Goal: Information Seeking & Learning: Learn about a topic

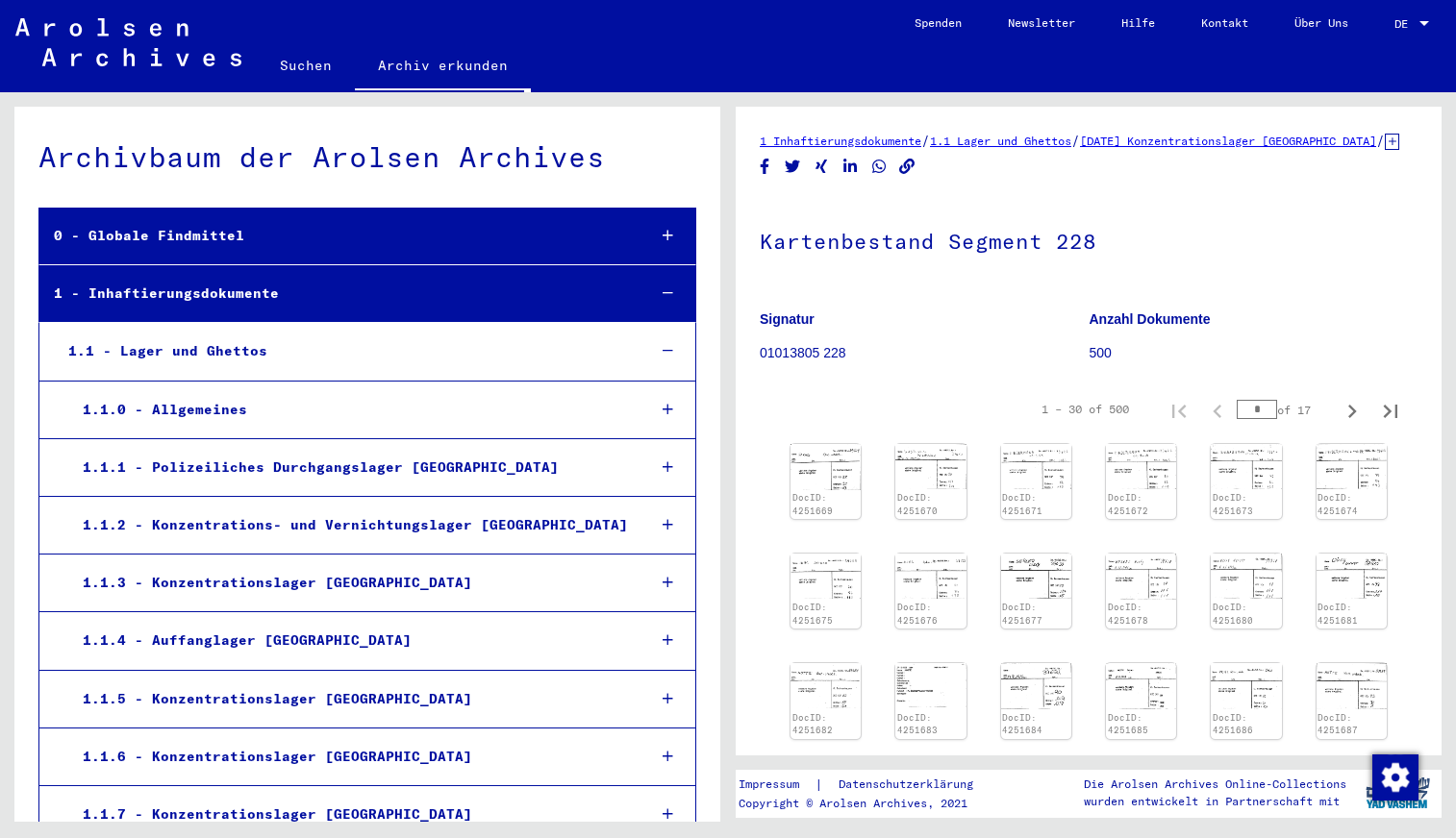
scroll to position [23253, 0]
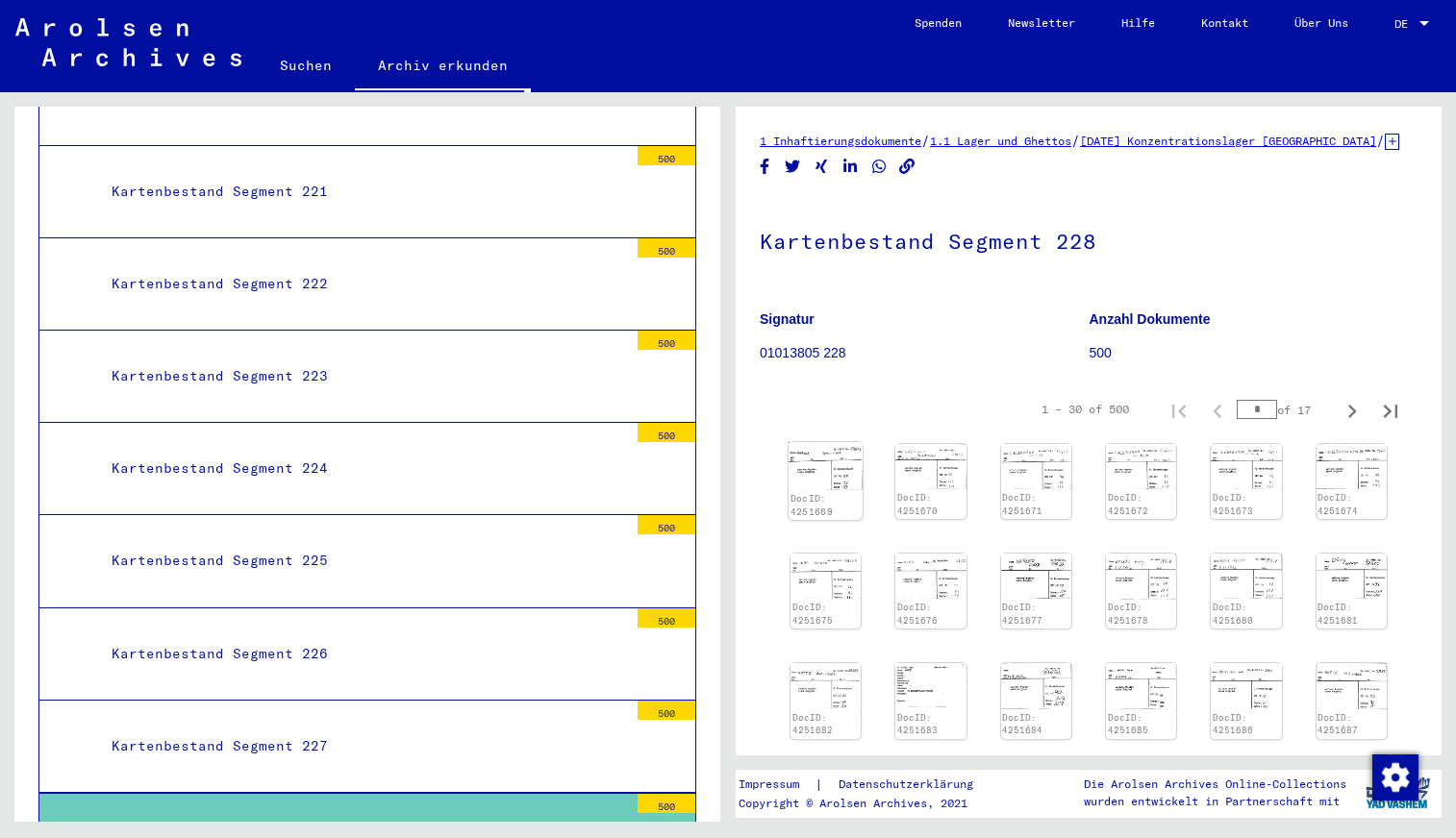
click at [833, 491] on img at bounding box center [825, 467] width 74 height 48
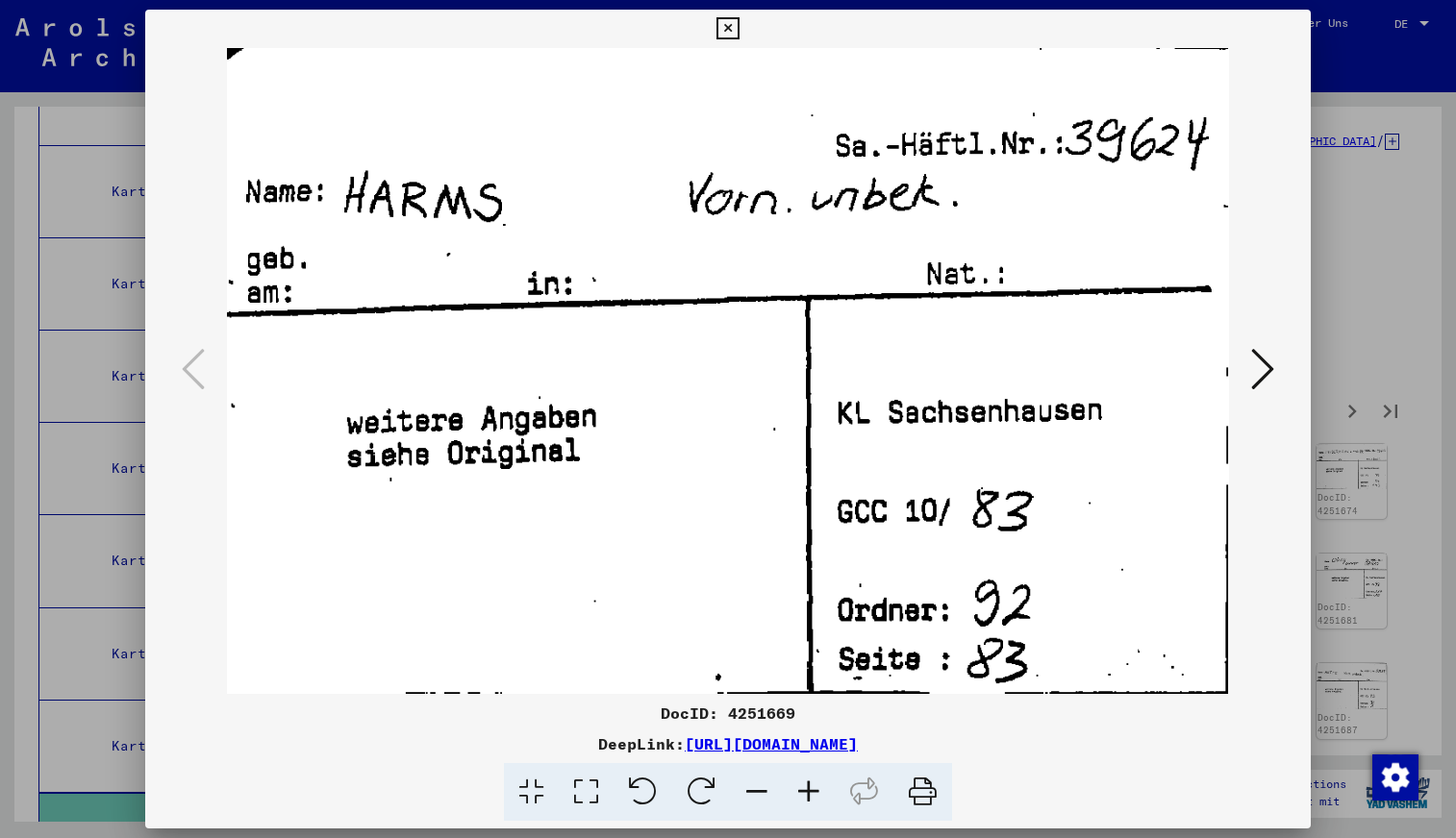
click at [1262, 377] on icon at bounding box center [1263, 369] width 23 height 46
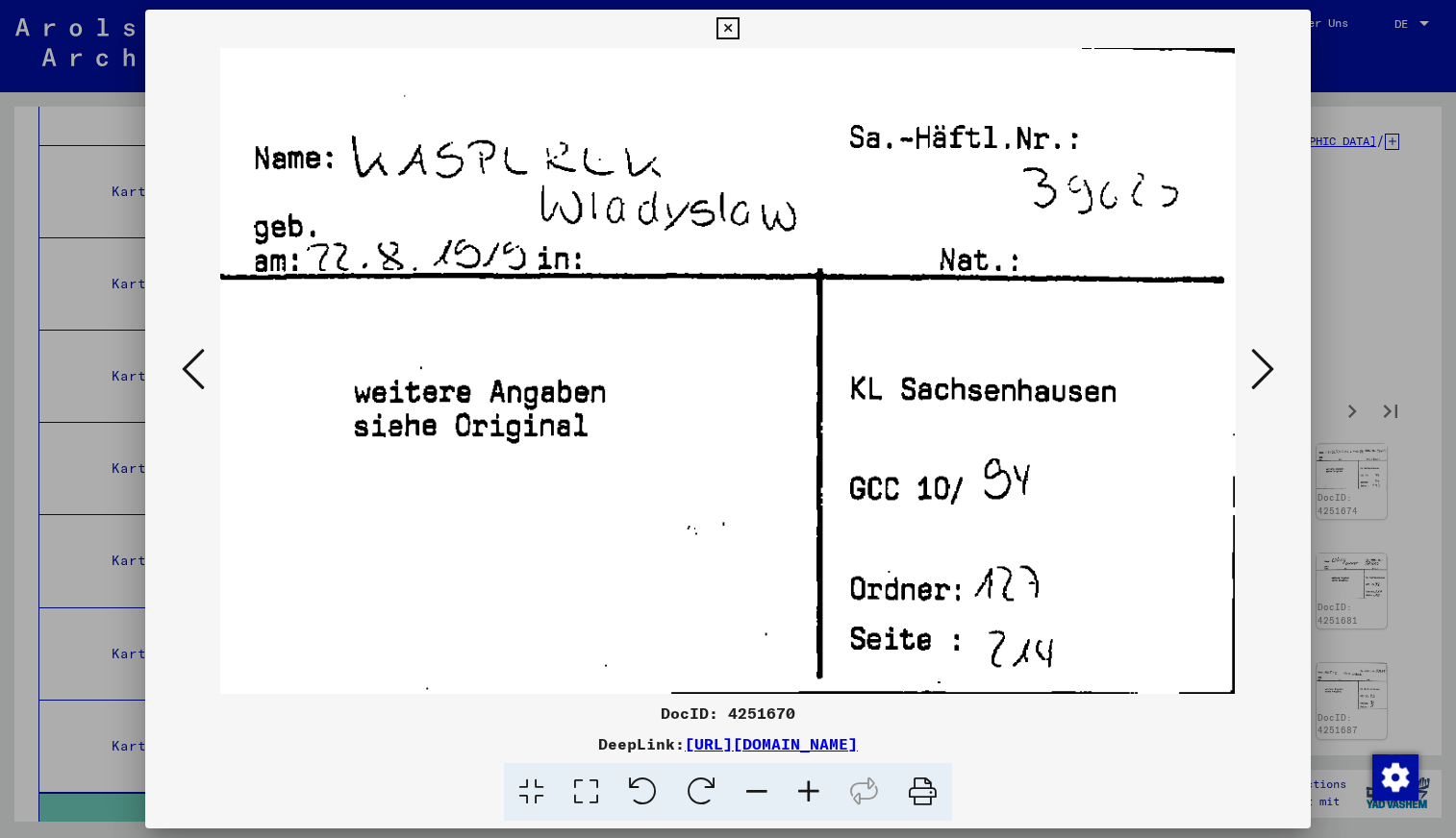
click at [1262, 377] on icon at bounding box center [1263, 369] width 23 height 46
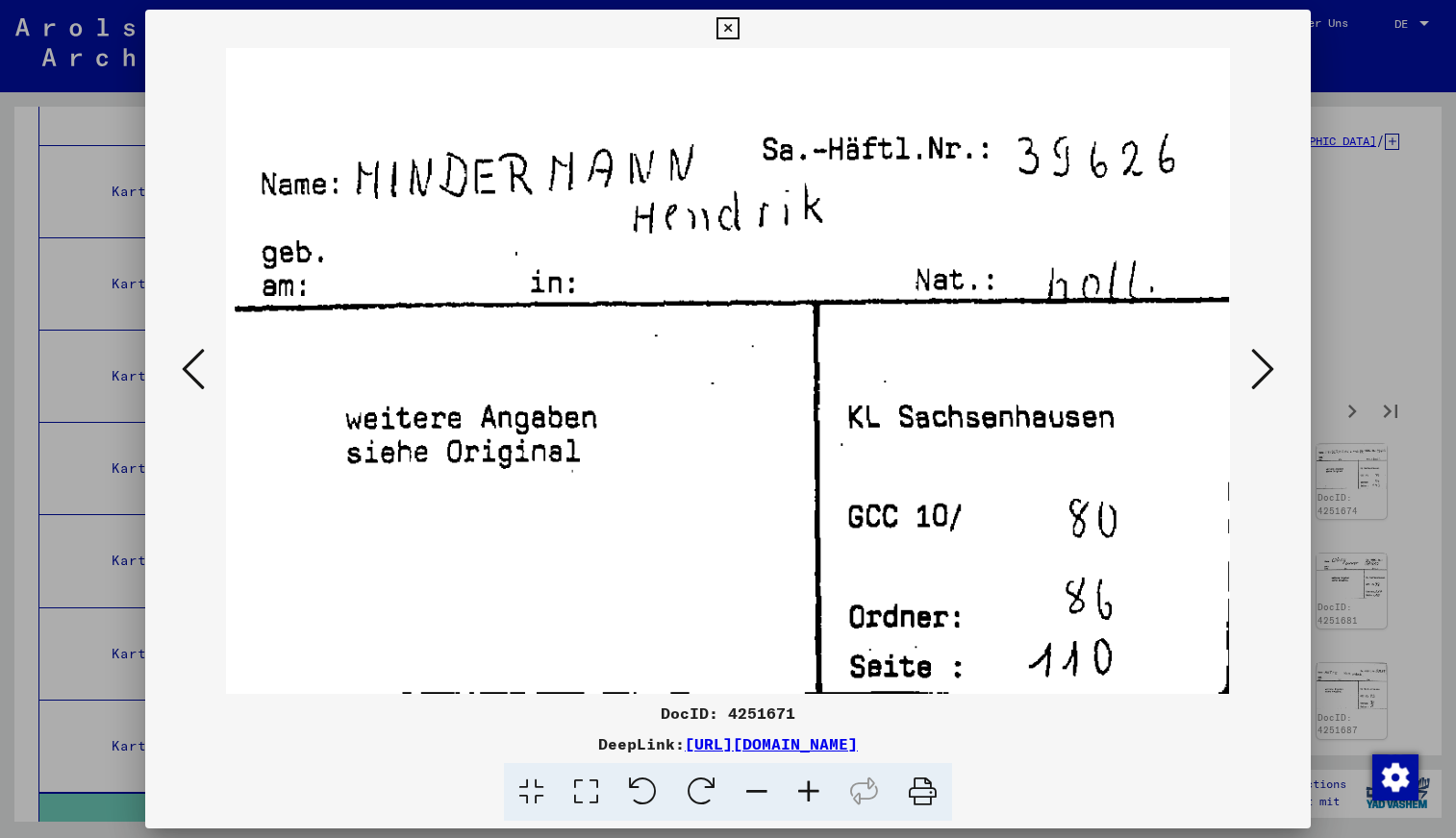
click at [1262, 377] on icon at bounding box center [1263, 369] width 23 height 46
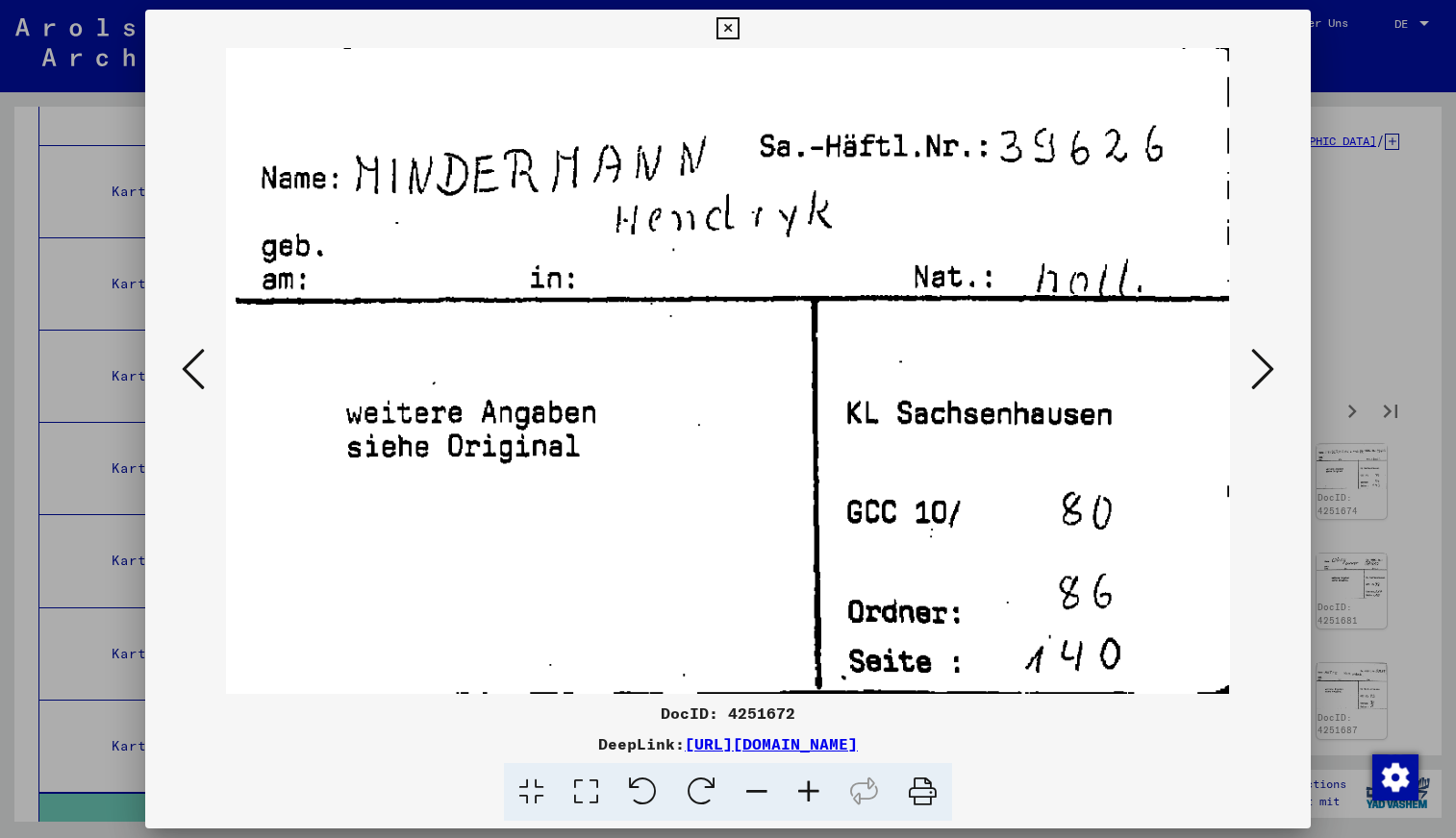
click at [1262, 377] on icon at bounding box center [1263, 369] width 23 height 46
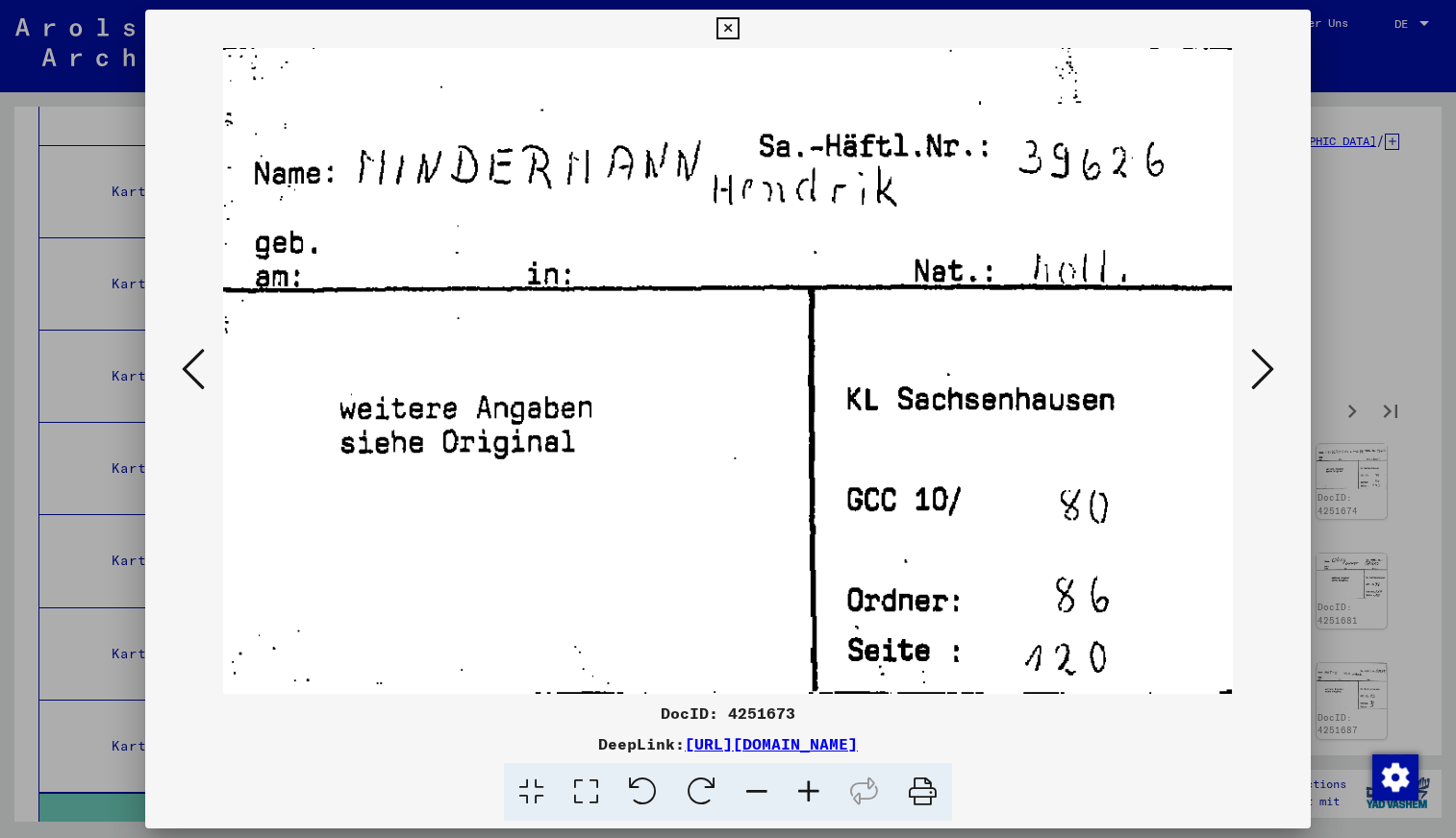
click at [1262, 377] on icon at bounding box center [1263, 369] width 23 height 46
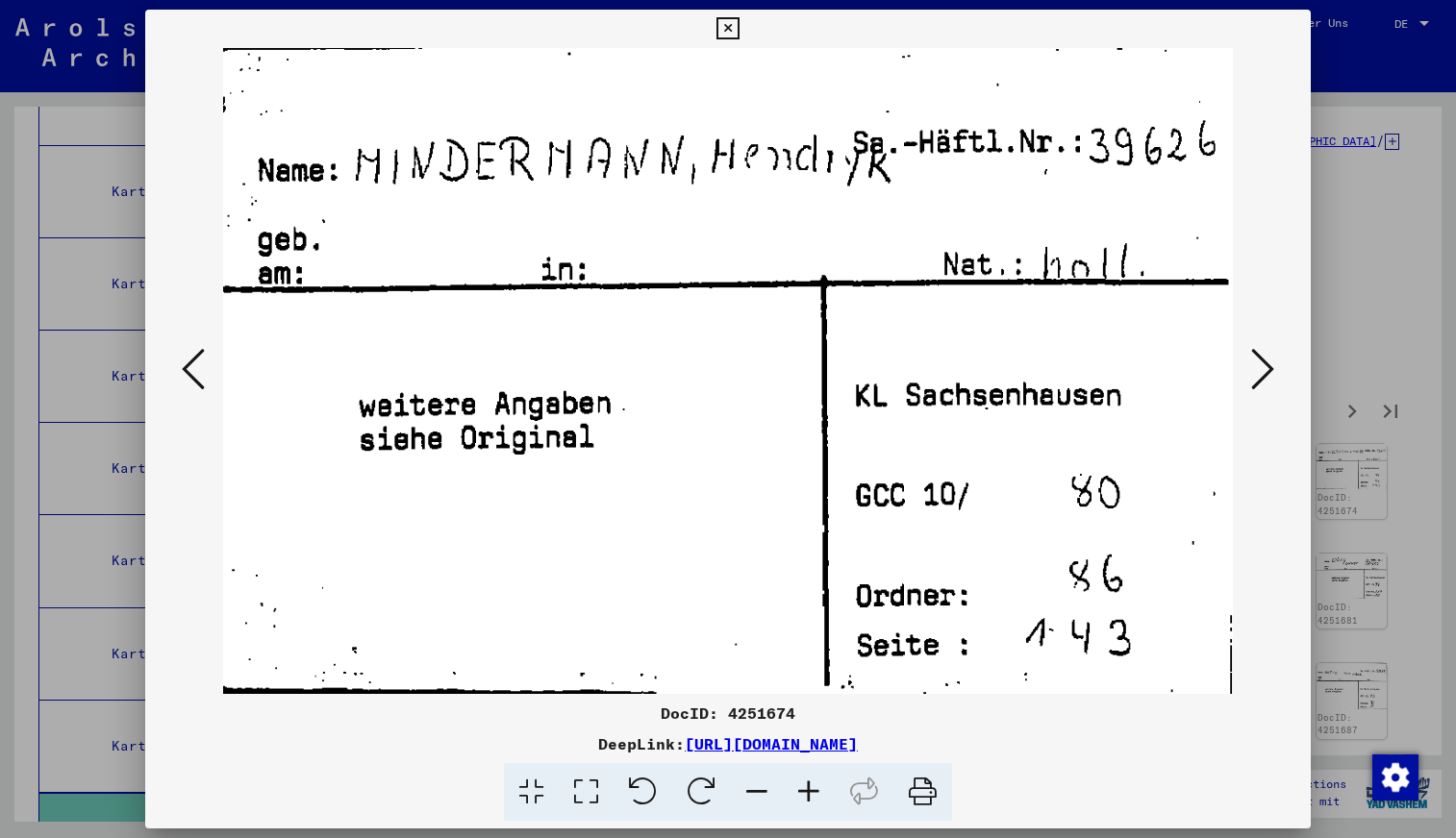
click at [1262, 377] on icon at bounding box center [1263, 369] width 23 height 46
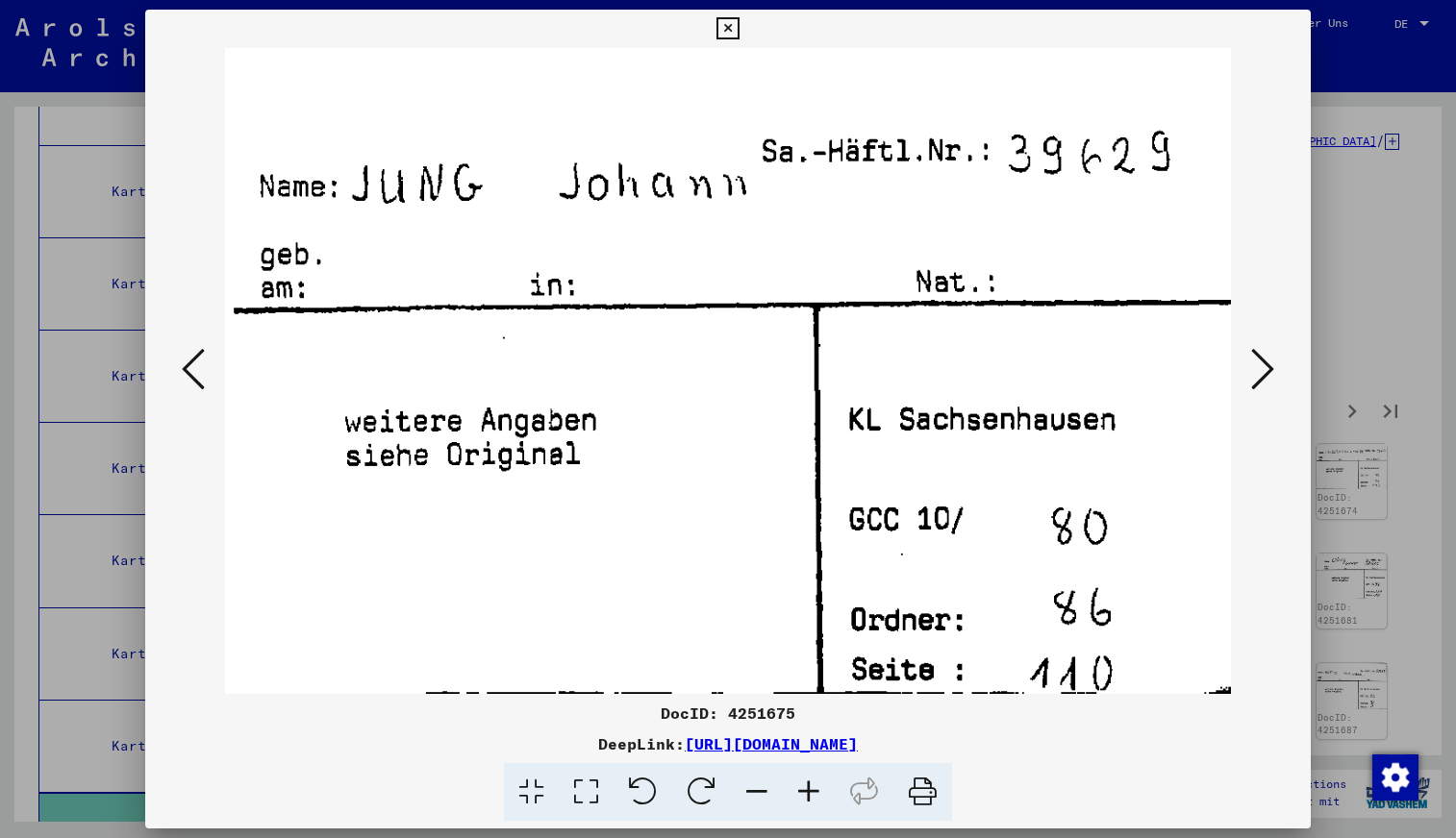
click at [1262, 377] on icon at bounding box center [1263, 369] width 23 height 46
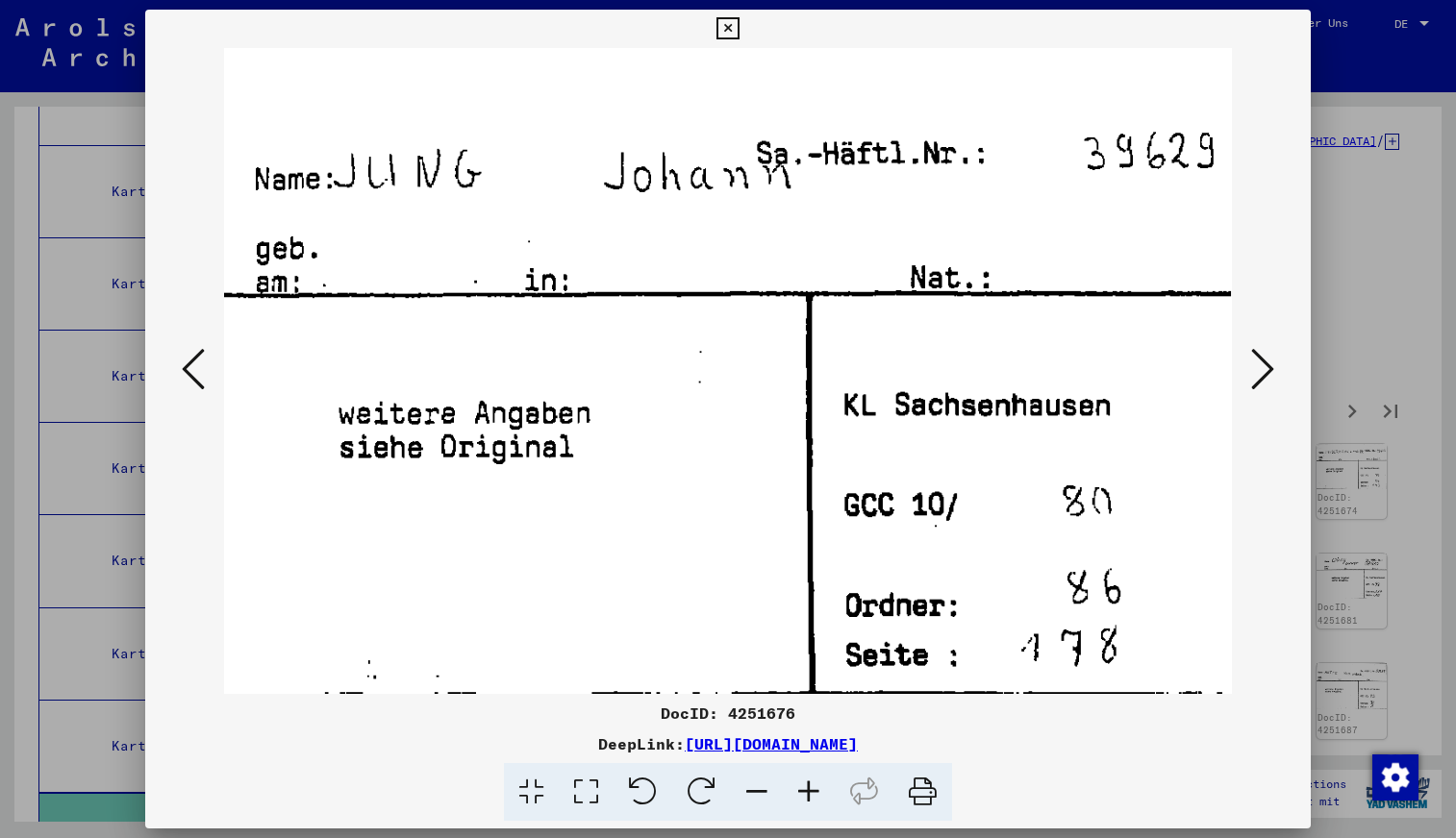
click at [1262, 377] on icon at bounding box center [1263, 369] width 23 height 46
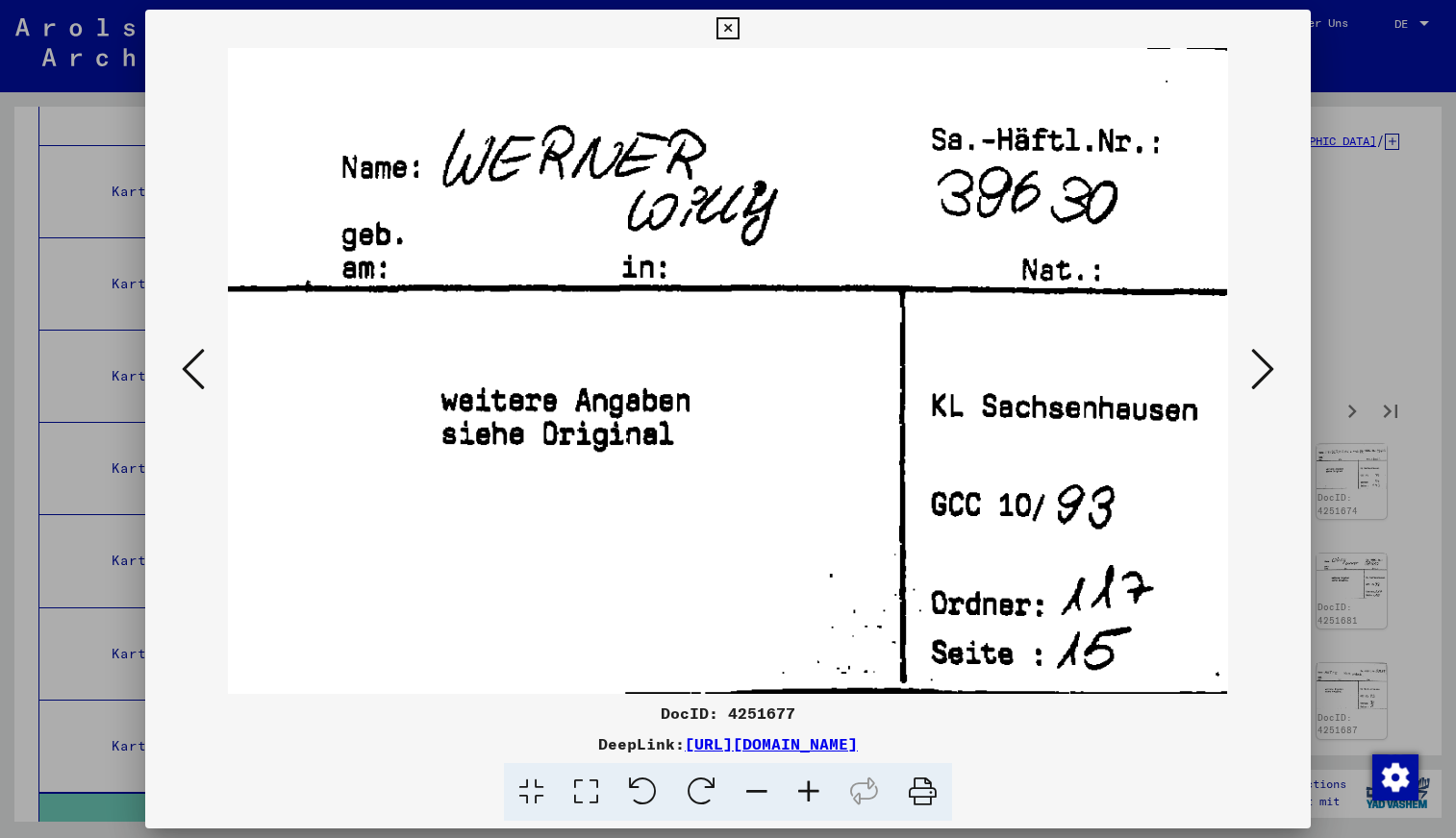
click at [1262, 377] on icon at bounding box center [1263, 369] width 23 height 46
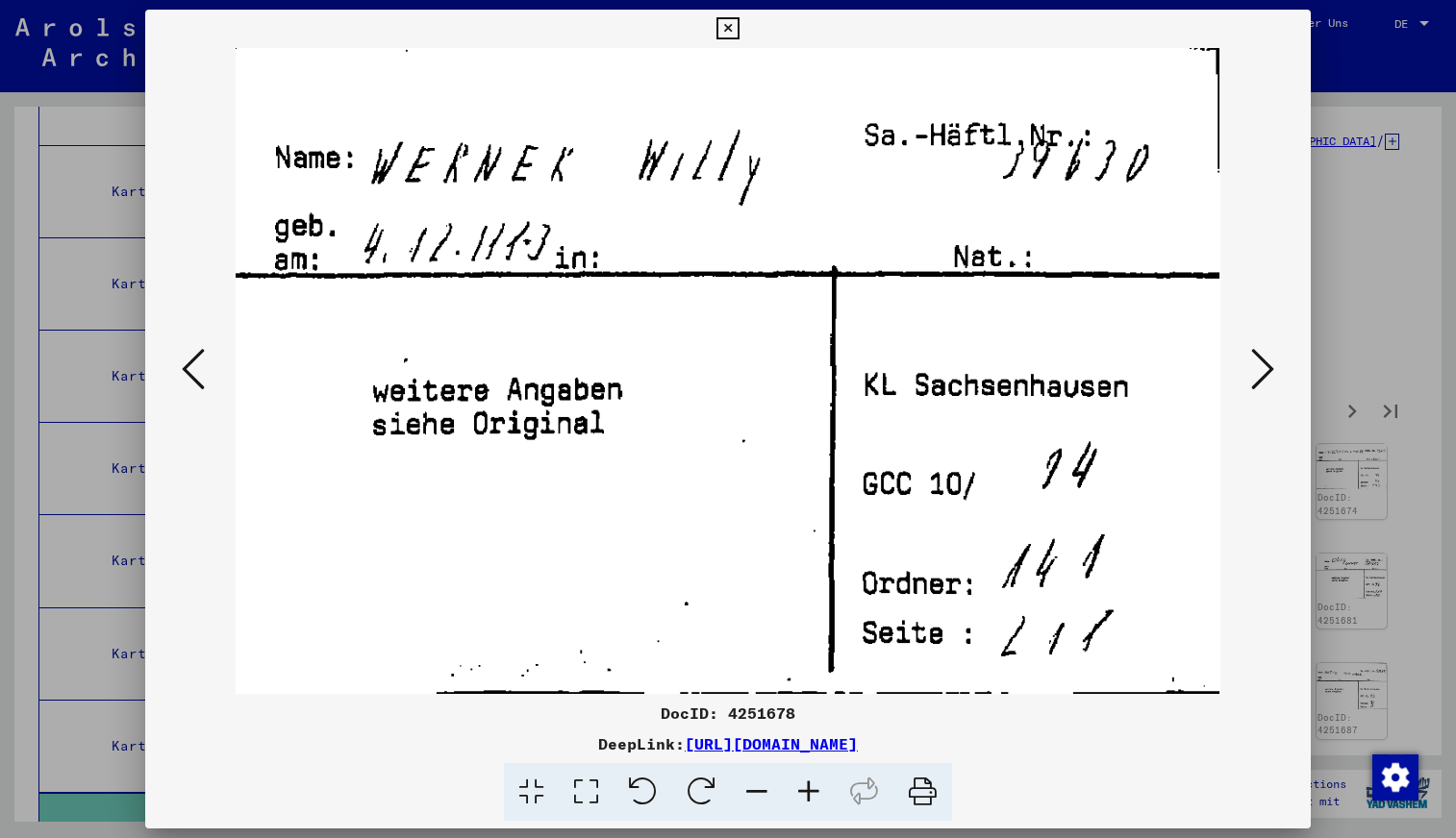
click at [1262, 377] on icon at bounding box center [1263, 369] width 23 height 46
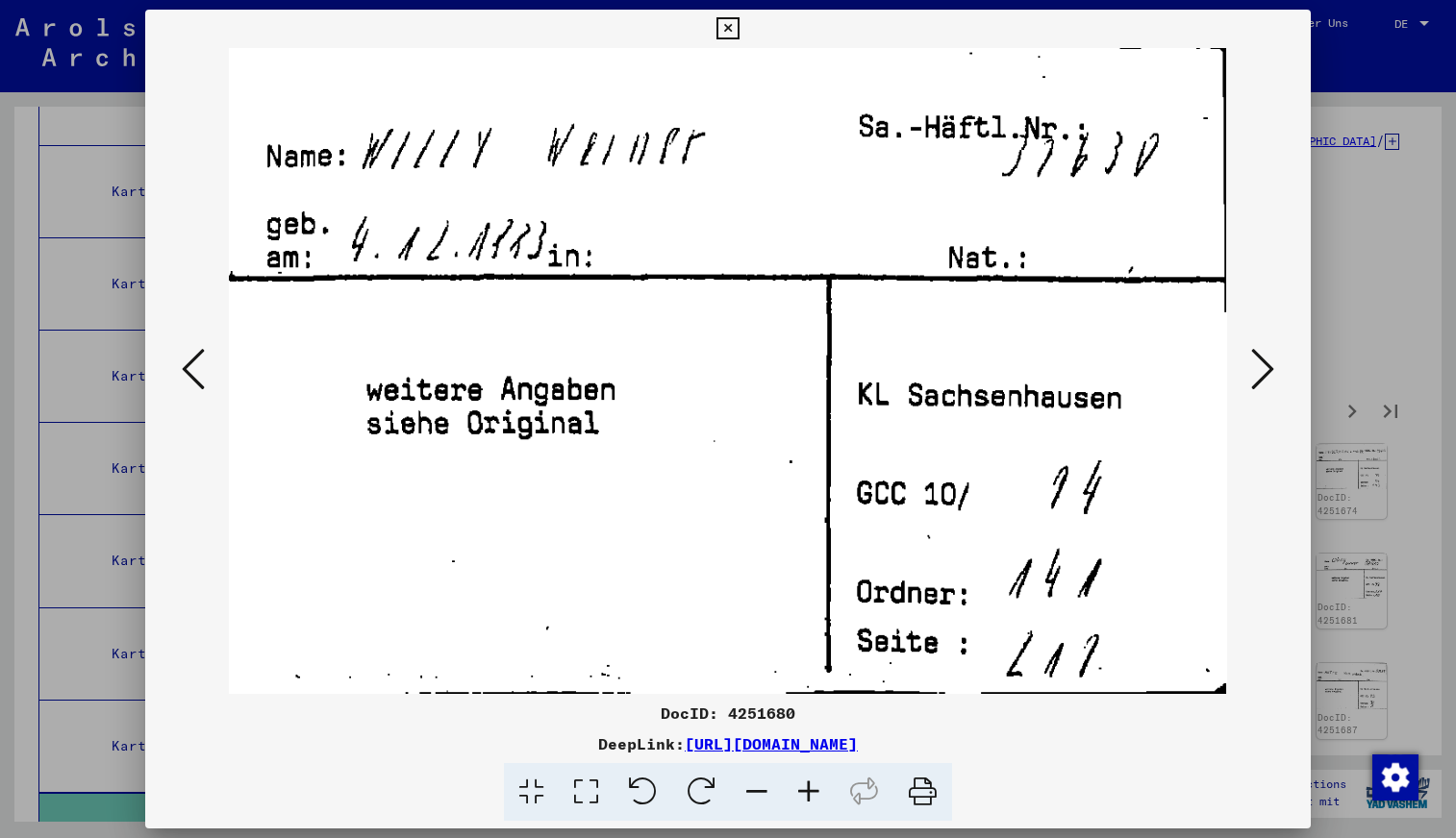
click at [1262, 377] on icon at bounding box center [1263, 369] width 23 height 46
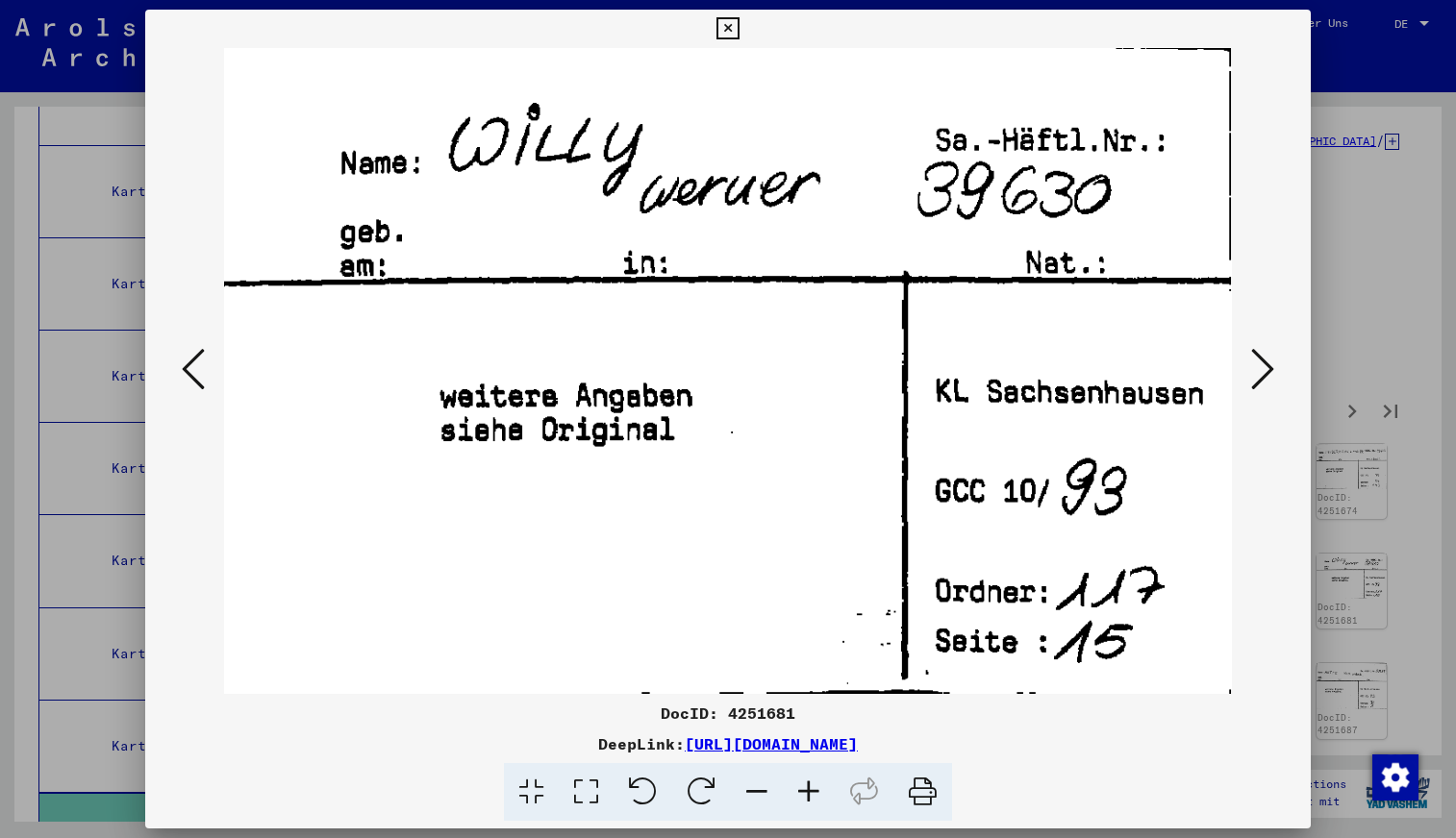
click at [1262, 377] on icon at bounding box center [1263, 369] width 23 height 46
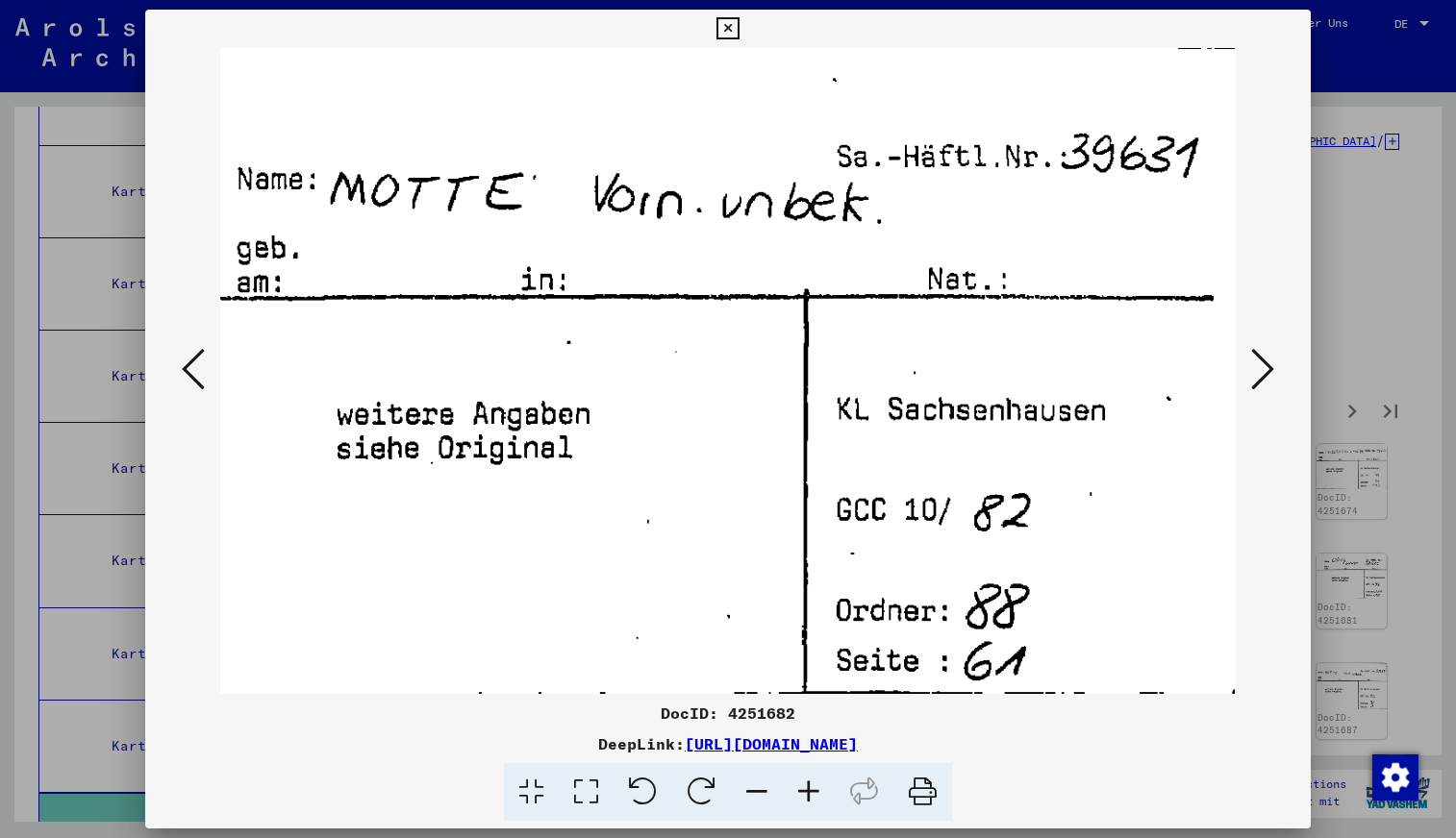
click at [1261, 377] on icon at bounding box center [1263, 369] width 23 height 46
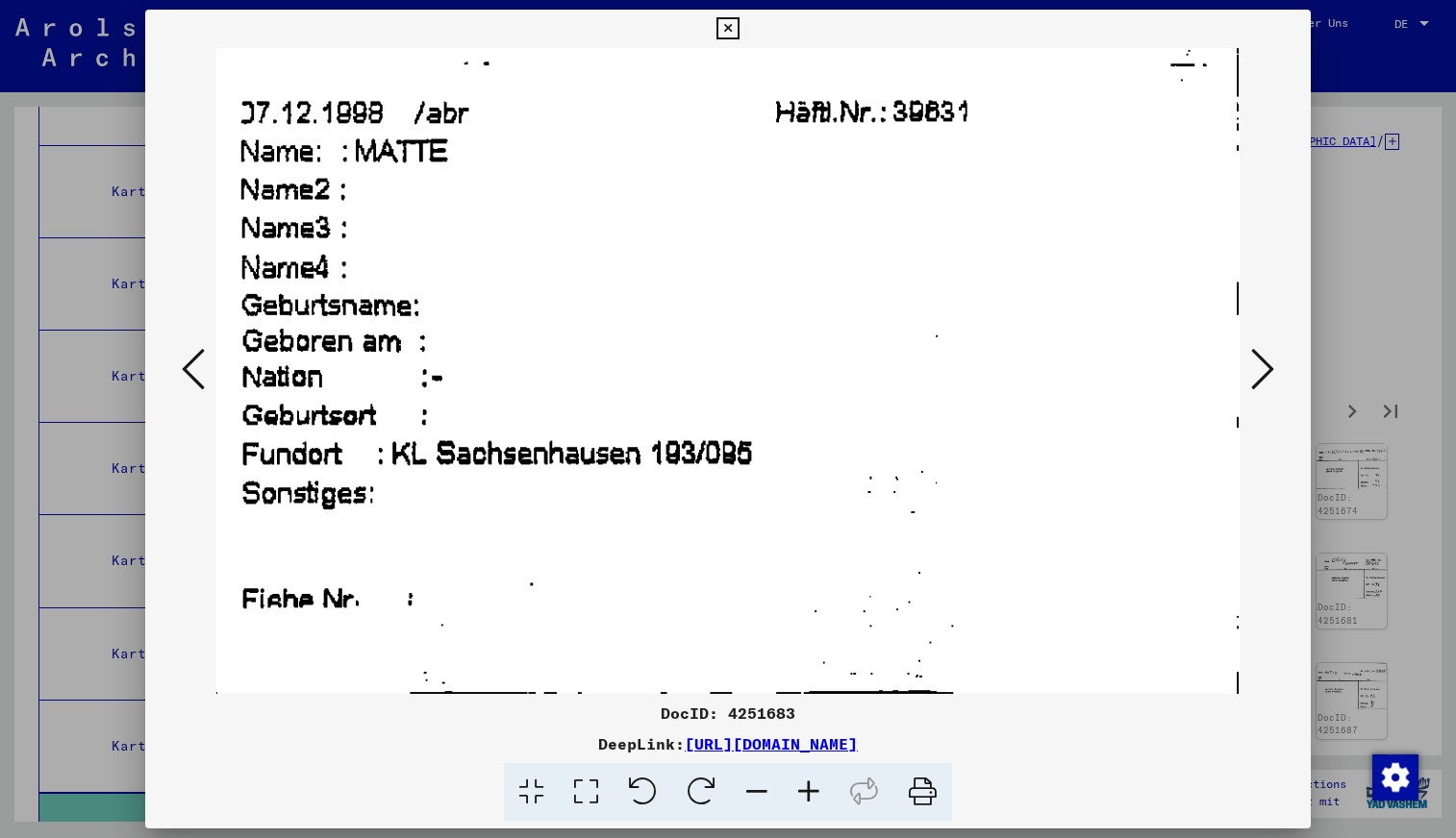
click at [1261, 377] on icon at bounding box center [1263, 369] width 23 height 46
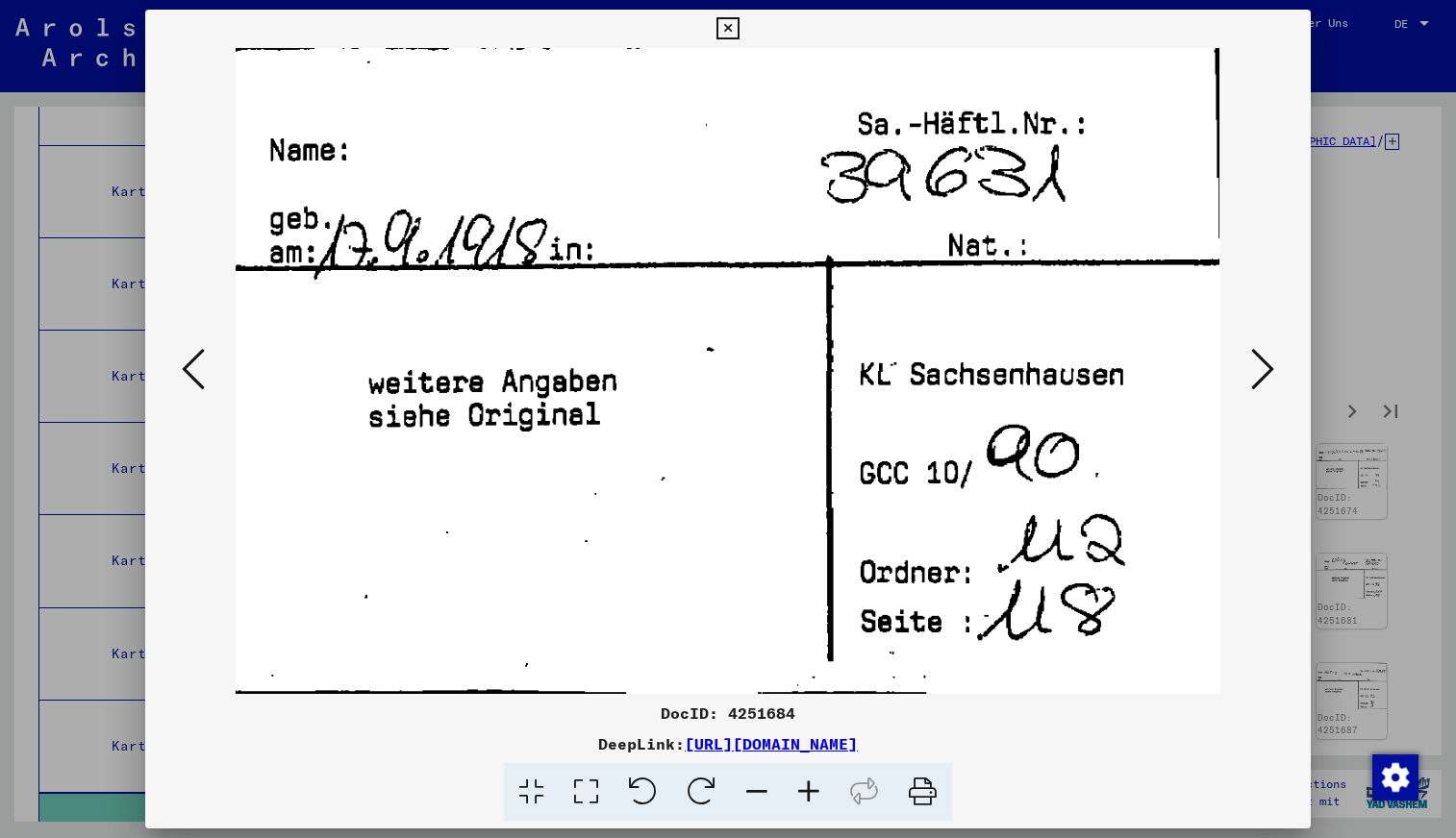
click at [1261, 377] on icon at bounding box center [1263, 369] width 23 height 46
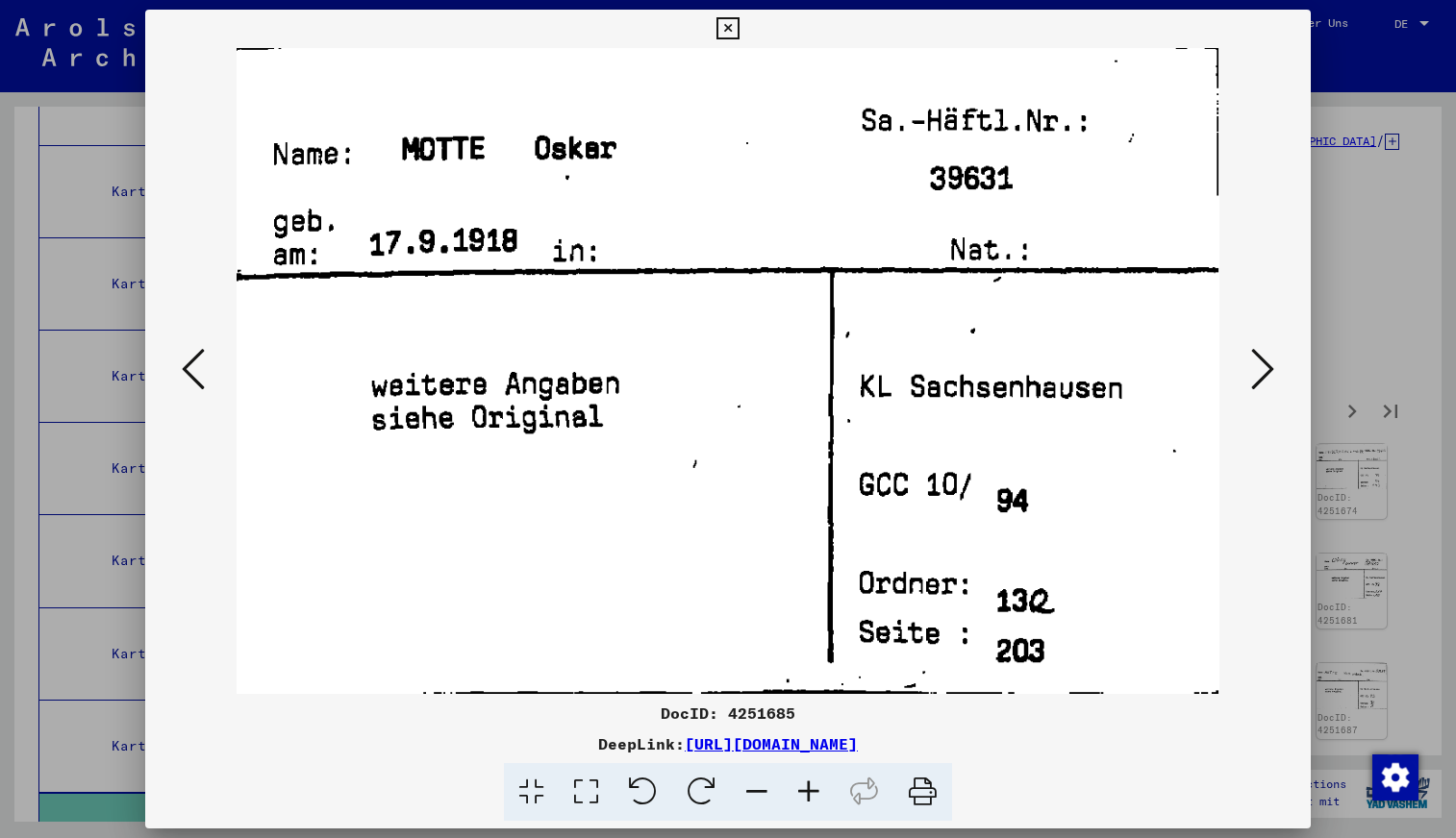
click at [1261, 377] on icon at bounding box center [1263, 369] width 23 height 46
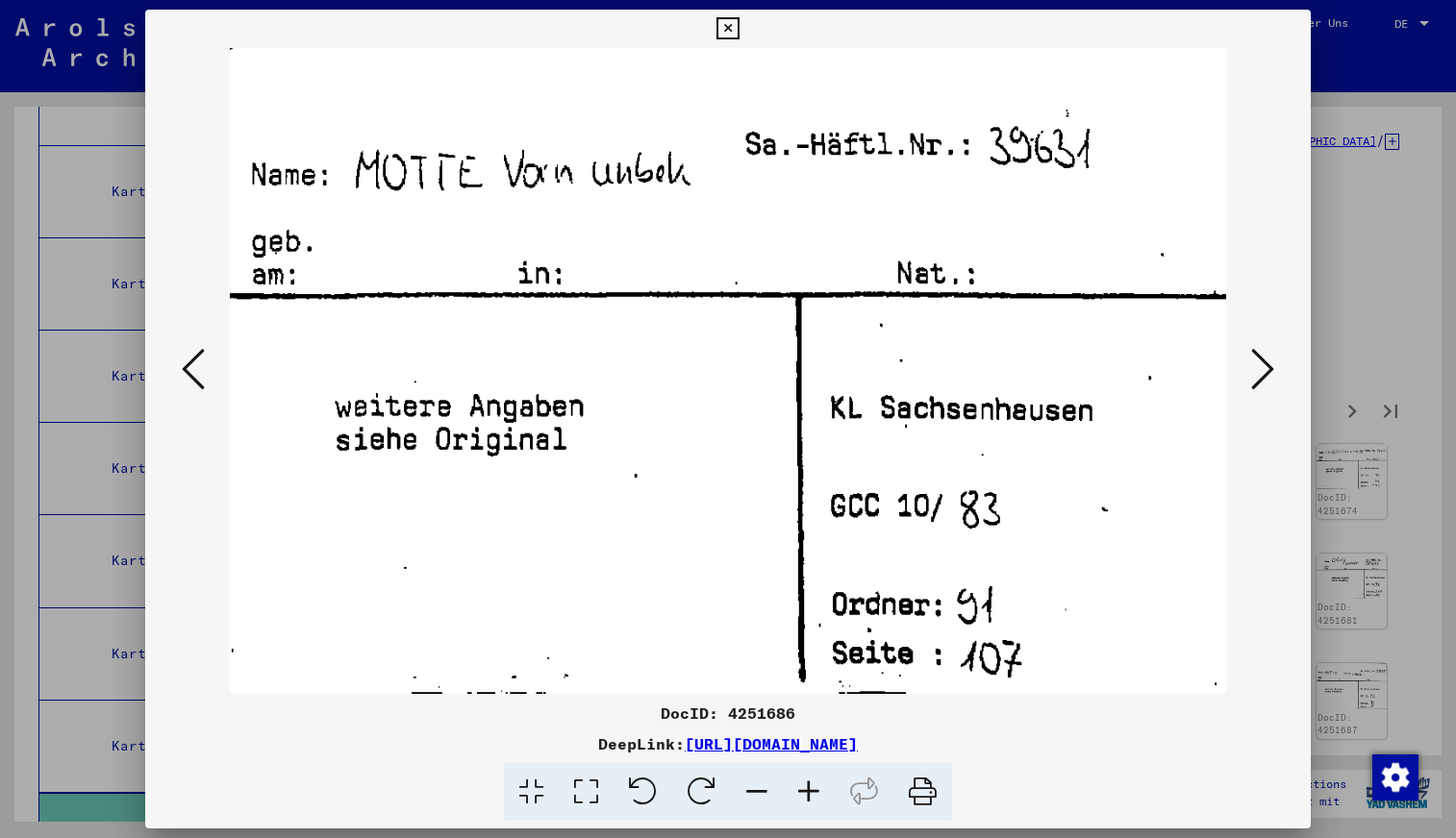
click at [1261, 376] on icon at bounding box center [1263, 369] width 23 height 46
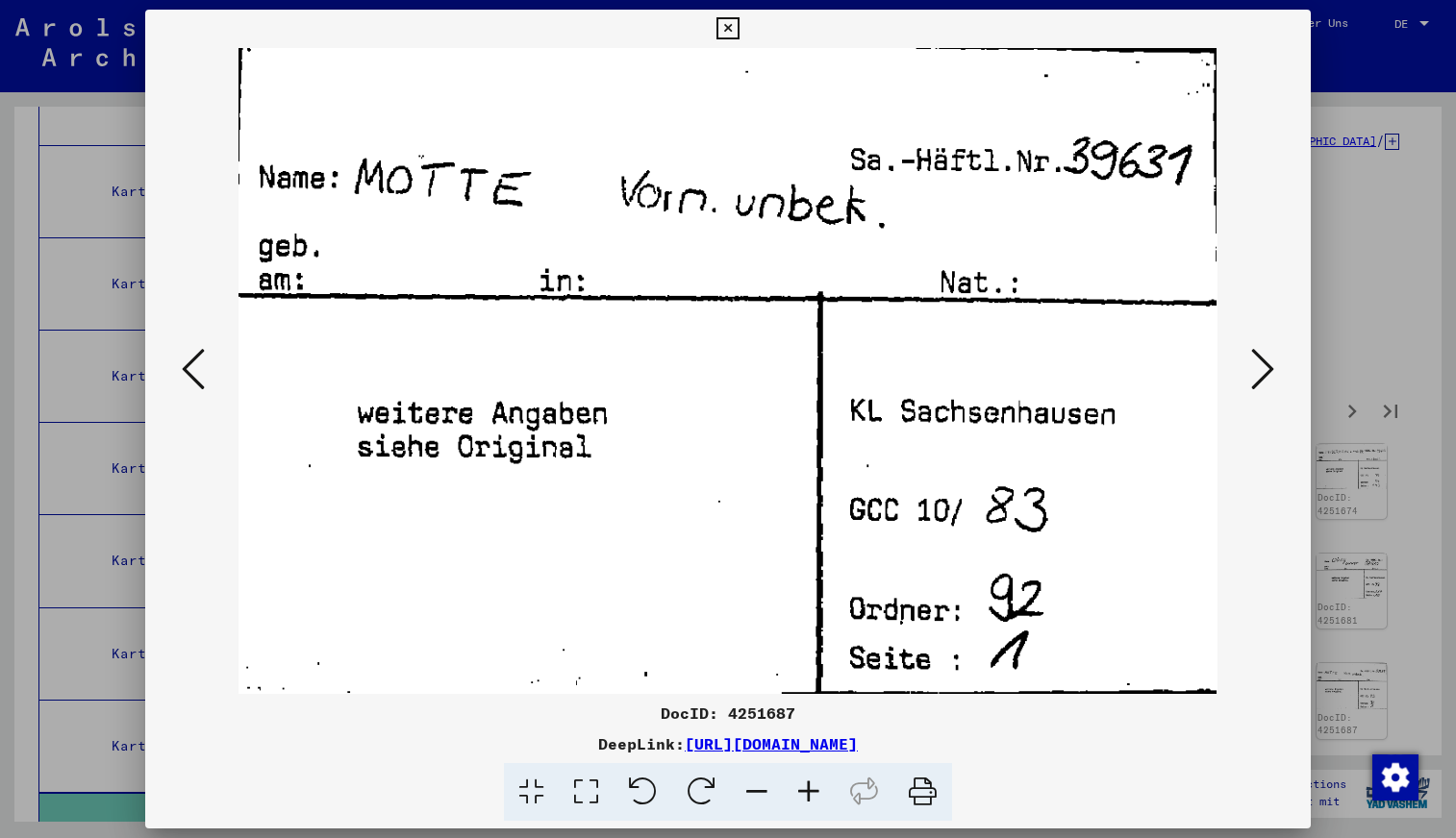
click at [1261, 376] on icon at bounding box center [1263, 369] width 23 height 46
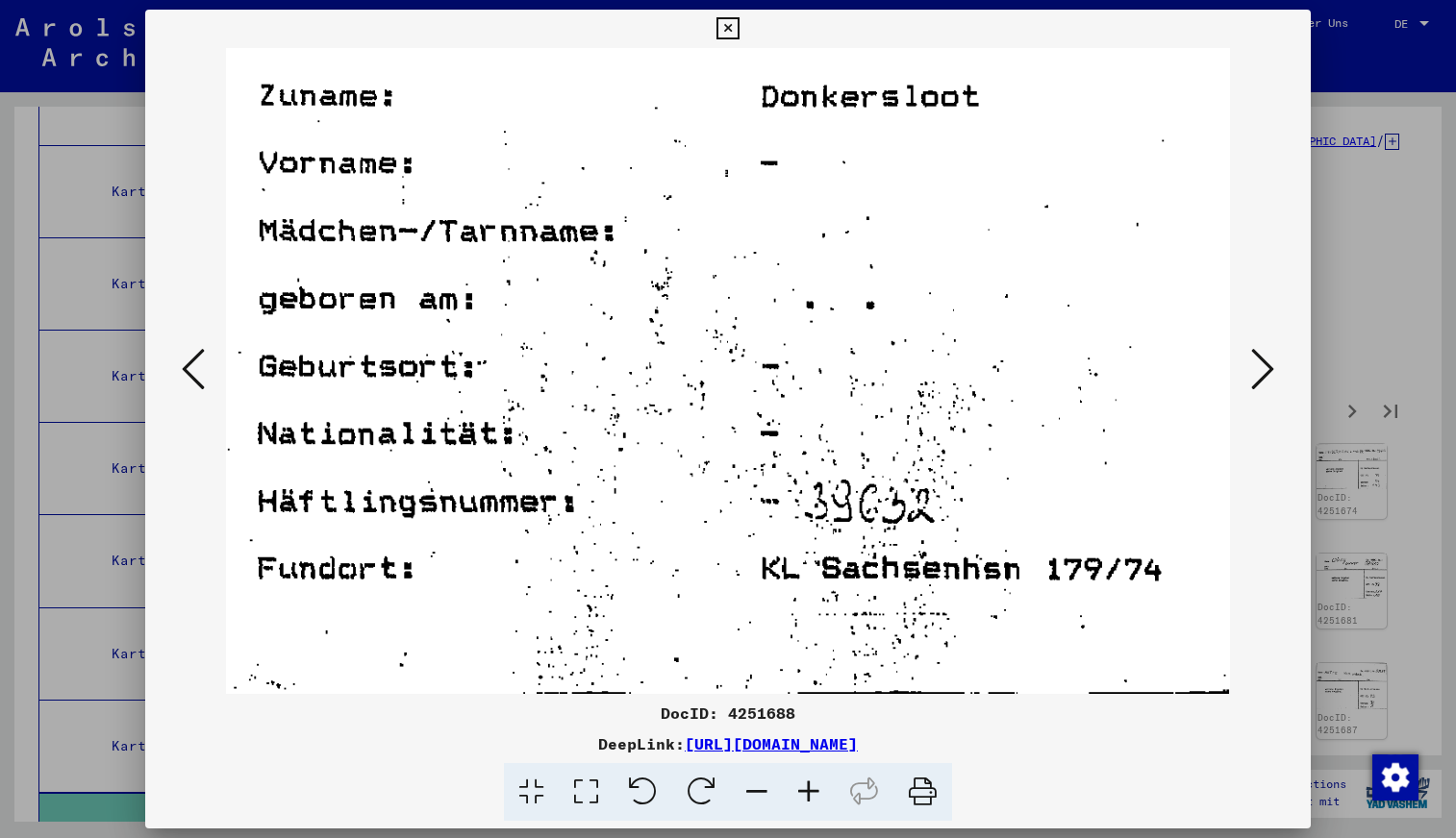
click at [1223, 396] on img at bounding box center [728, 371] width 1034 height 647
click at [1261, 373] on icon at bounding box center [1263, 369] width 23 height 46
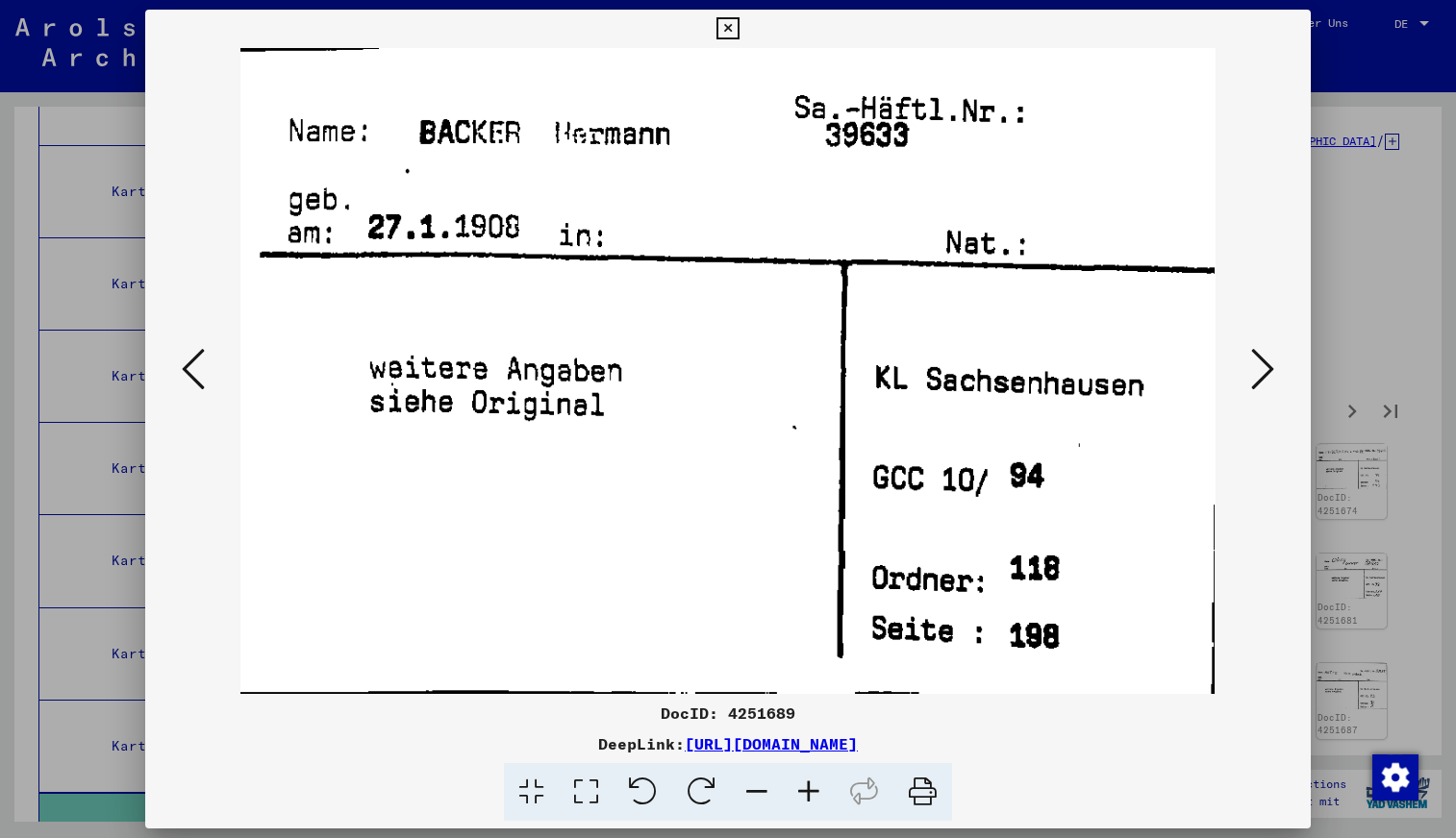
click at [1261, 373] on icon at bounding box center [1263, 369] width 23 height 46
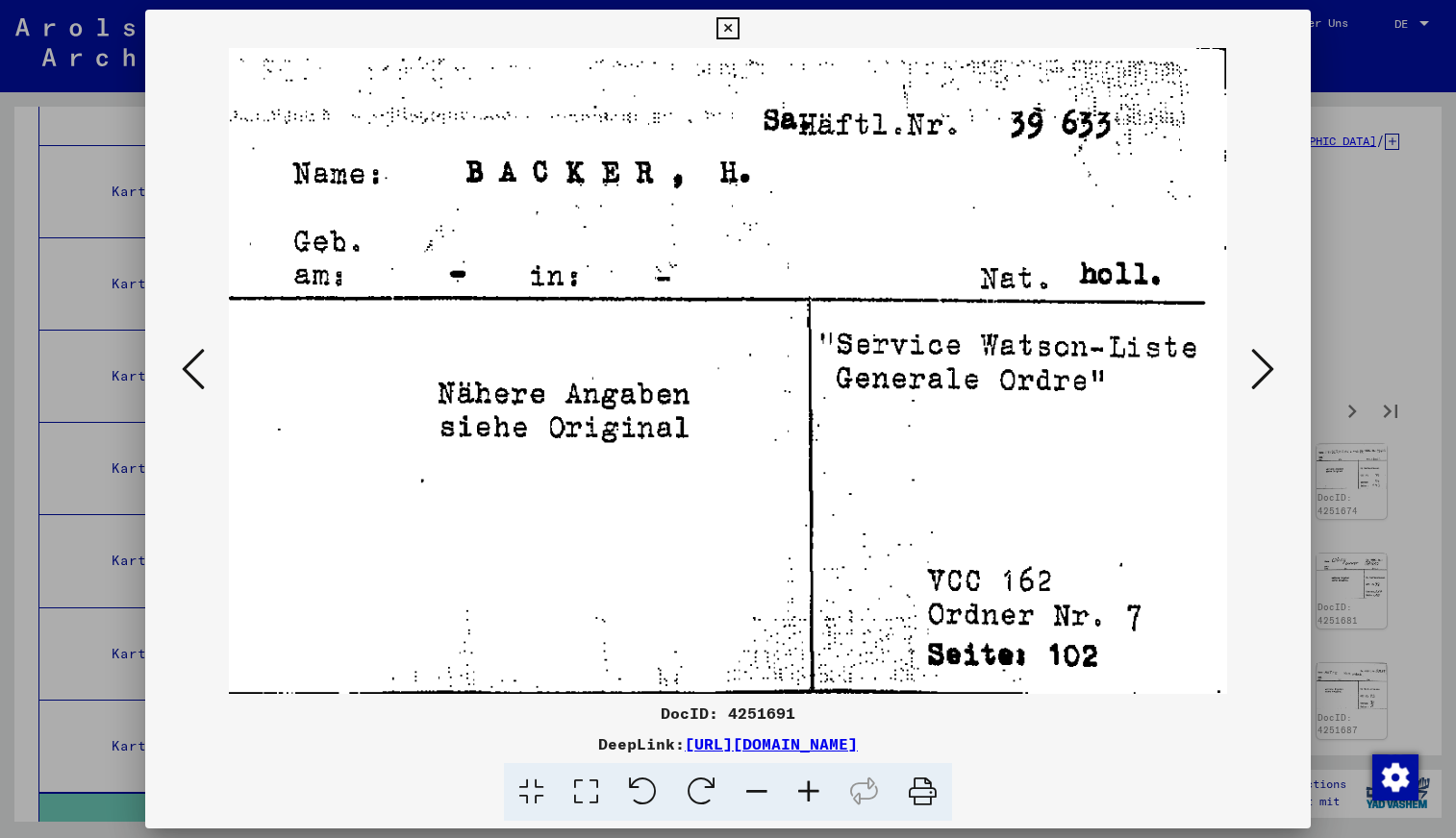
click at [192, 375] on icon at bounding box center [193, 369] width 23 height 46
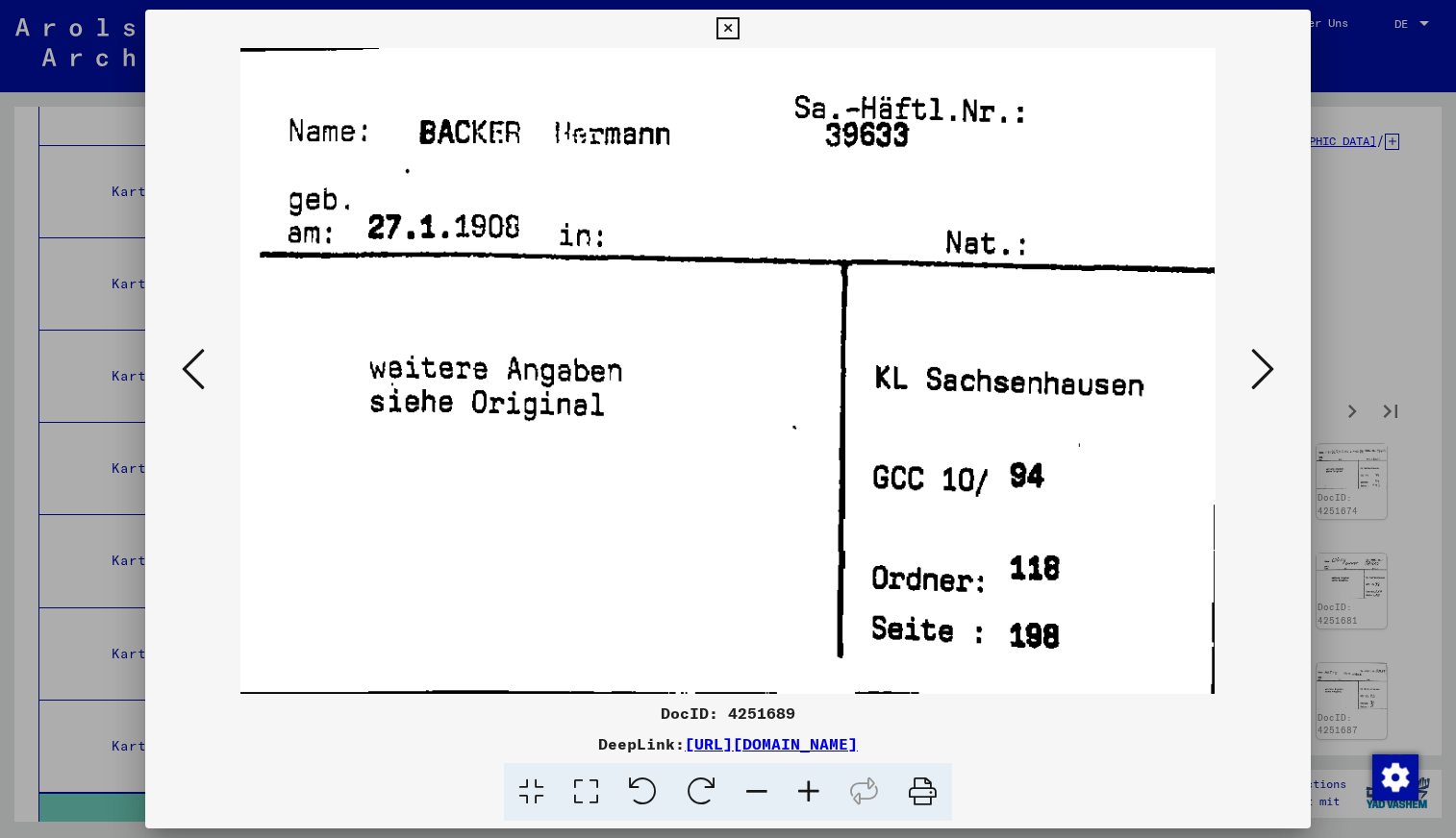
click at [1262, 372] on icon at bounding box center [1263, 369] width 23 height 46
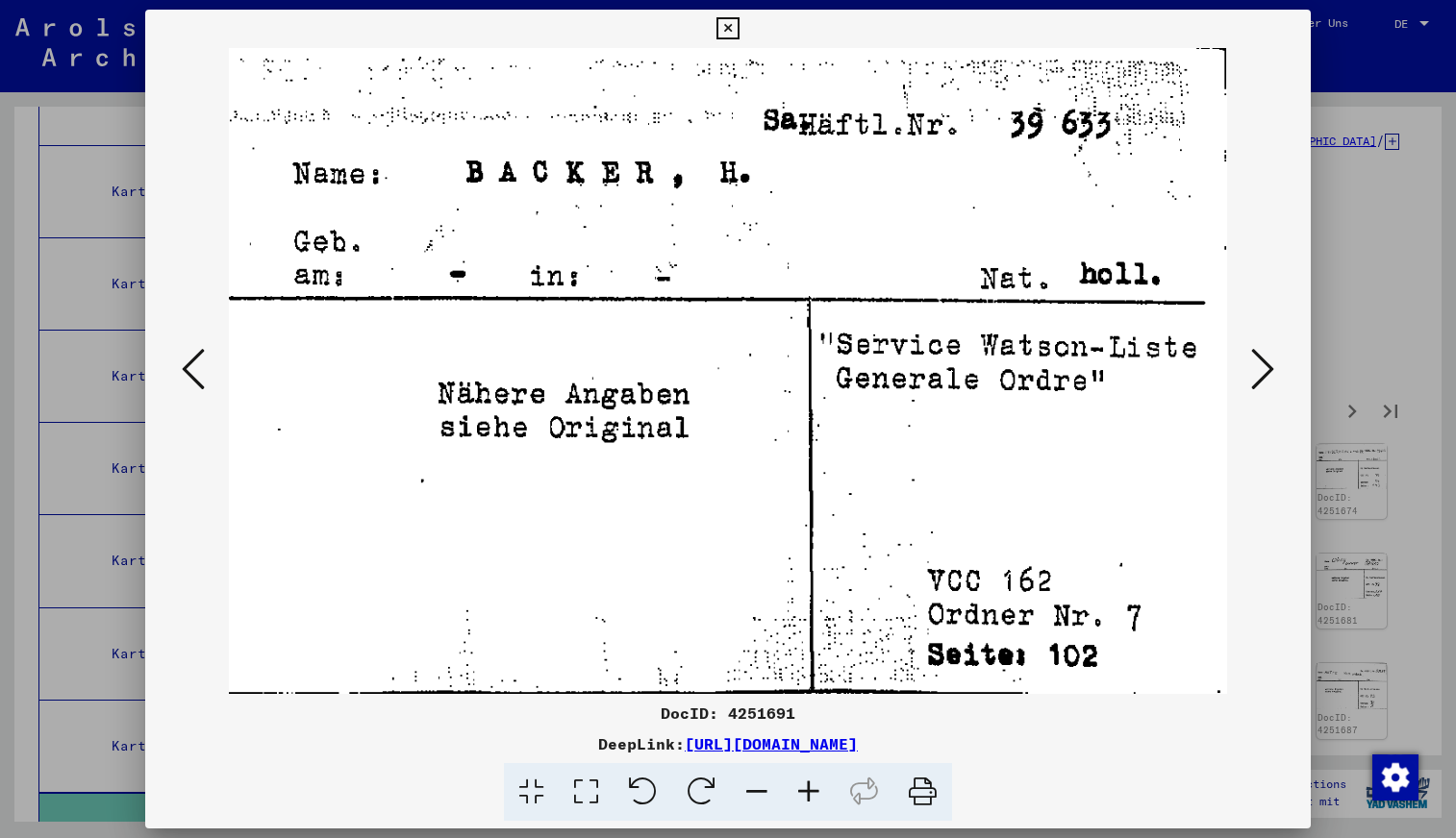
click at [1262, 372] on icon at bounding box center [1263, 369] width 23 height 46
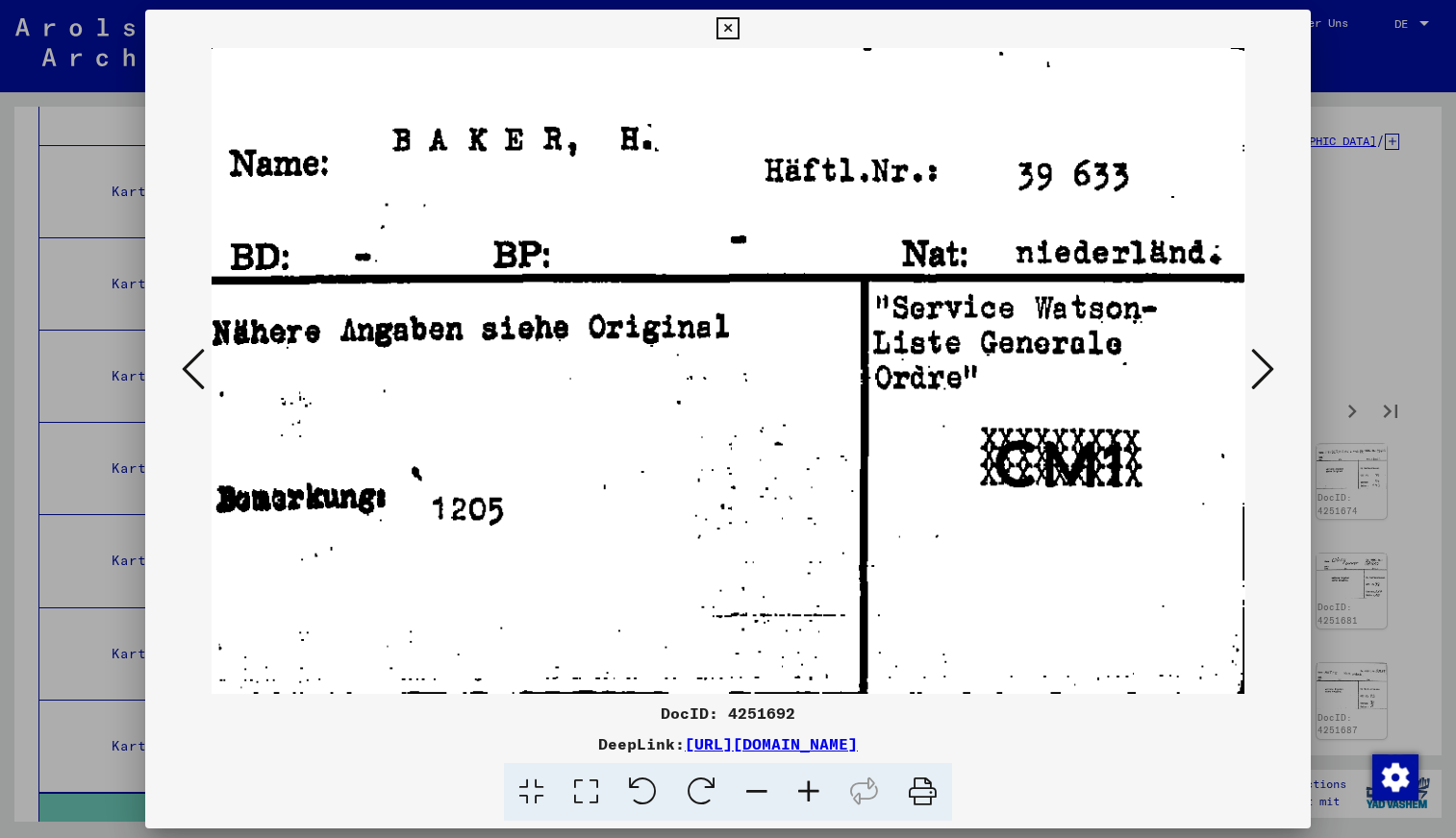
click at [1262, 372] on icon at bounding box center [1263, 369] width 23 height 46
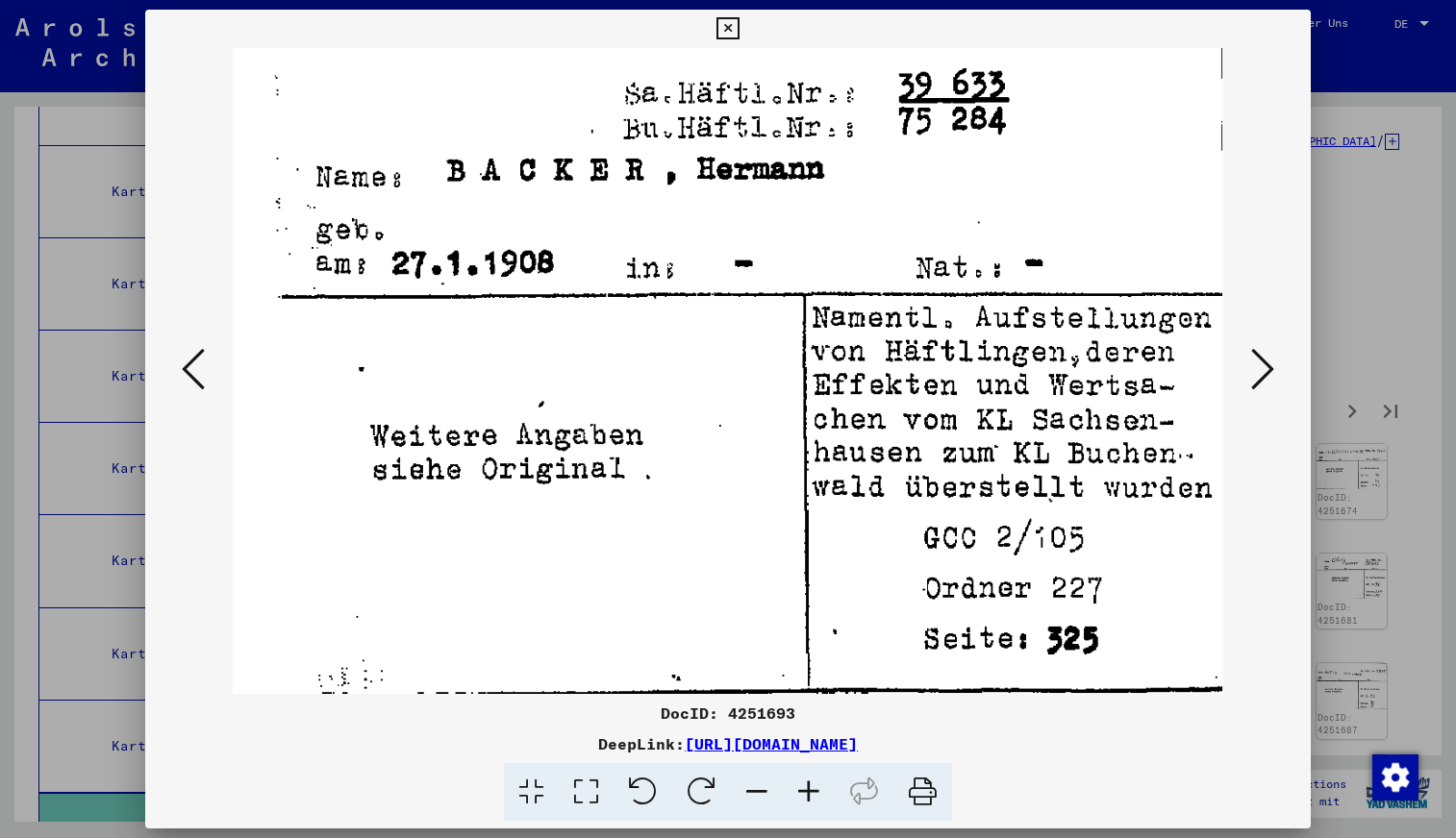
click at [1262, 372] on icon at bounding box center [1263, 369] width 23 height 46
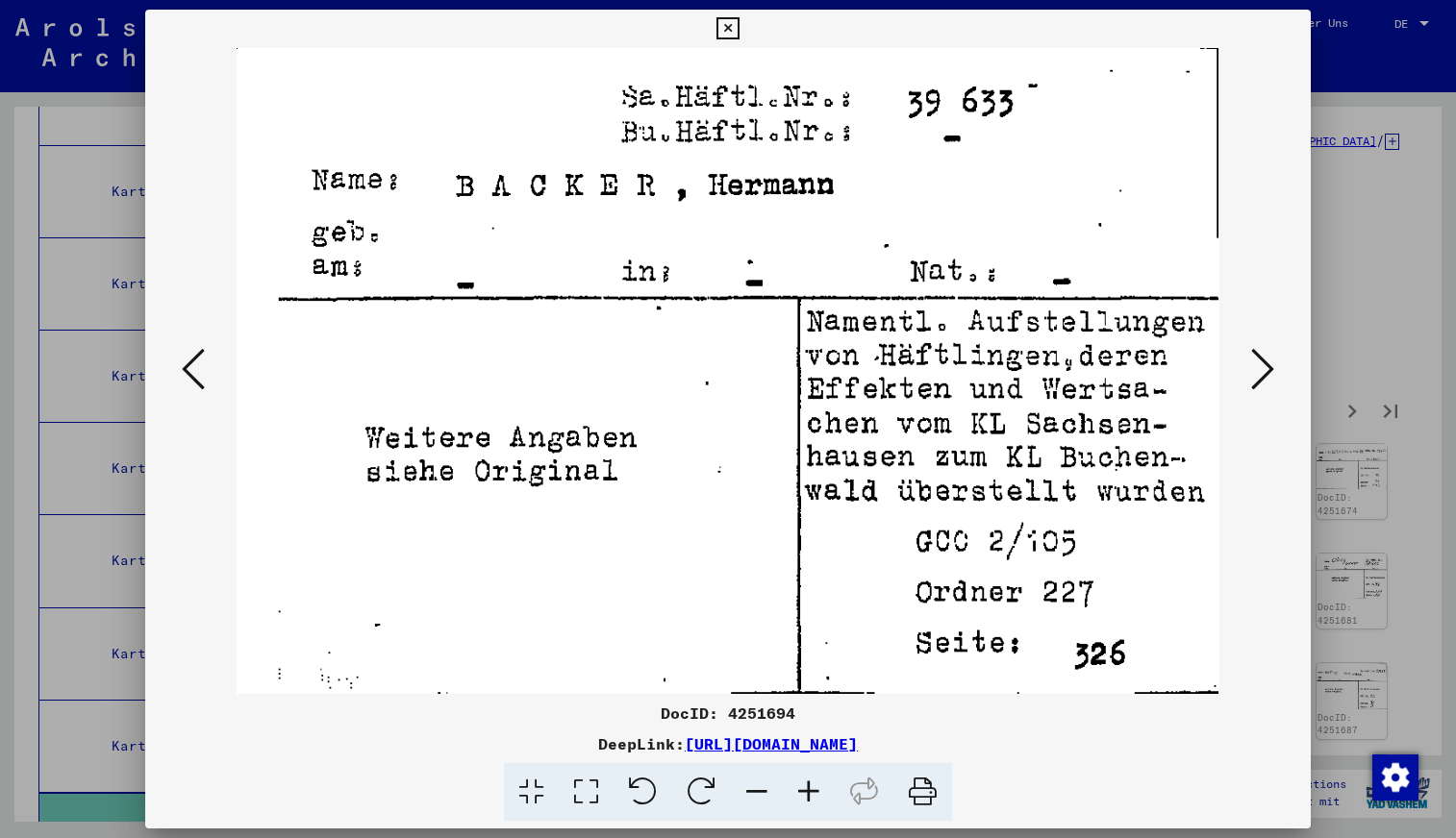
click at [1262, 372] on icon at bounding box center [1263, 369] width 23 height 46
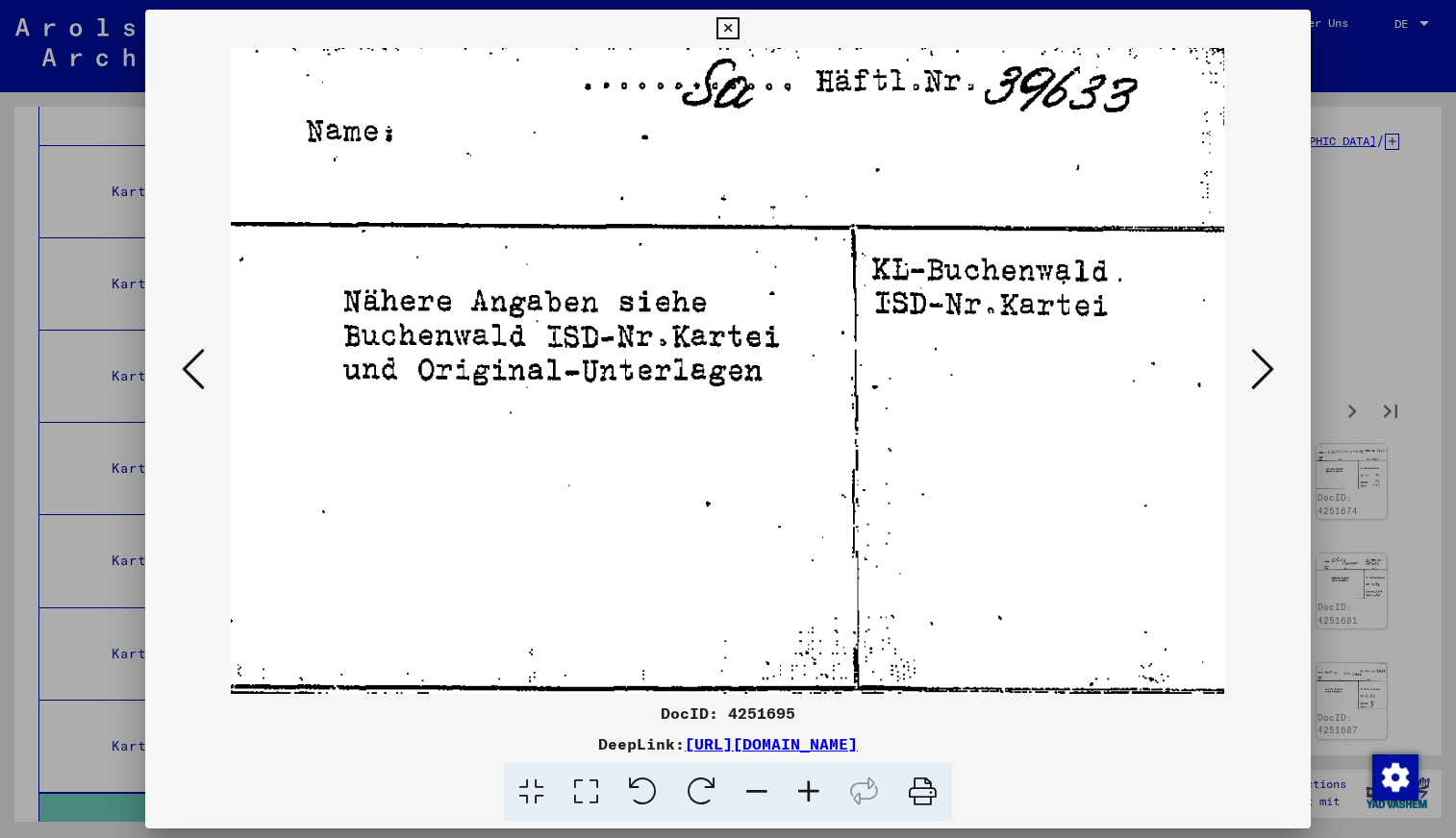
click at [1262, 372] on icon at bounding box center [1263, 369] width 23 height 46
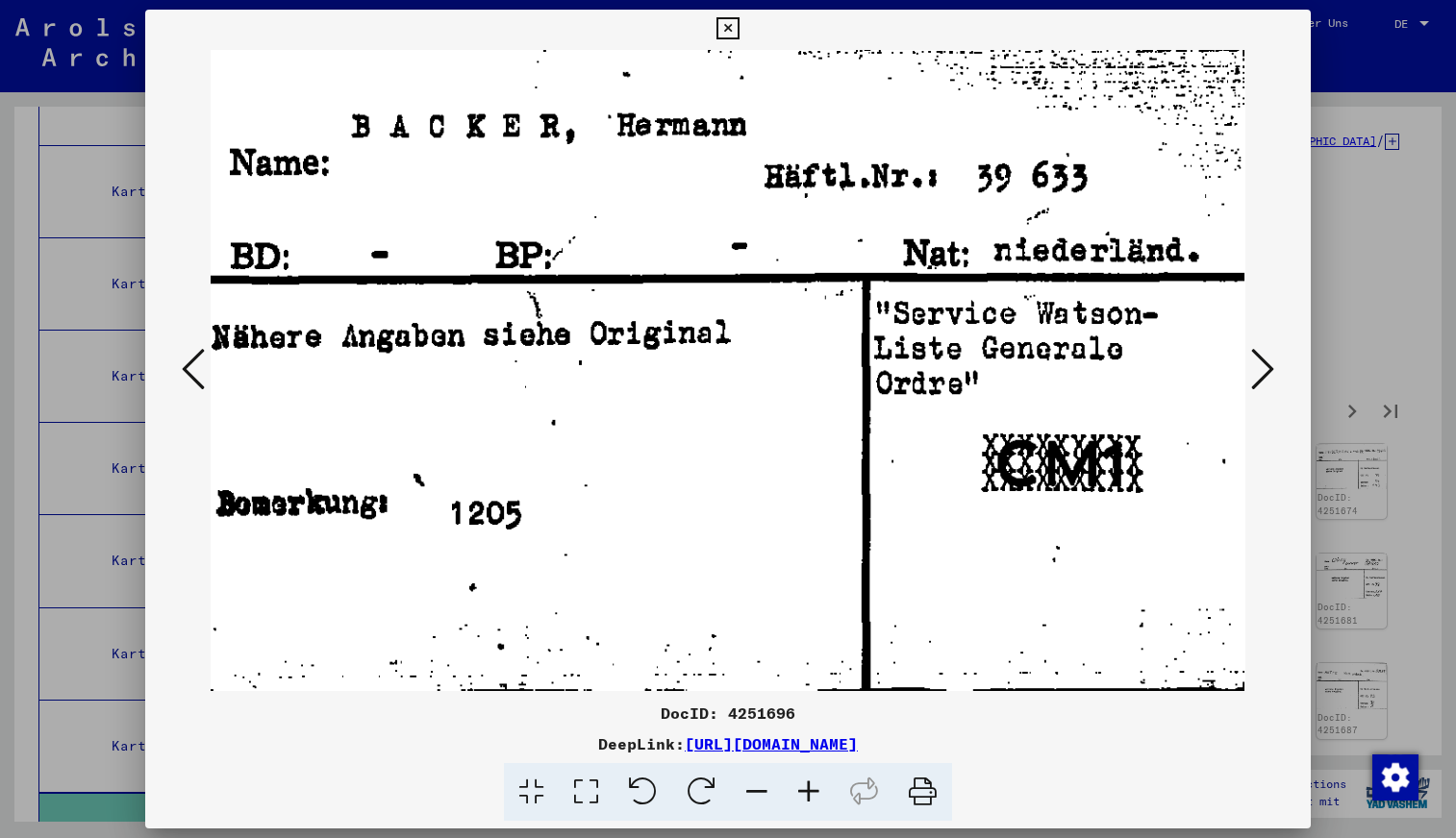
click at [1262, 372] on icon at bounding box center [1263, 369] width 23 height 46
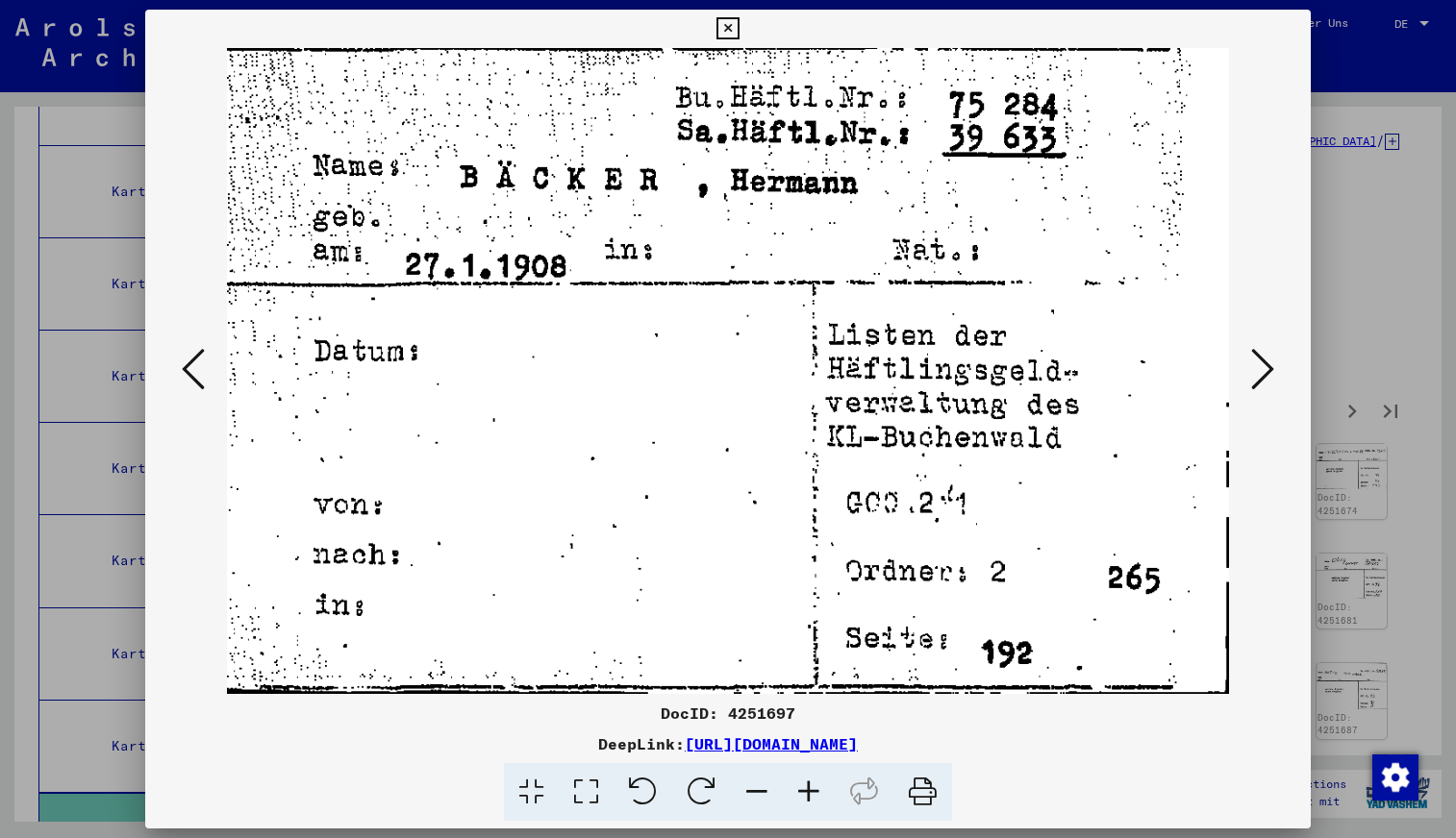
click at [1262, 372] on icon at bounding box center [1263, 369] width 23 height 46
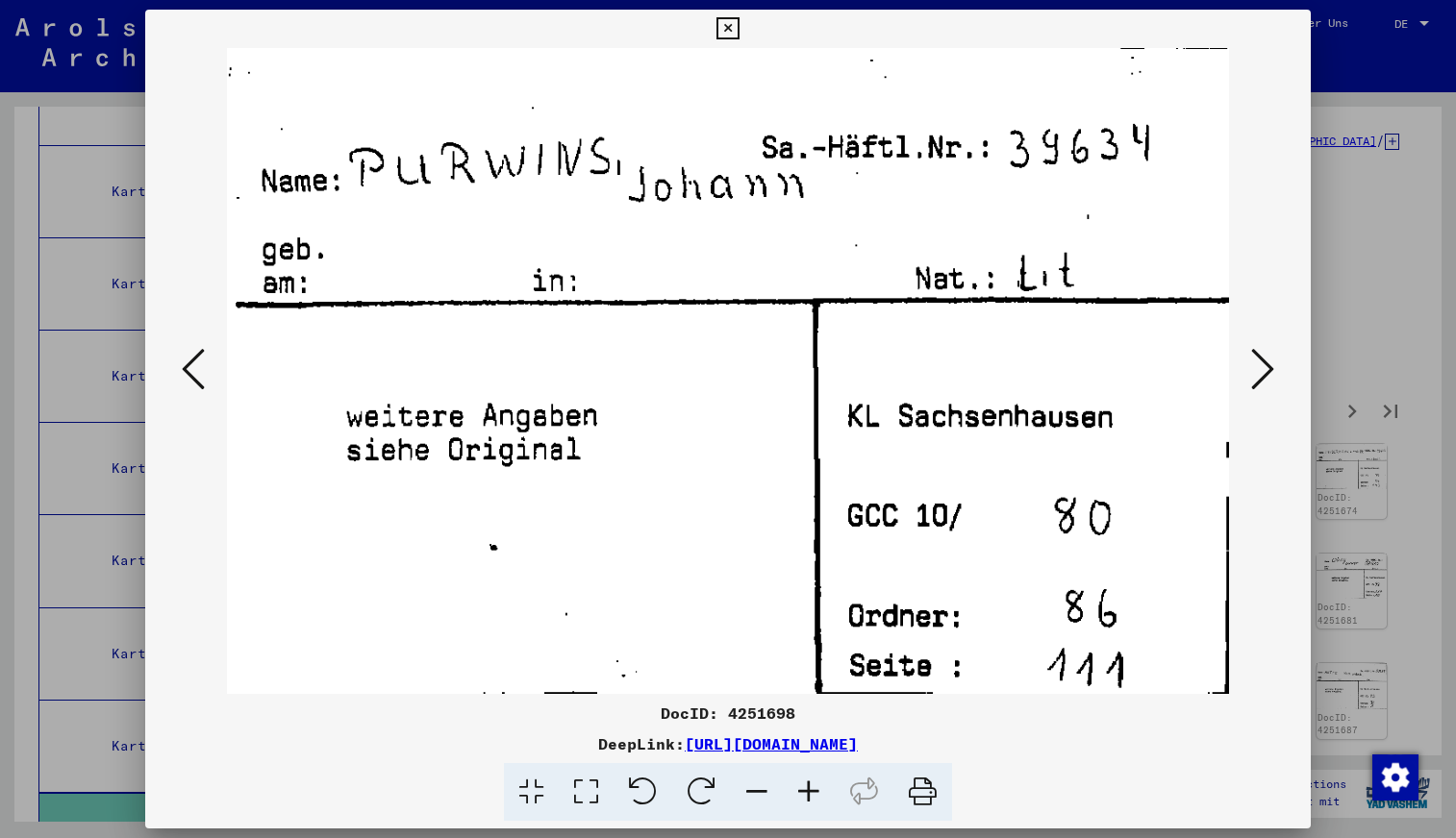
click at [1262, 372] on icon at bounding box center [1263, 369] width 23 height 46
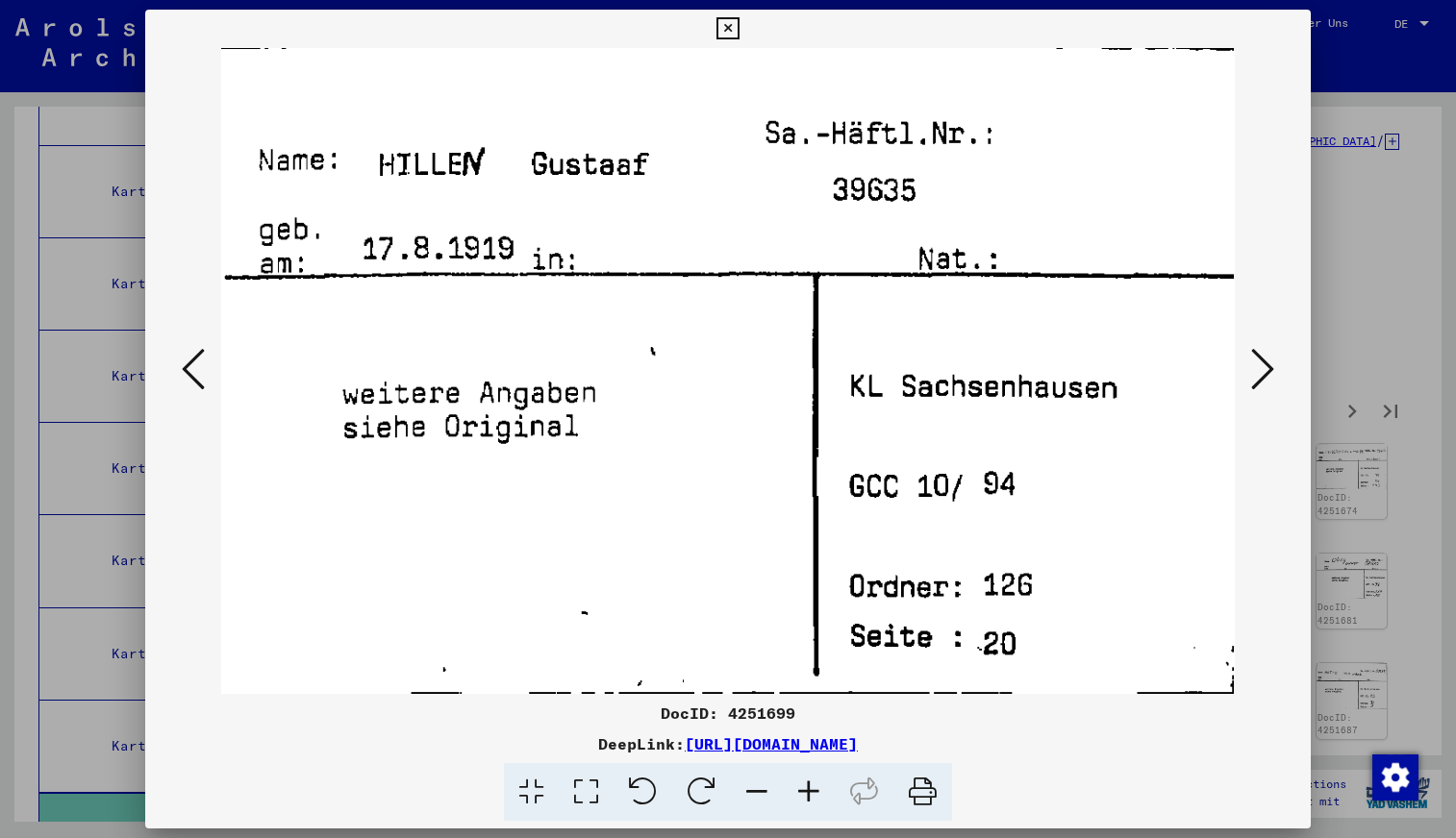
click at [1262, 372] on icon at bounding box center [1263, 369] width 23 height 46
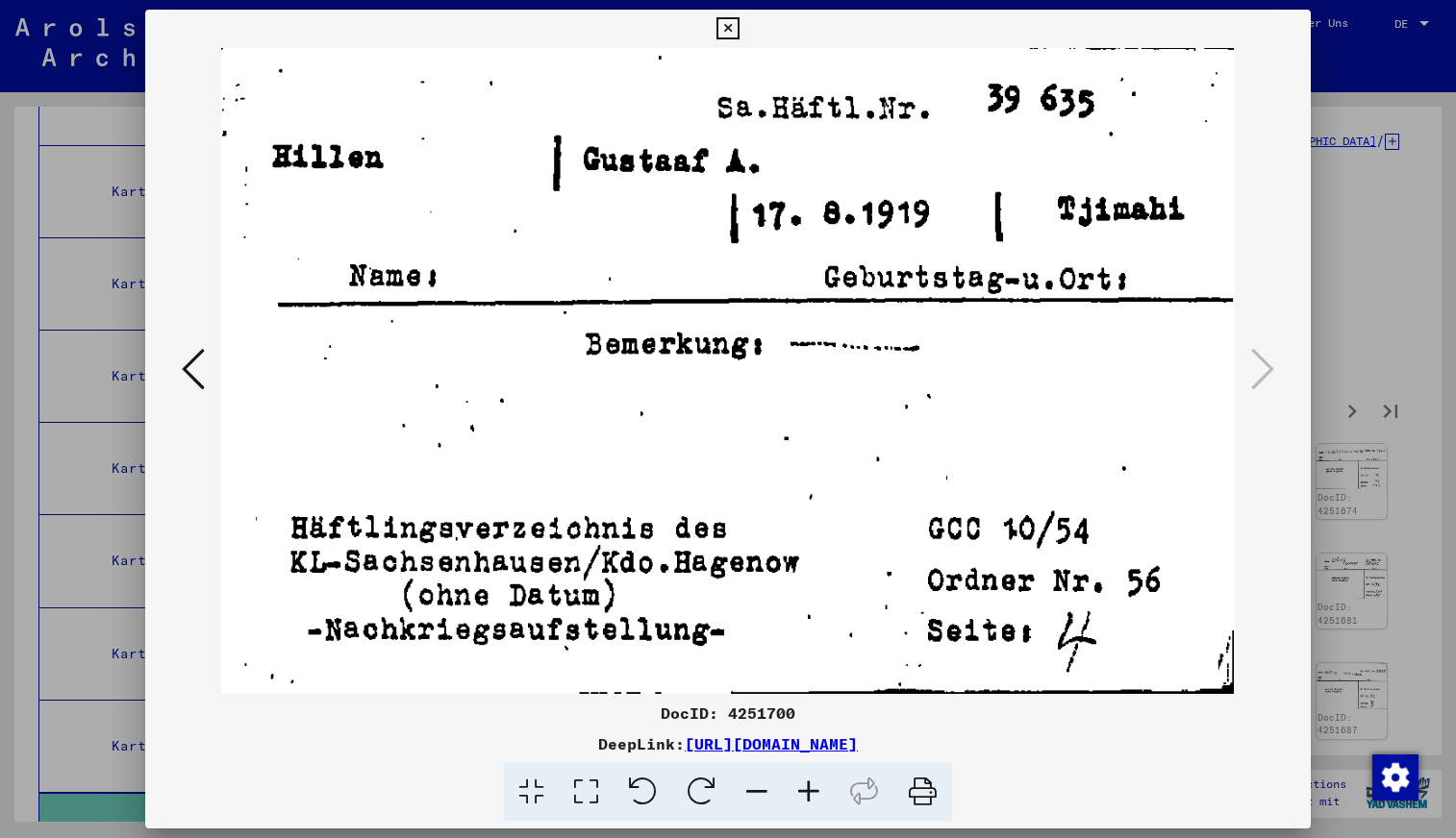
click at [195, 364] on icon at bounding box center [193, 369] width 23 height 46
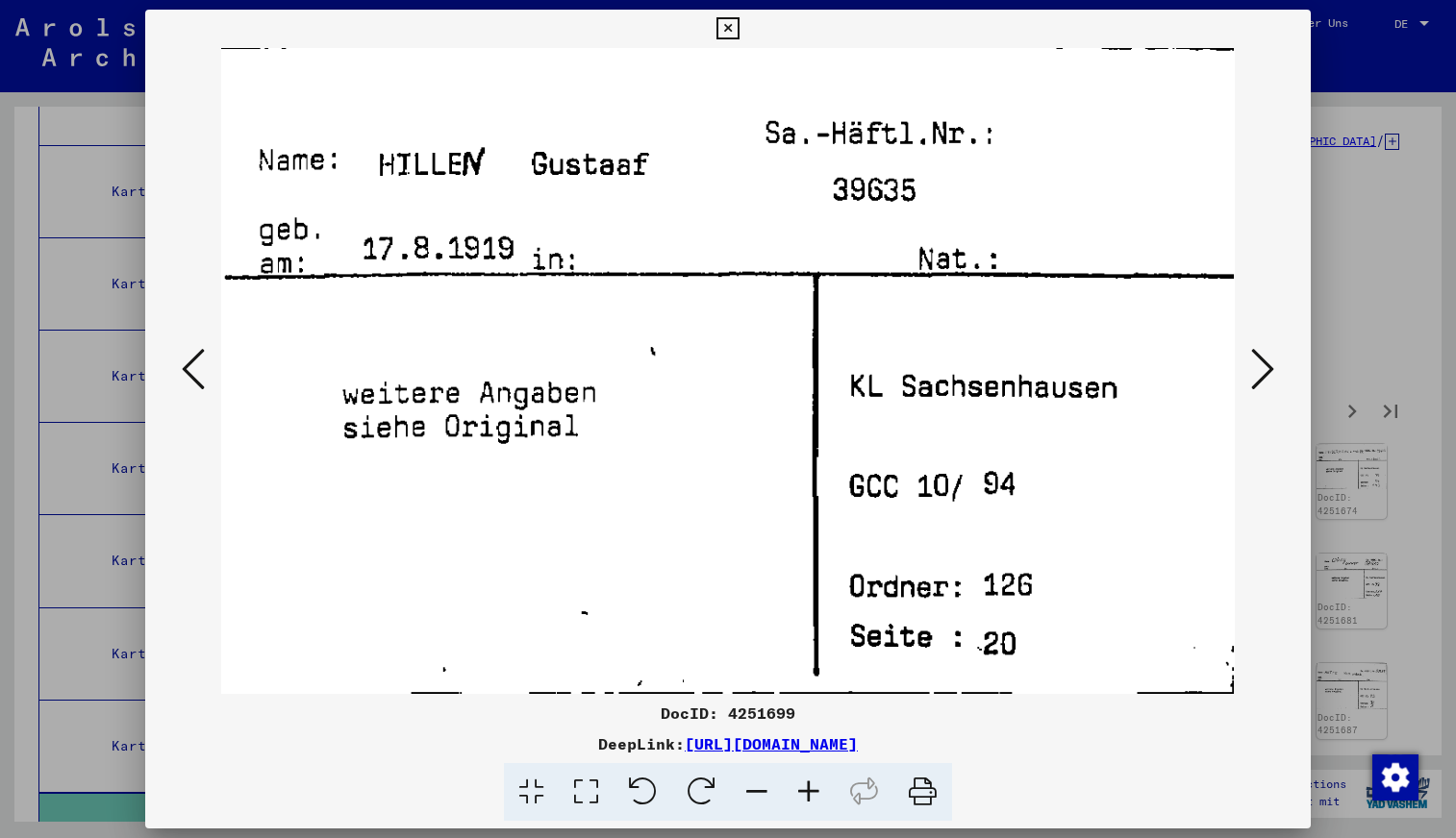
click at [195, 364] on icon at bounding box center [193, 369] width 23 height 46
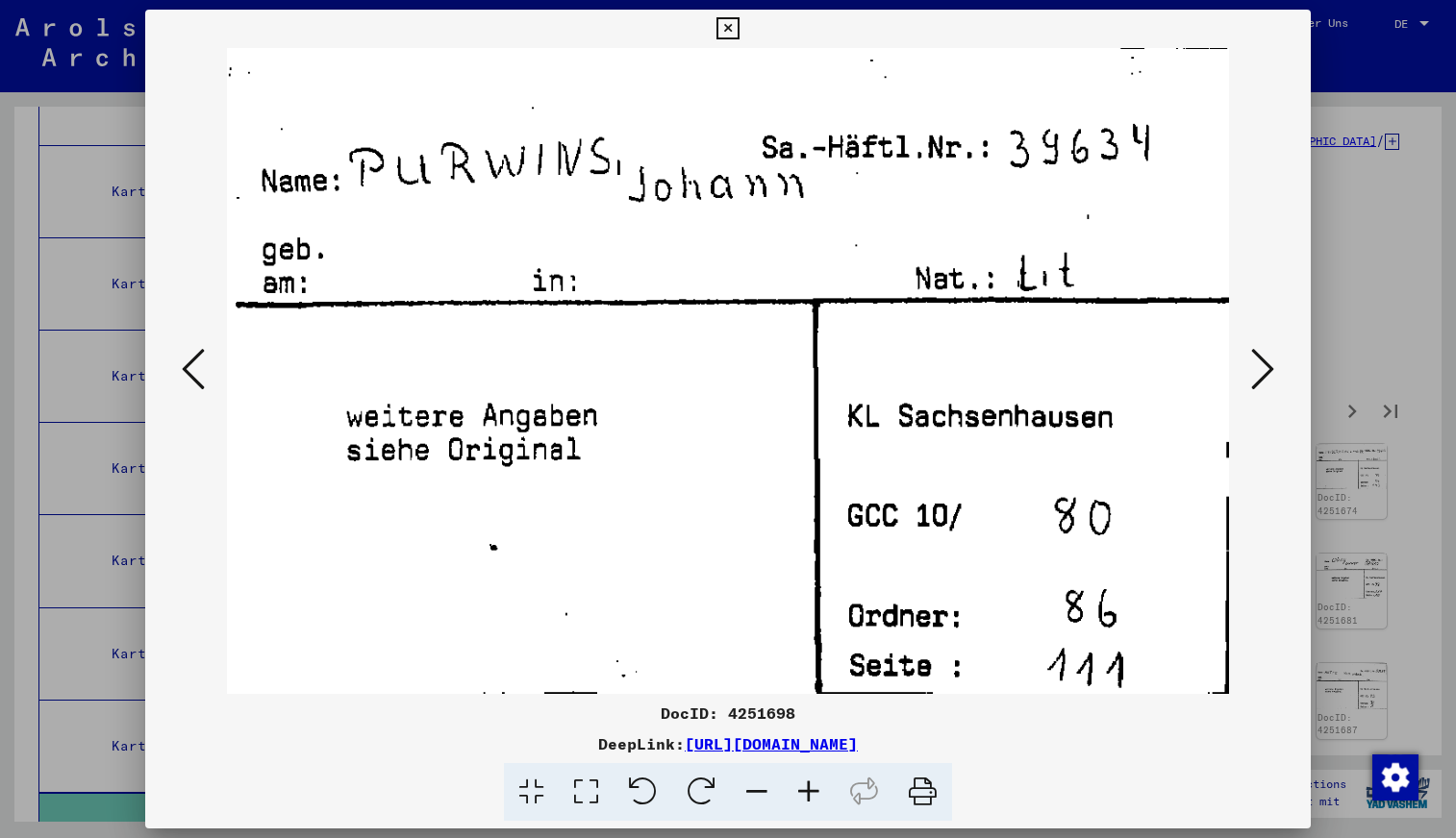
click at [195, 364] on icon at bounding box center [193, 369] width 23 height 46
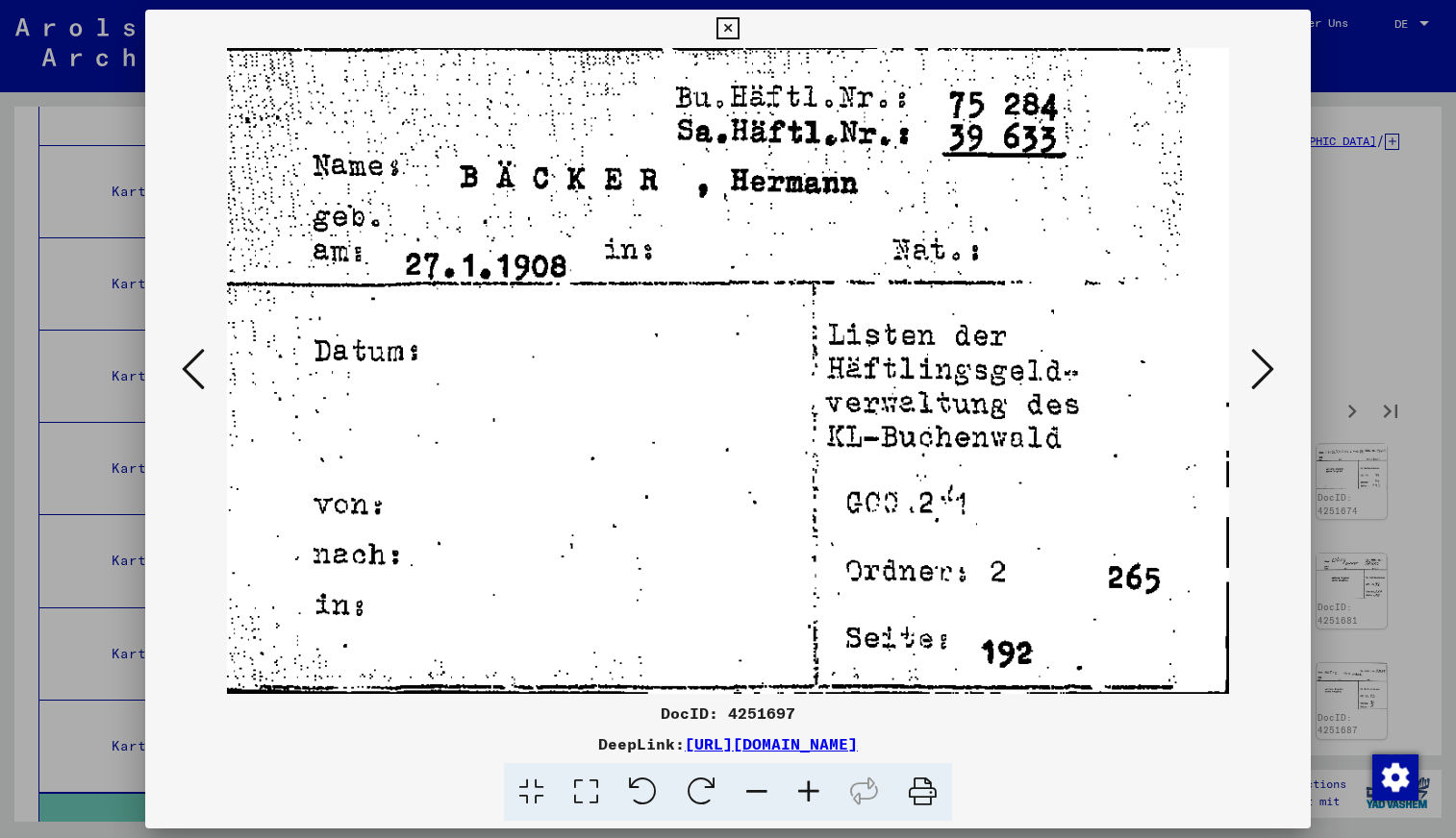
click at [195, 364] on icon at bounding box center [193, 369] width 23 height 46
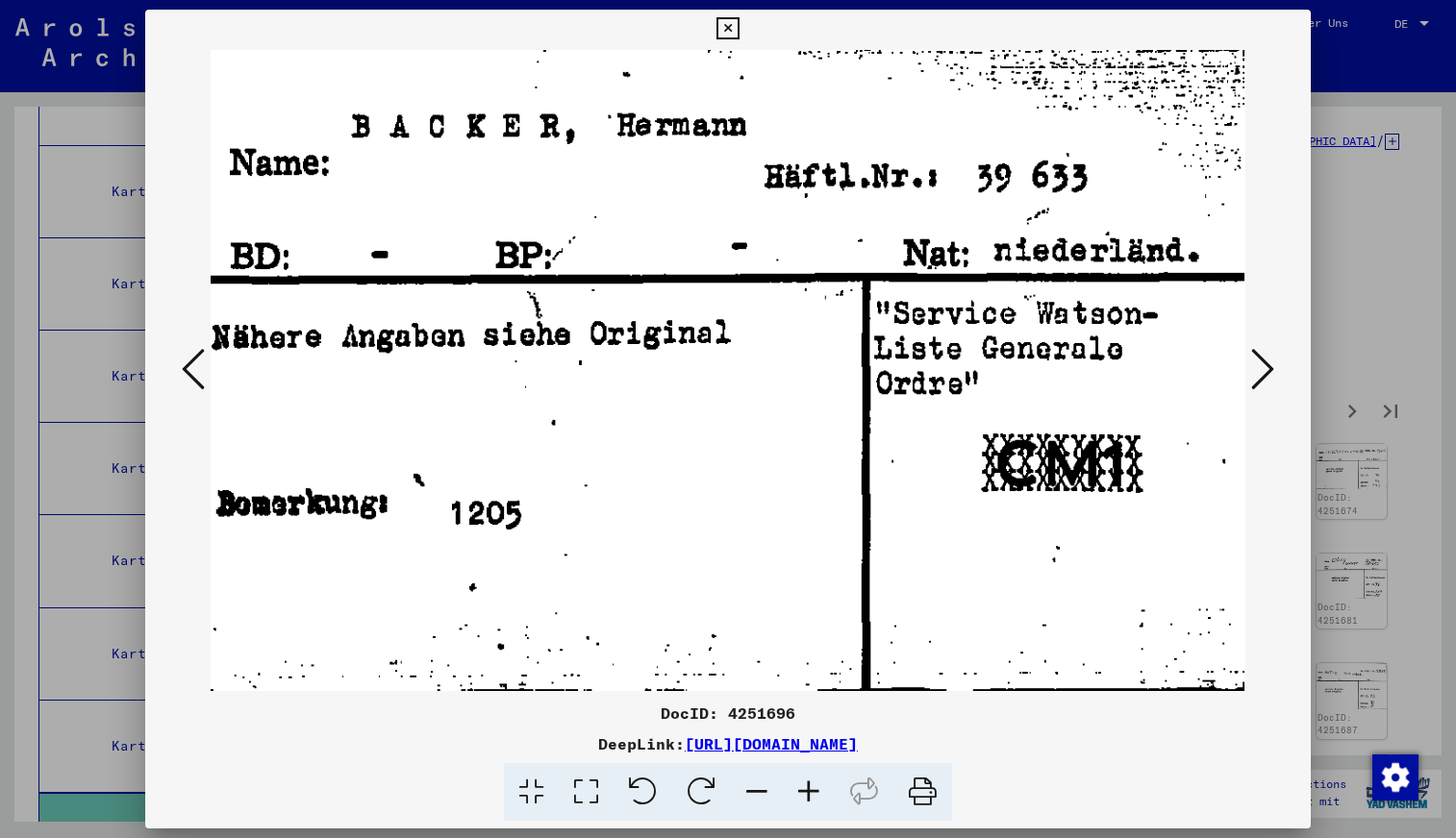
click at [195, 364] on icon at bounding box center [193, 369] width 23 height 46
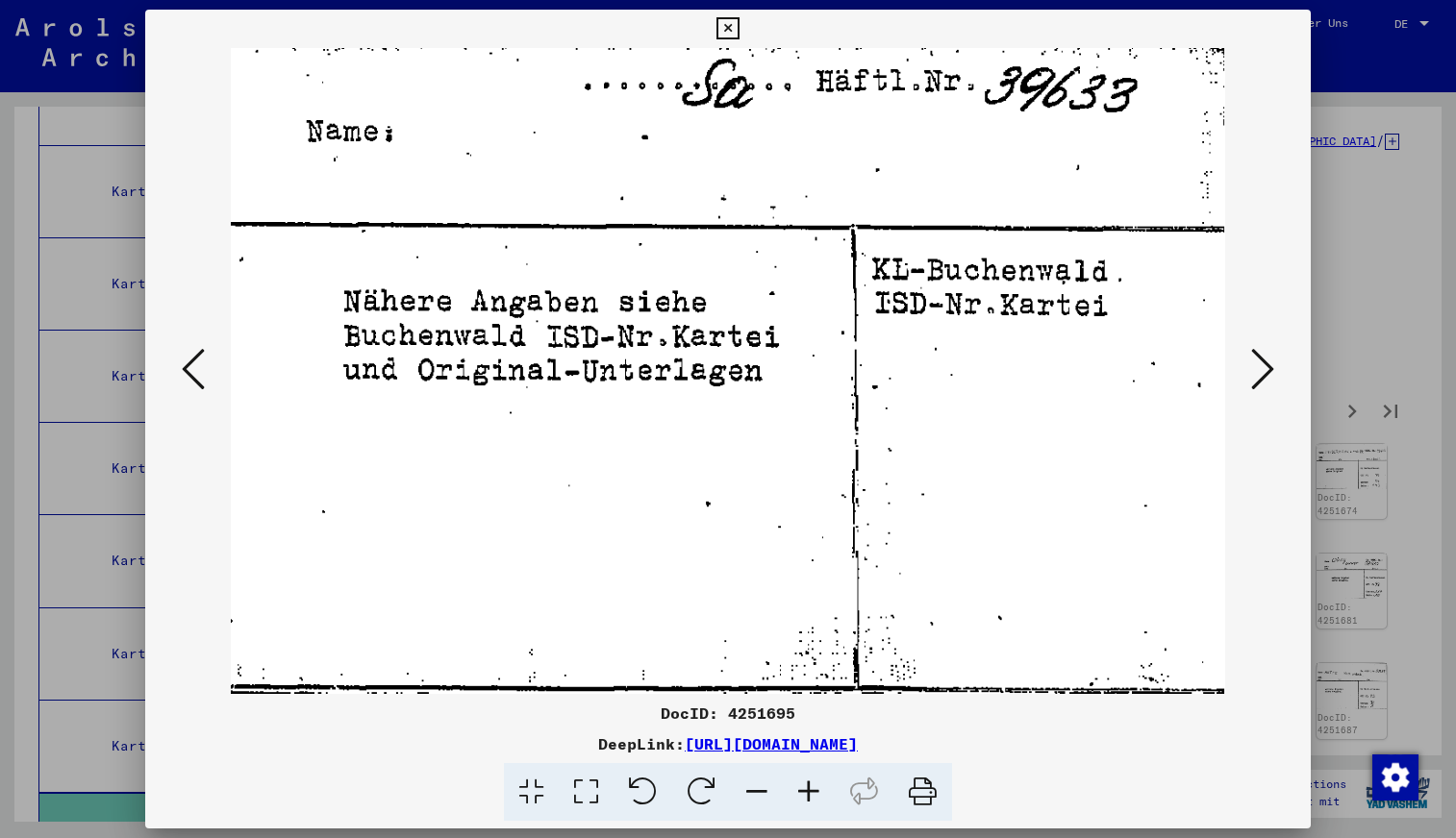
click at [195, 364] on icon at bounding box center [193, 369] width 23 height 46
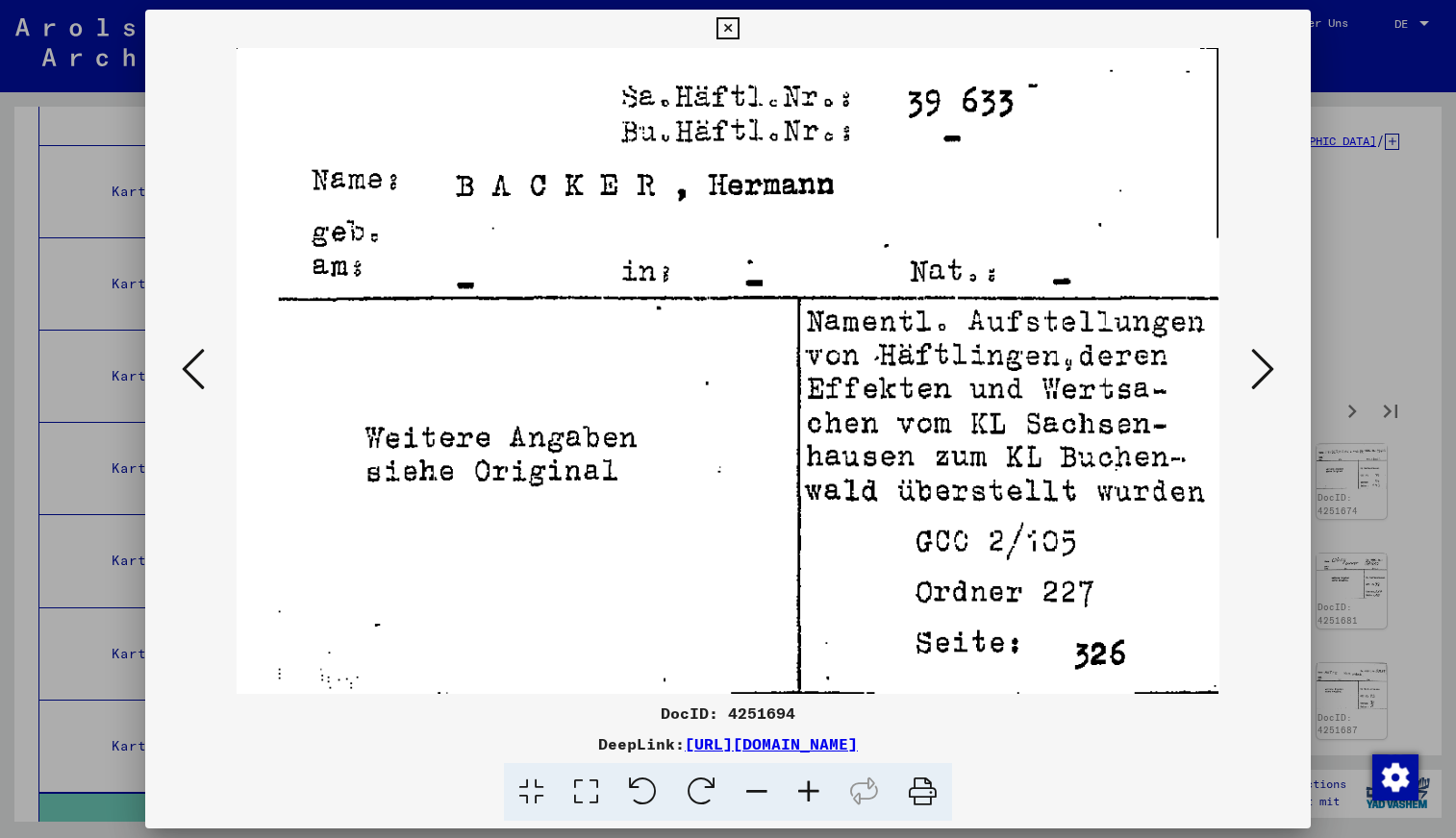
click at [195, 364] on icon at bounding box center [193, 369] width 23 height 46
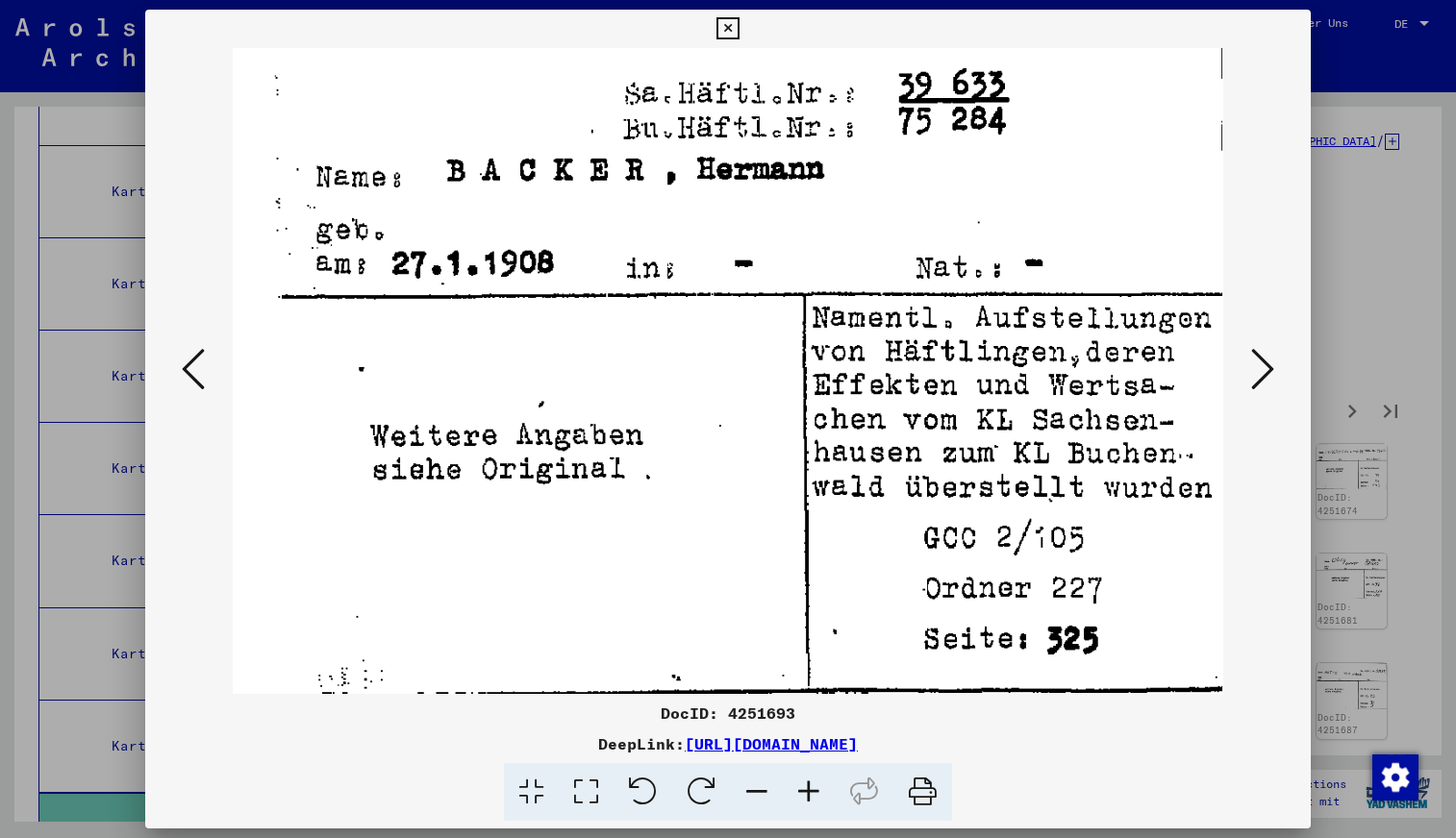
click at [195, 364] on icon at bounding box center [193, 369] width 23 height 46
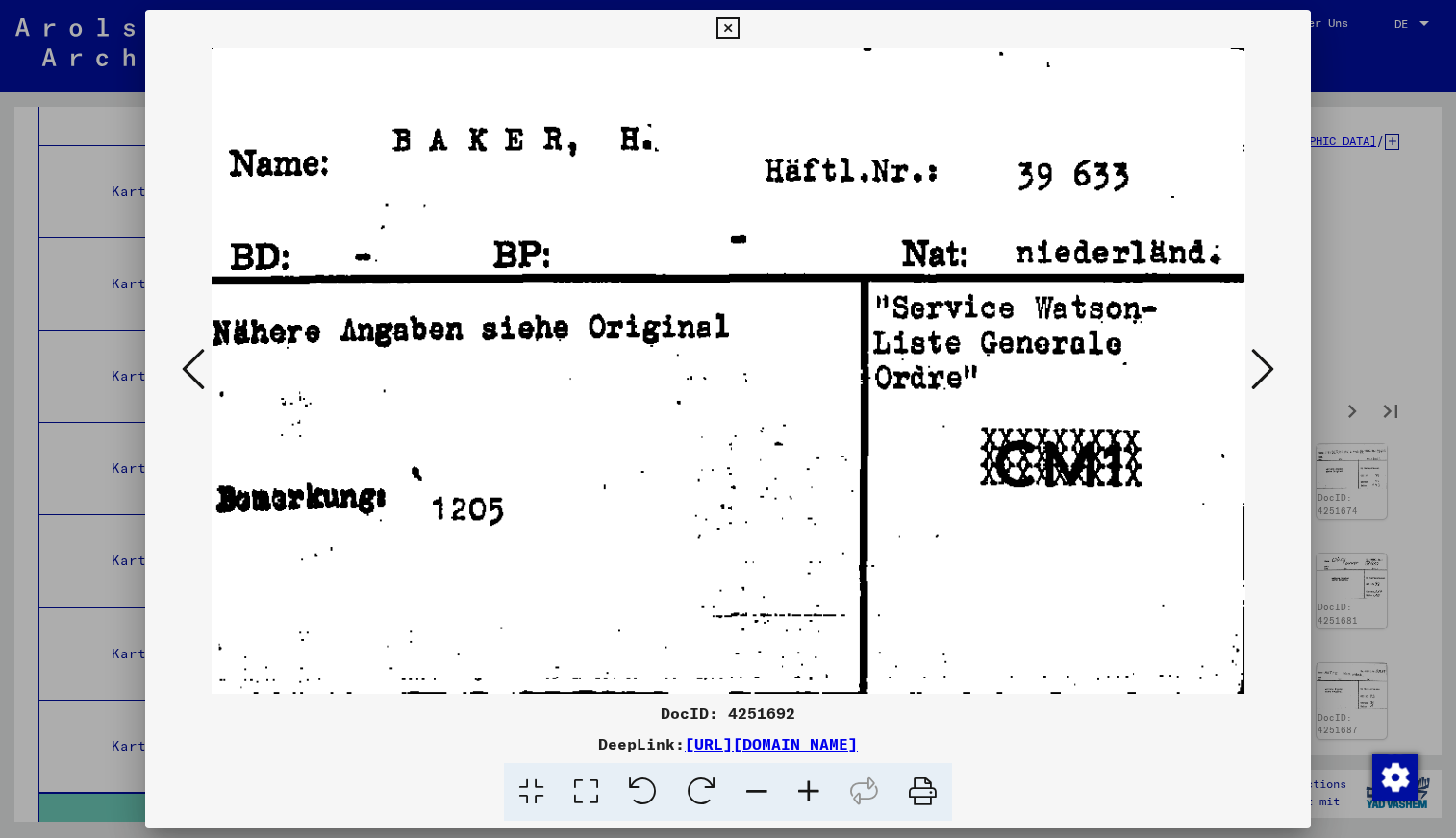
click at [195, 364] on icon at bounding box center [193, 369] width 23 height 46
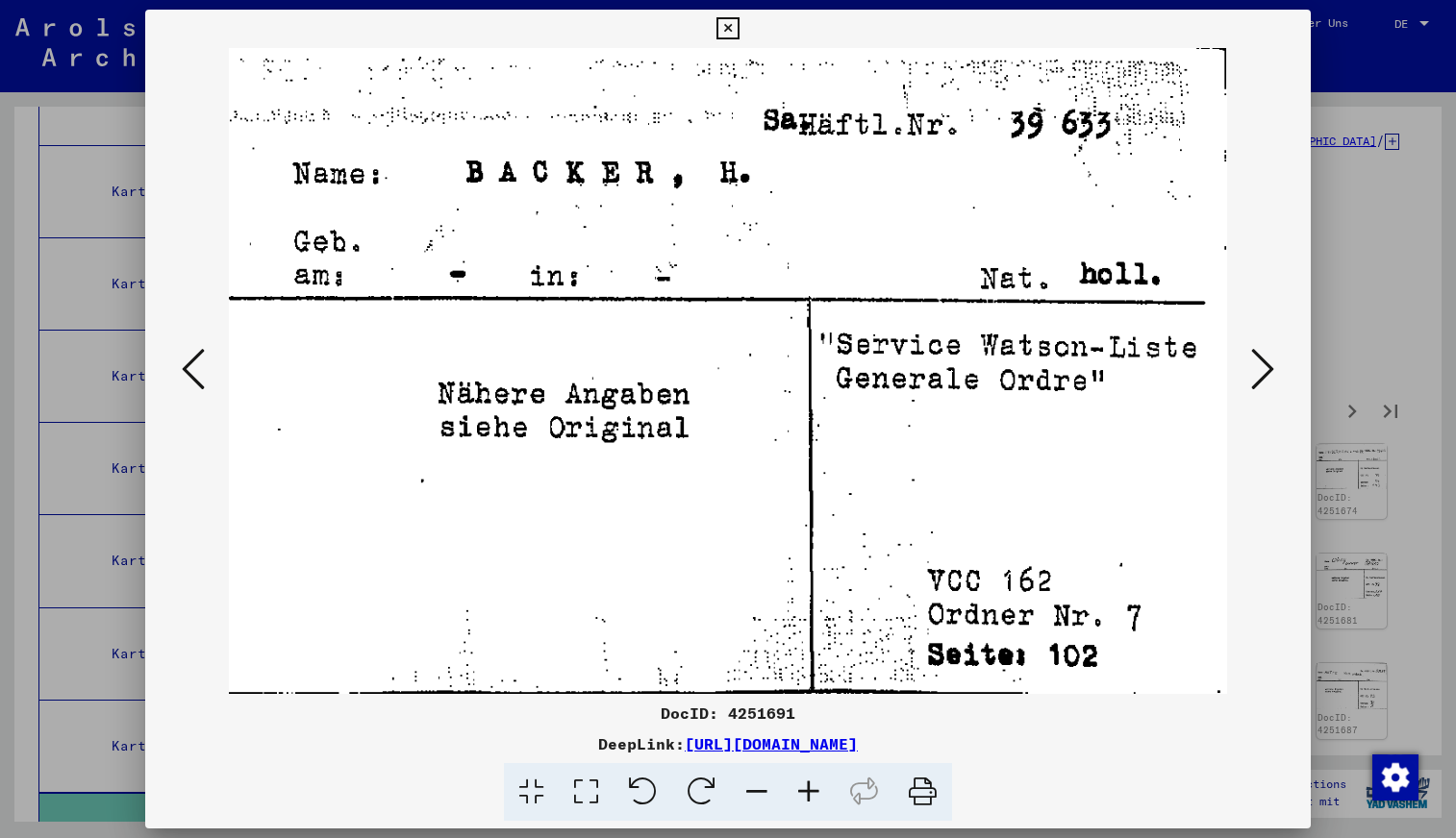
click at [195, 364] on icon at bounding box center [193, 369] width 23 height 46
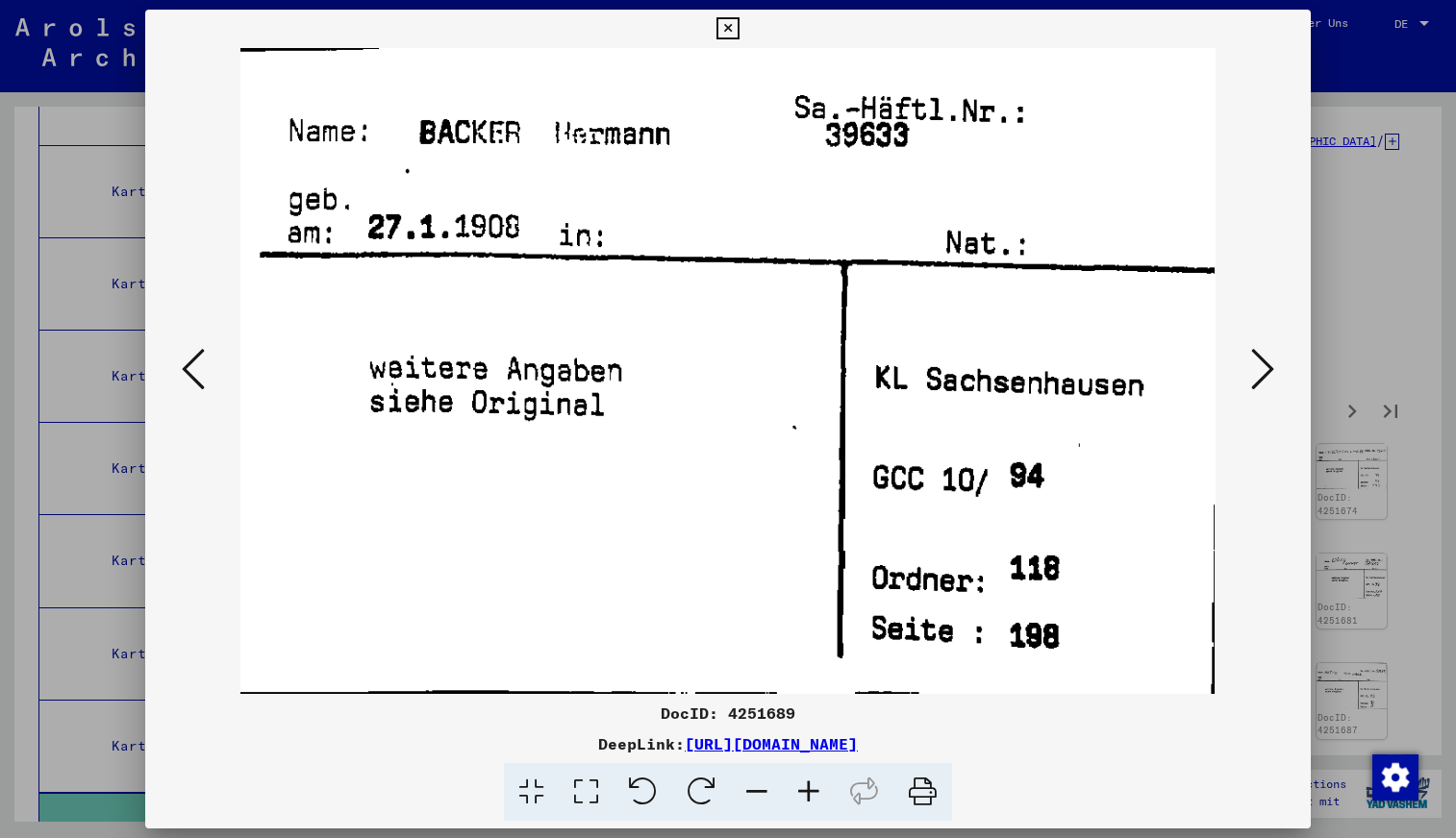
click at [195, 364] on icon at bounding box center [193, 369] width 23 height 46
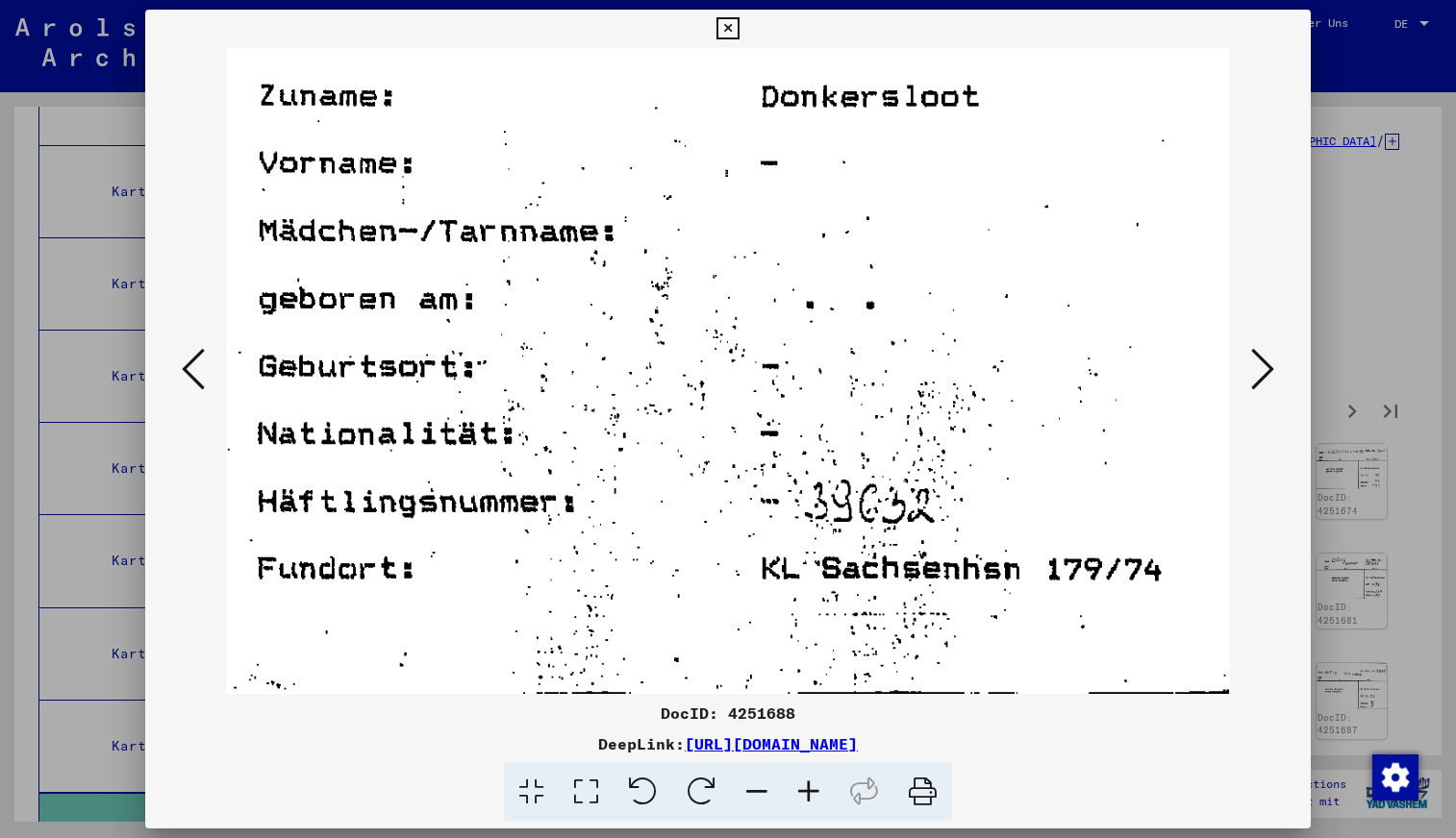
click at [195, 364] on icon at bounding box center [193, 369] width 23 height 46
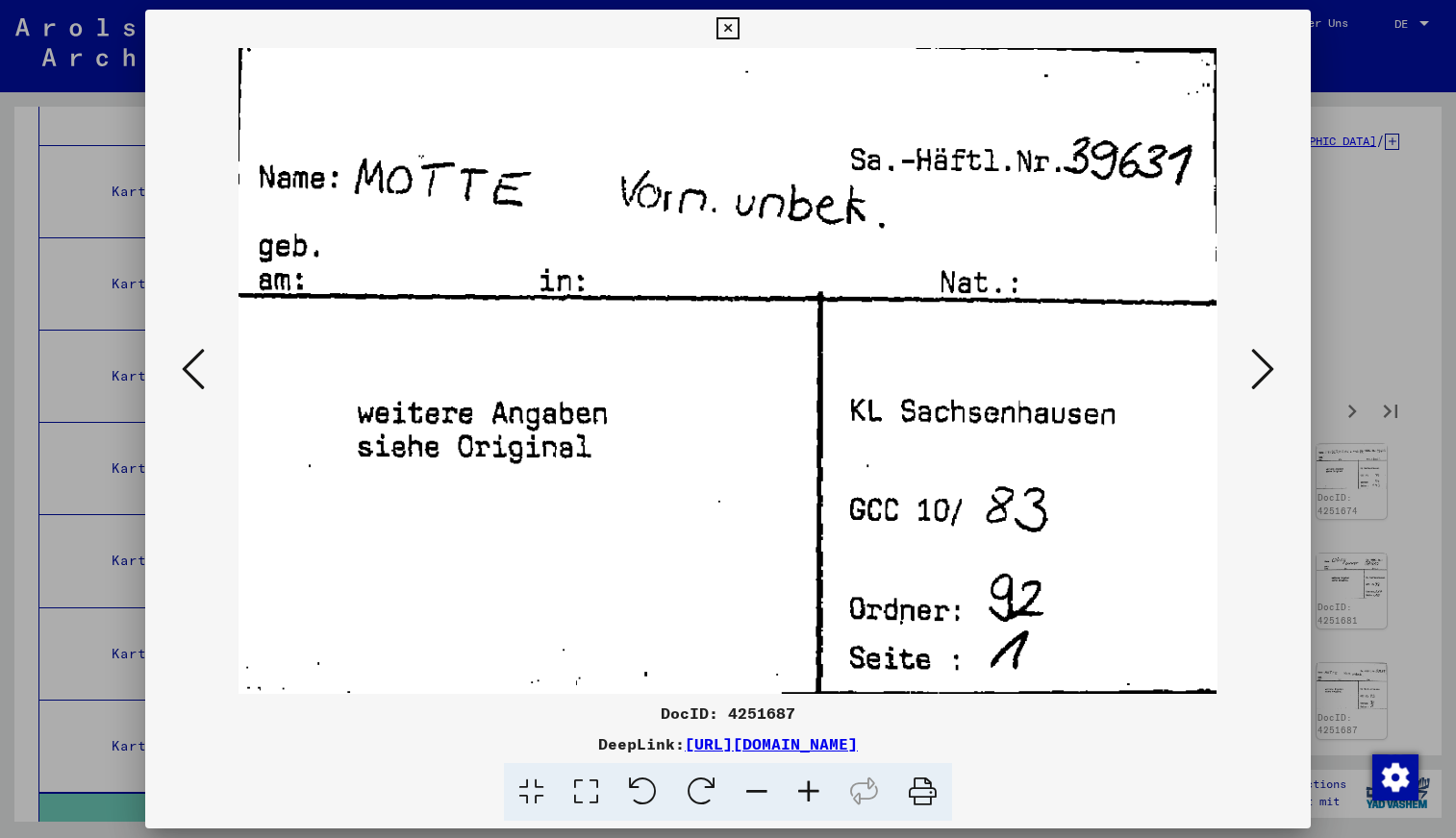
click at [195, 364] on icon at bounding box center [193, 369] width 23 height 46
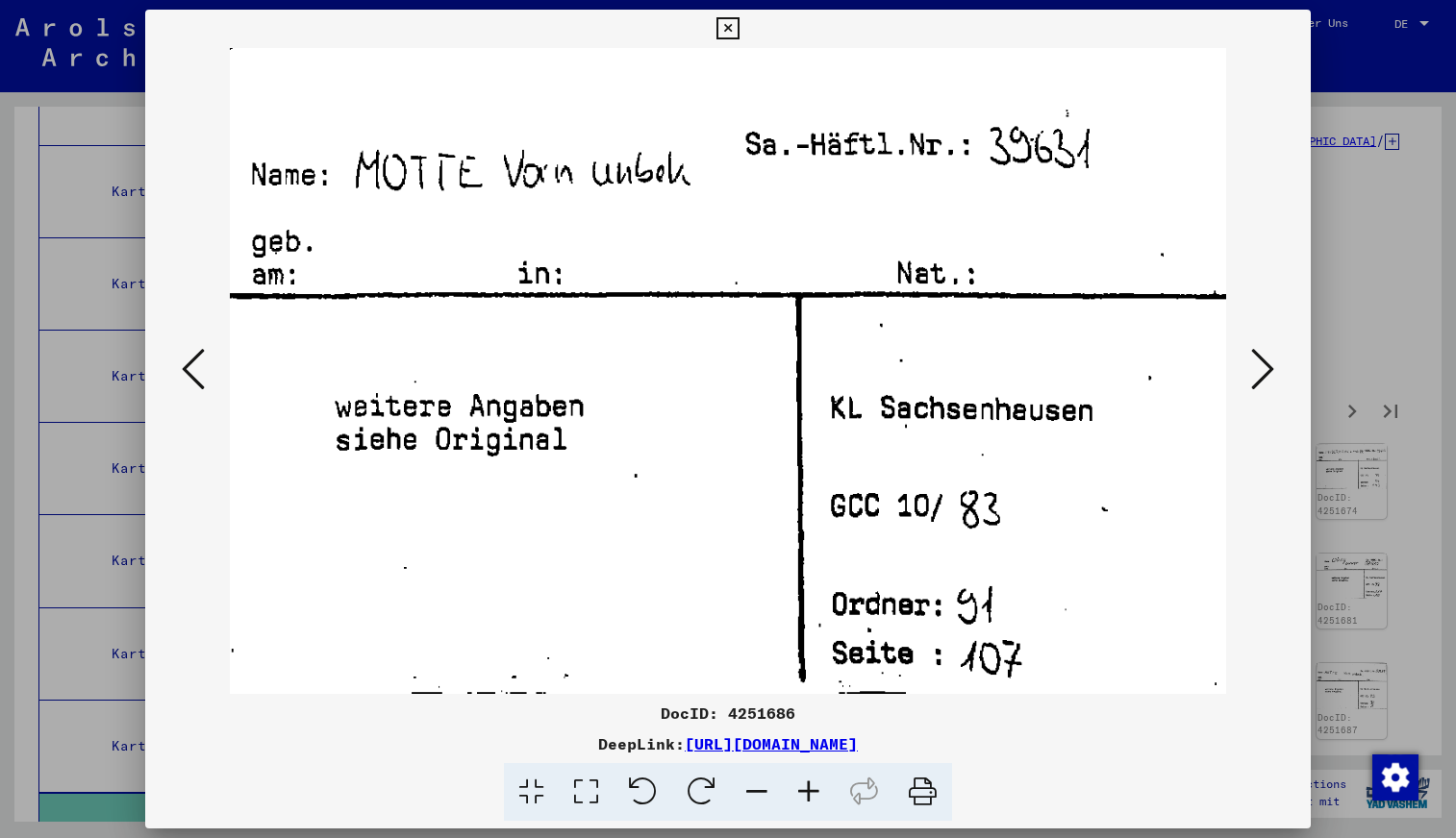
click at [195, 364] on icon at bounding box center [193, 369] width 23 height 46
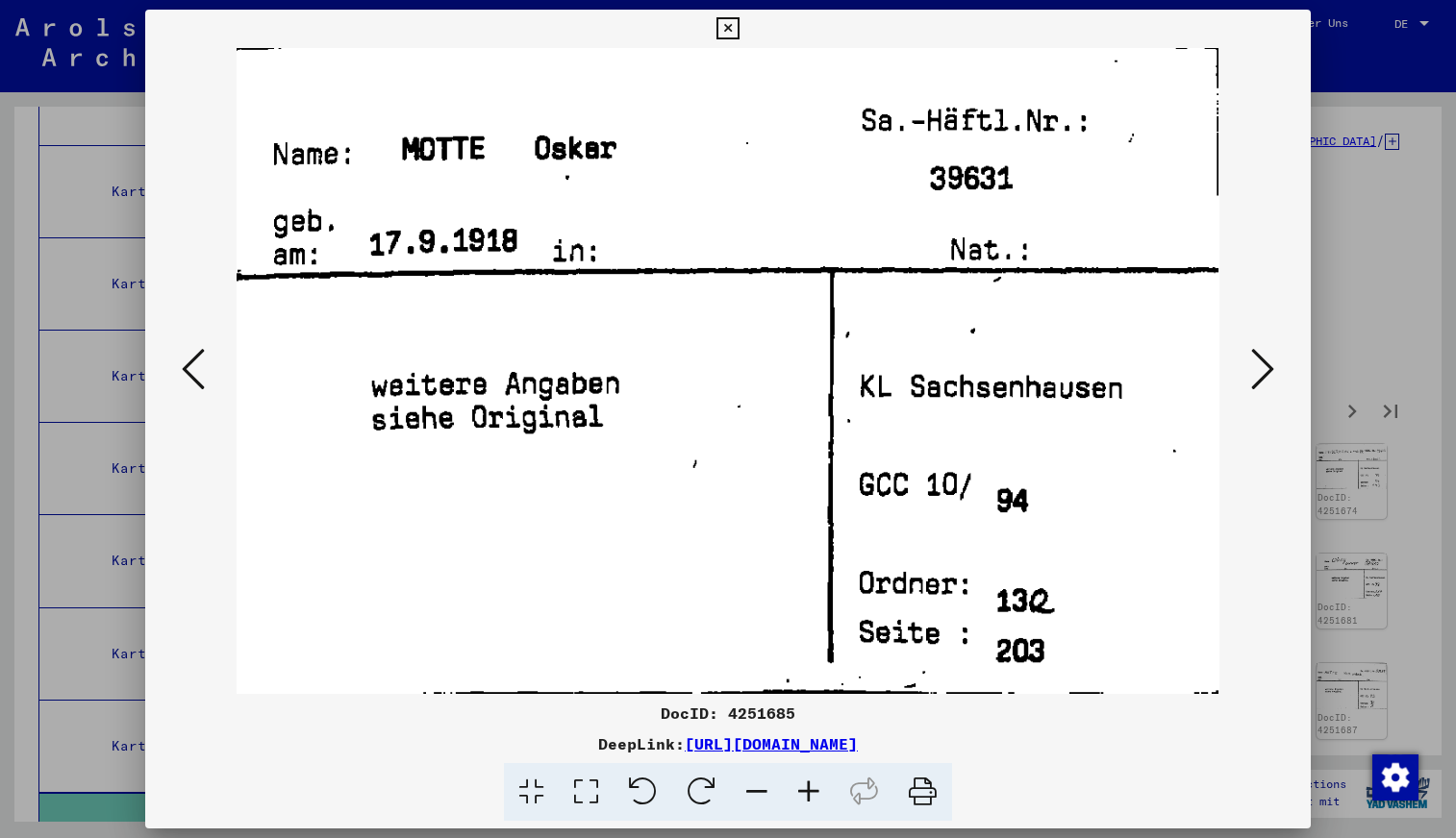
click at [192, 360] on icon at bounding box center [193, 369] width 23 height 46
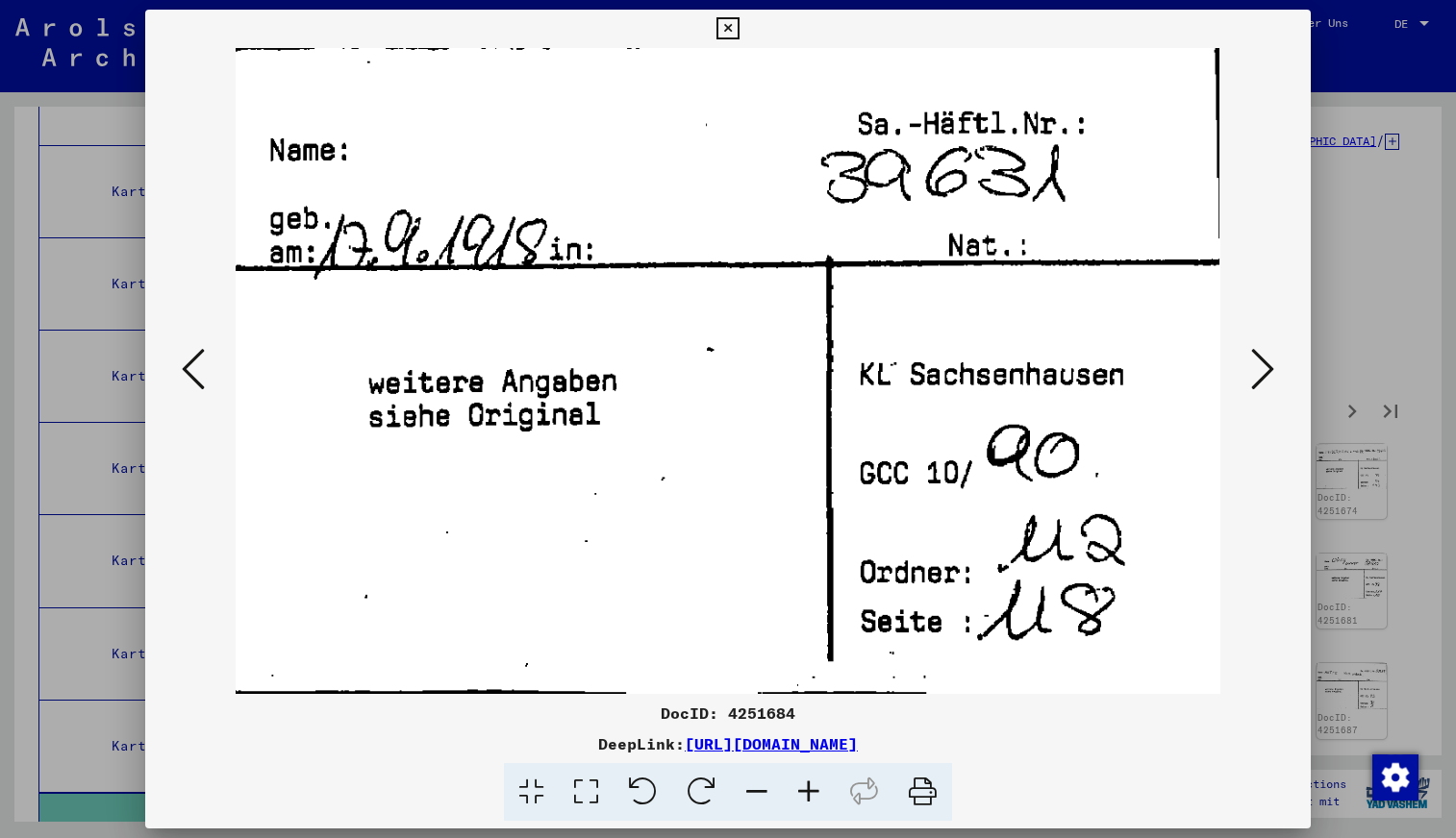
click at [192, 361] on icon at bounding box center [193, 369] width 23 height 46
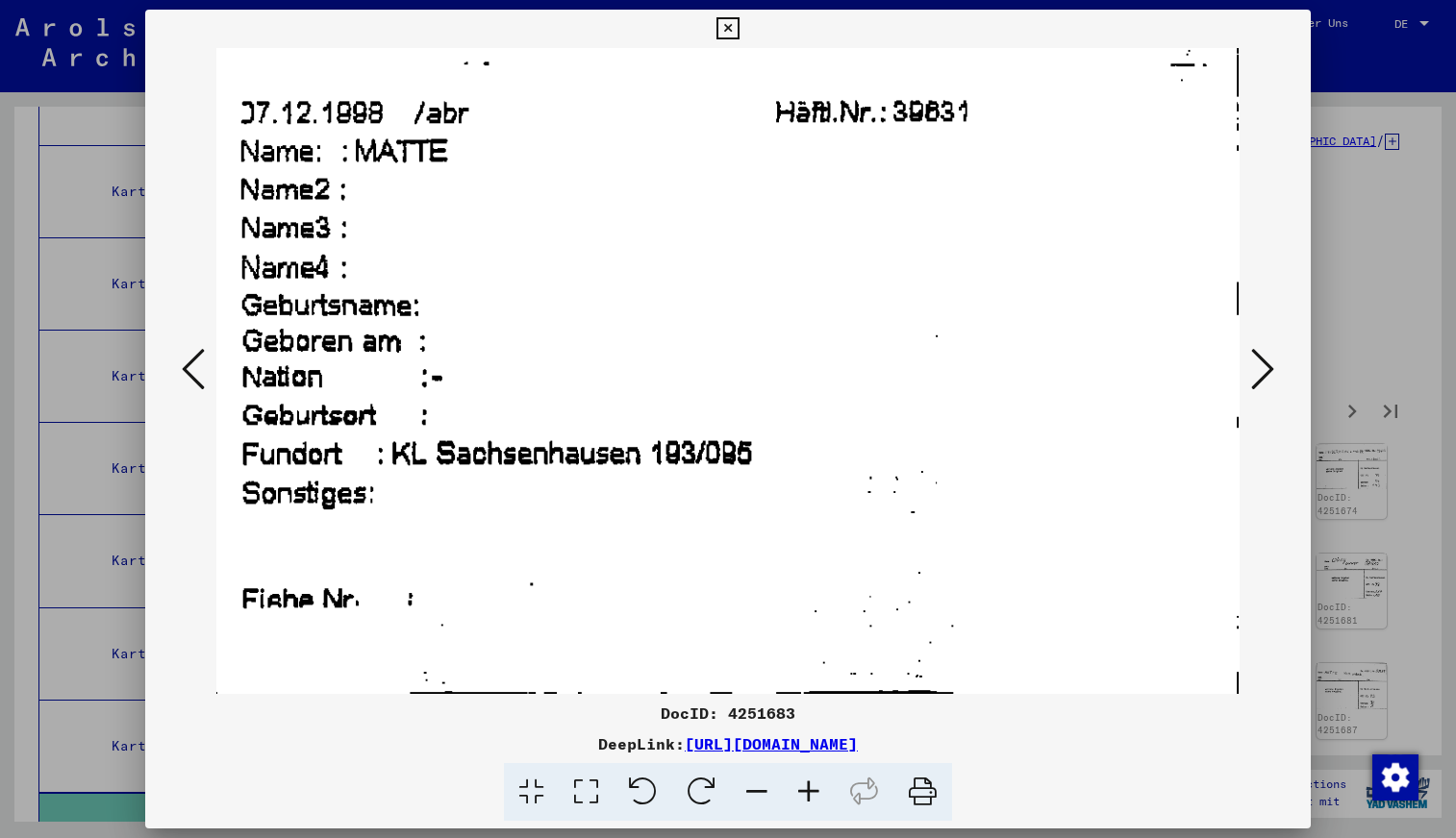
click at [192, 361] on icon at bounding box center [193, 369] width 23 height 46
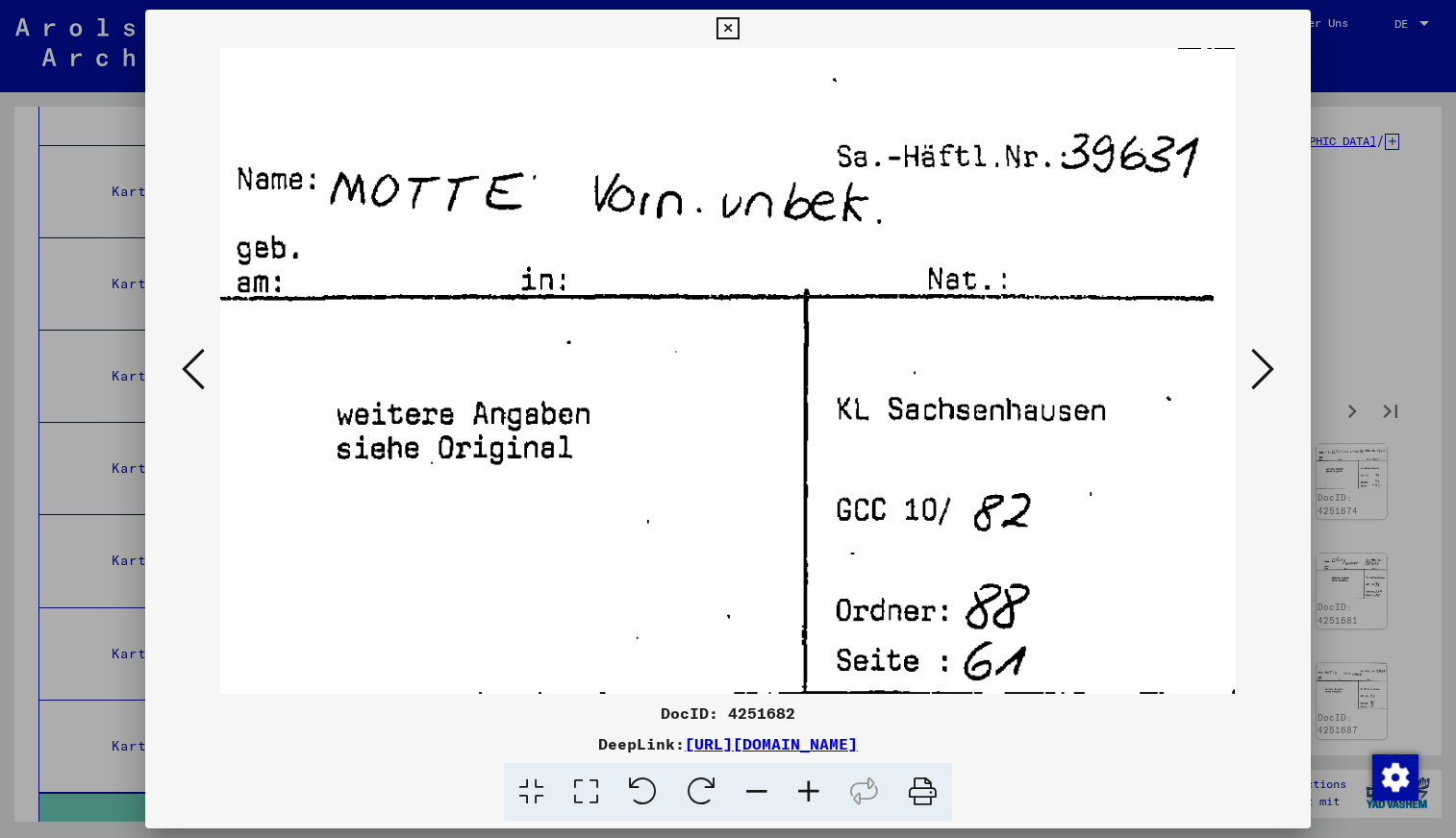
click at [192, 361] on icon at bounding box center [193, 369] width 23 height 46
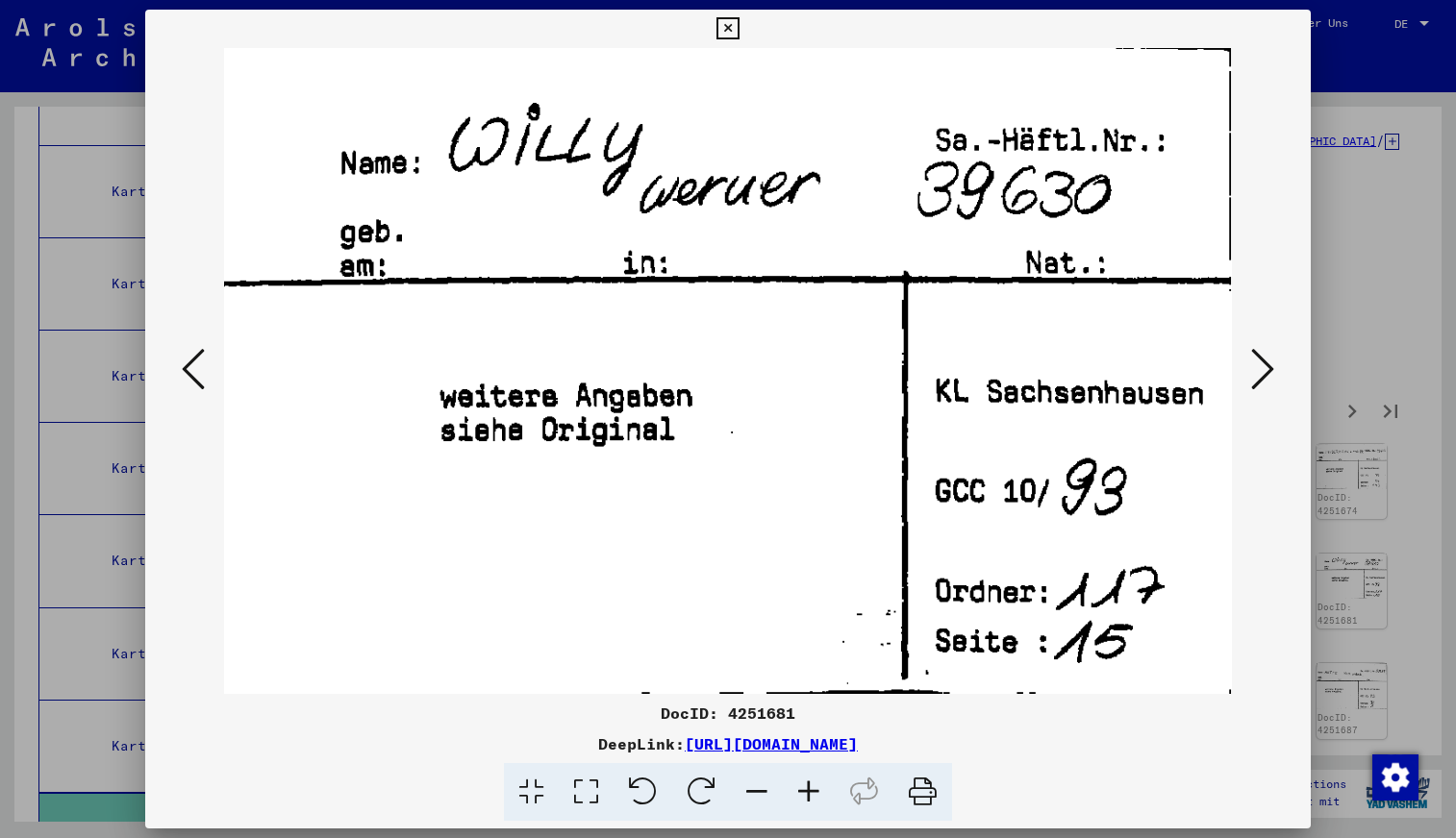
click at [192, 360] on icon at bounding box center [193, 369] width 23 height 46
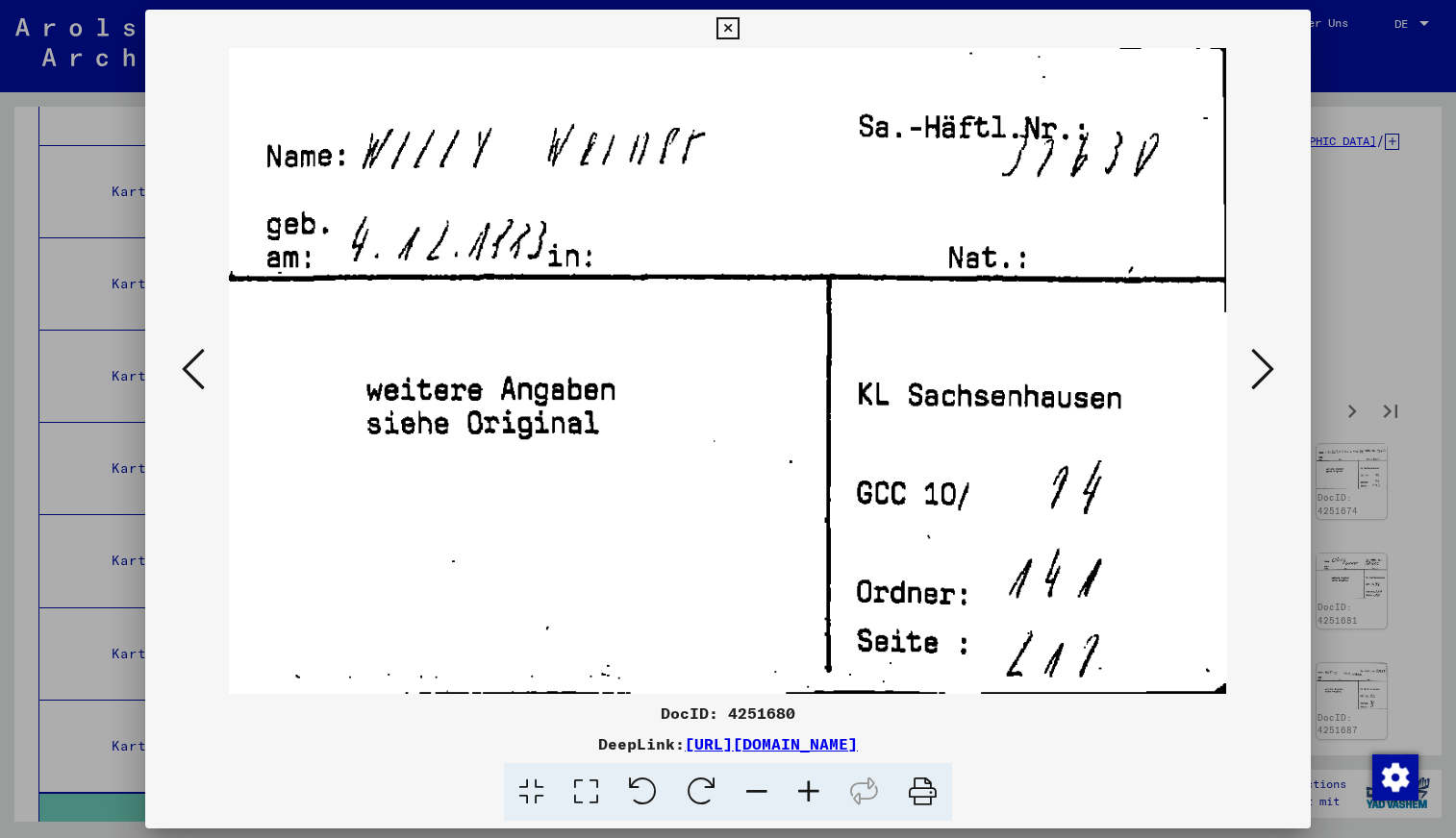
click at [192, 360] on icon at bounding box center [193, 369] width 23 height 46
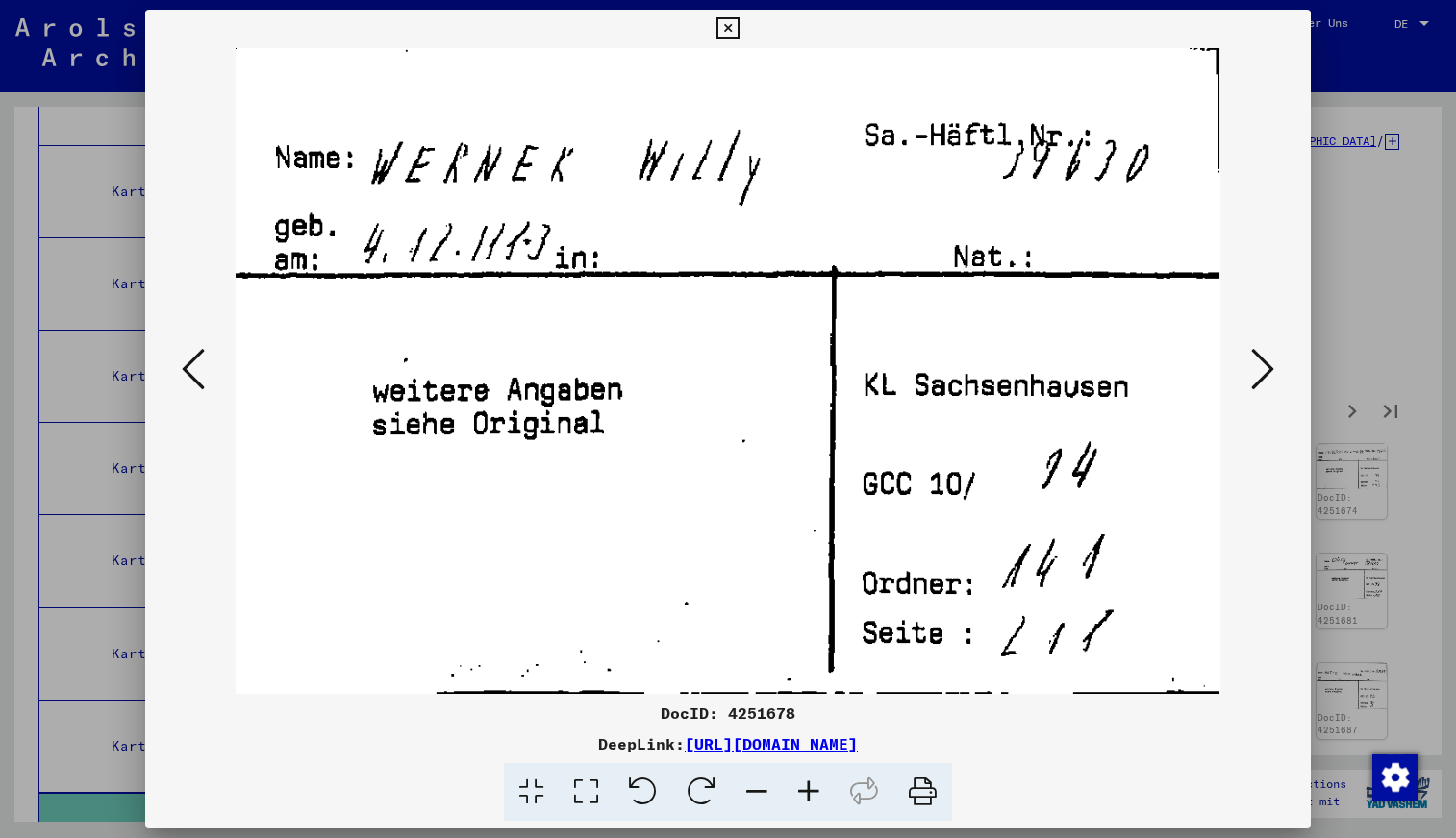
click at [192, 360] on icon at bounding box center [193, 369] width 23 height 46
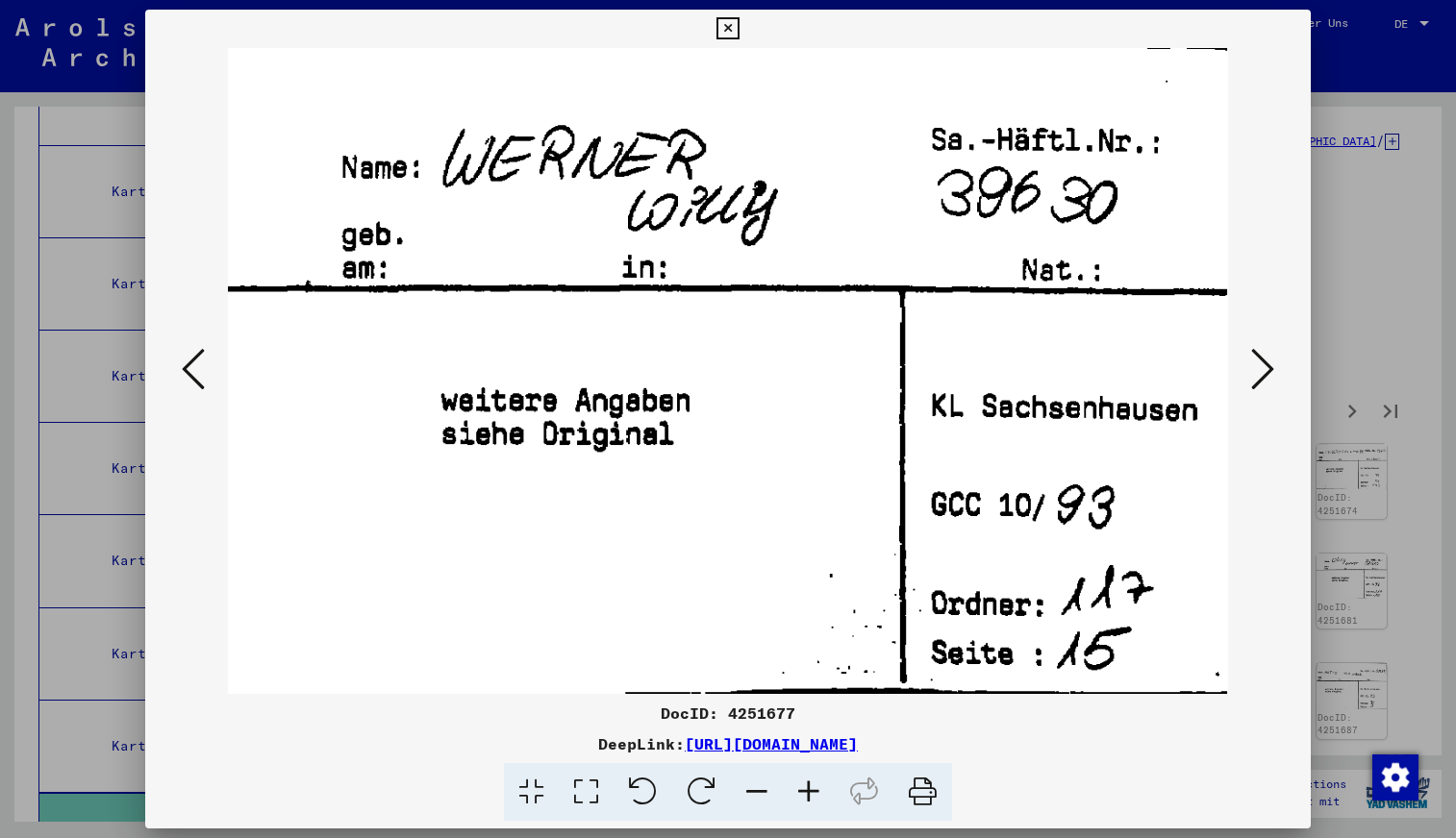
click at [184, 365] on icon at bounding box center [193, 369] width 23 height 46
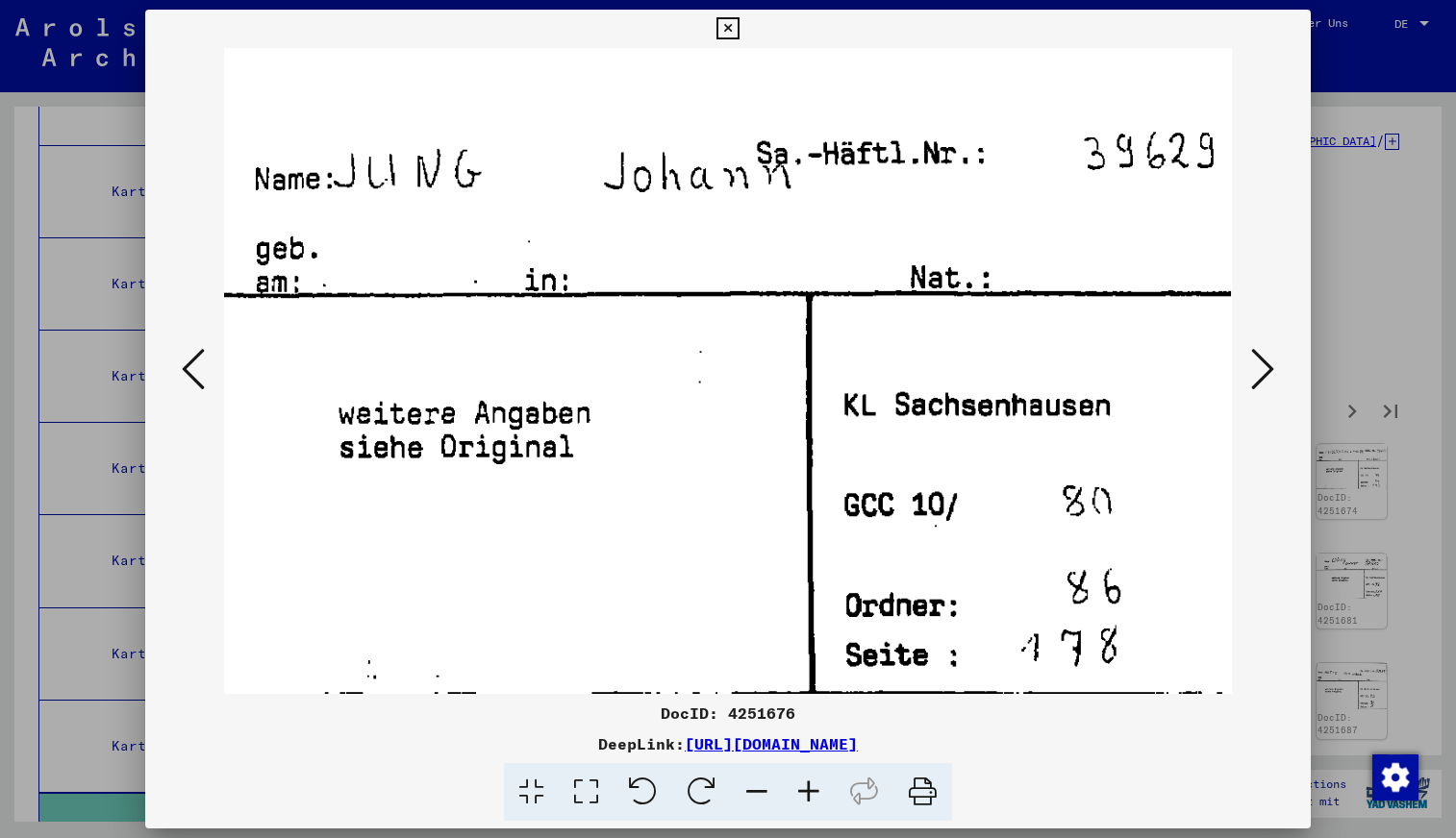
click at [184, 366] on icon at bounding box center [193, 369] width 23 height 46
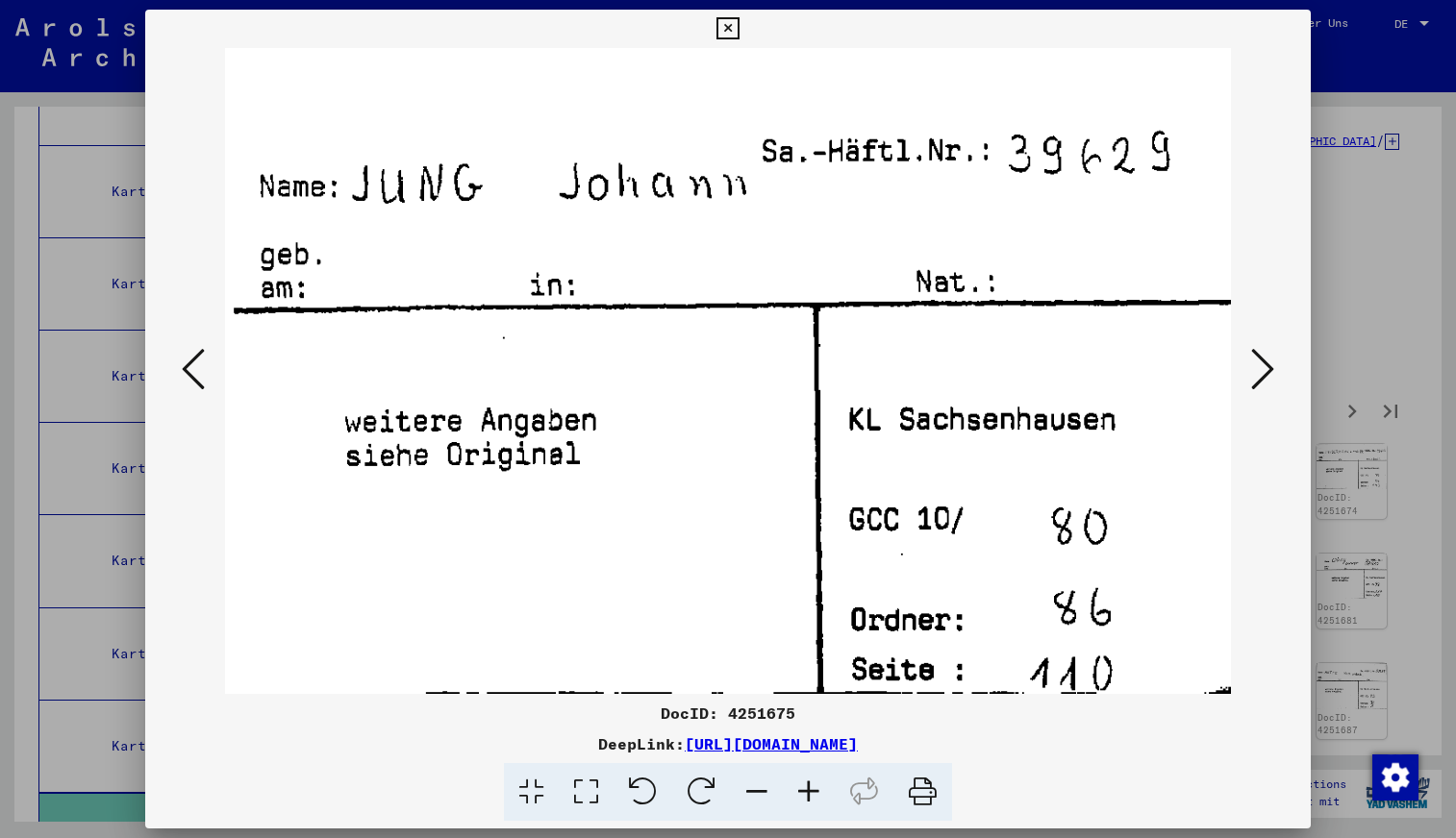
click at [183, 365] on icon at bounding box center [193, 369] width 23 height 46
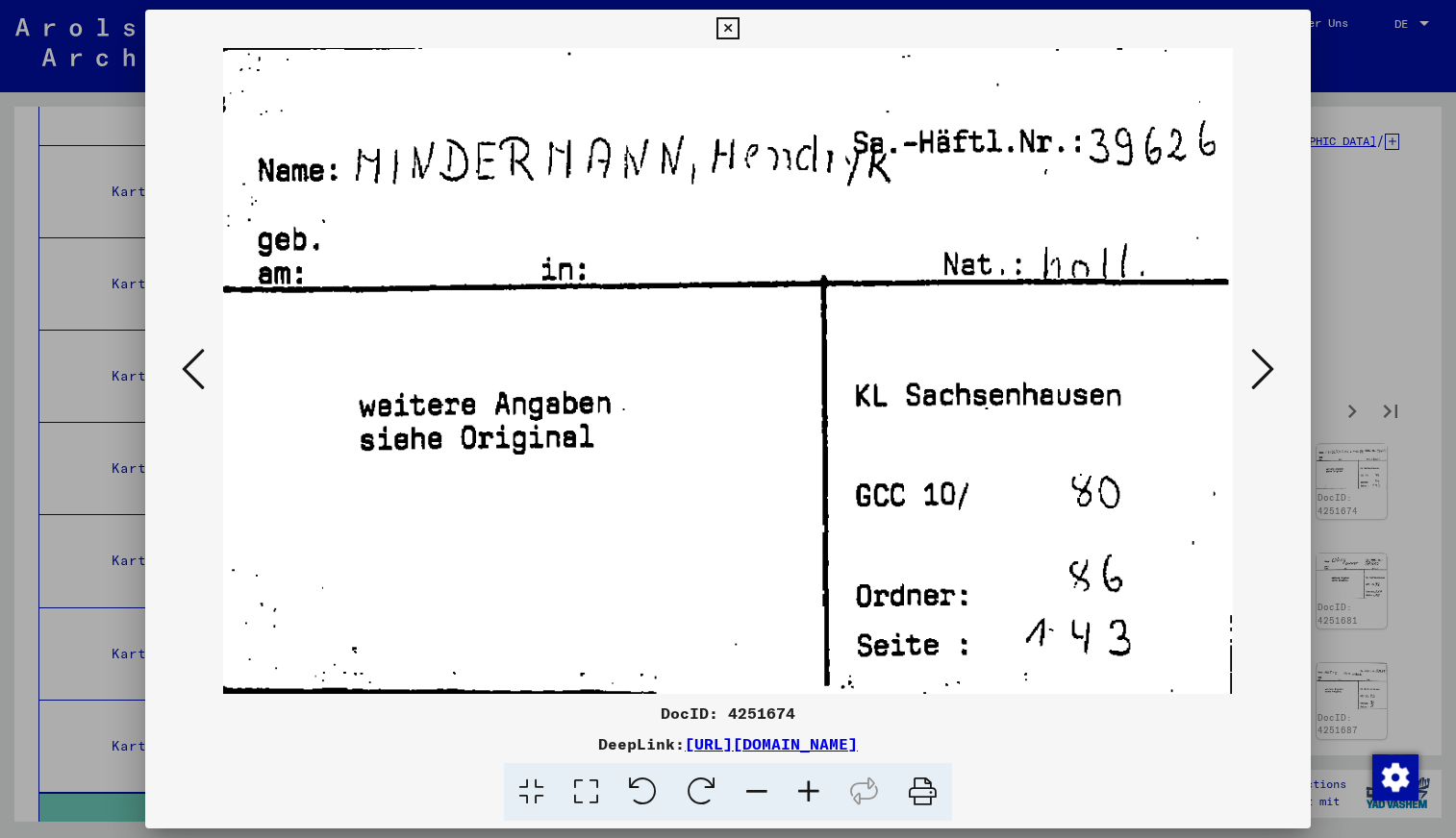
click at [192, 363] on icon at bounding box center [193, 369] width 23 height 46
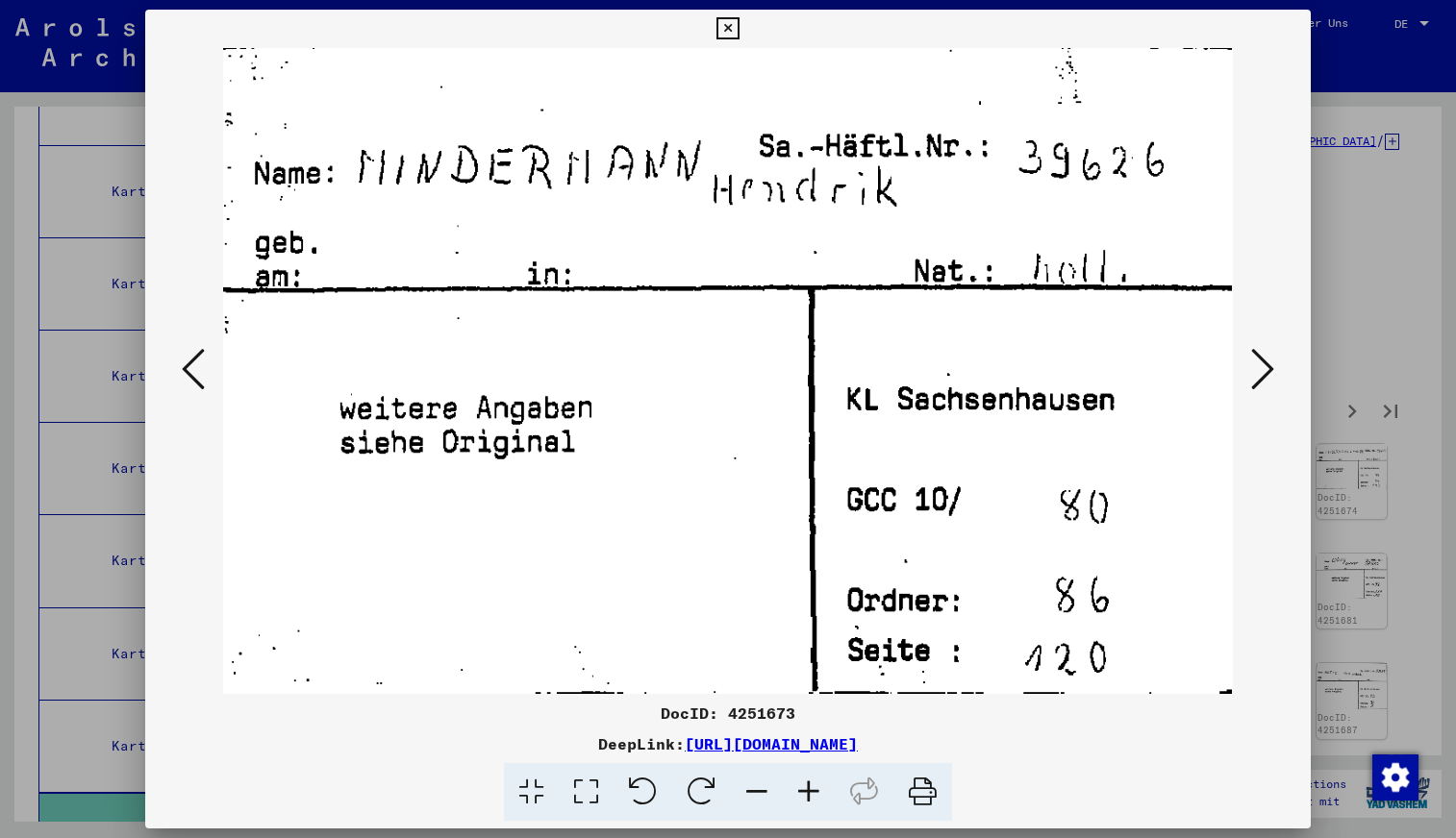
click at [192, 365] on icon at bounding box center [193, 369] width 23 height 46
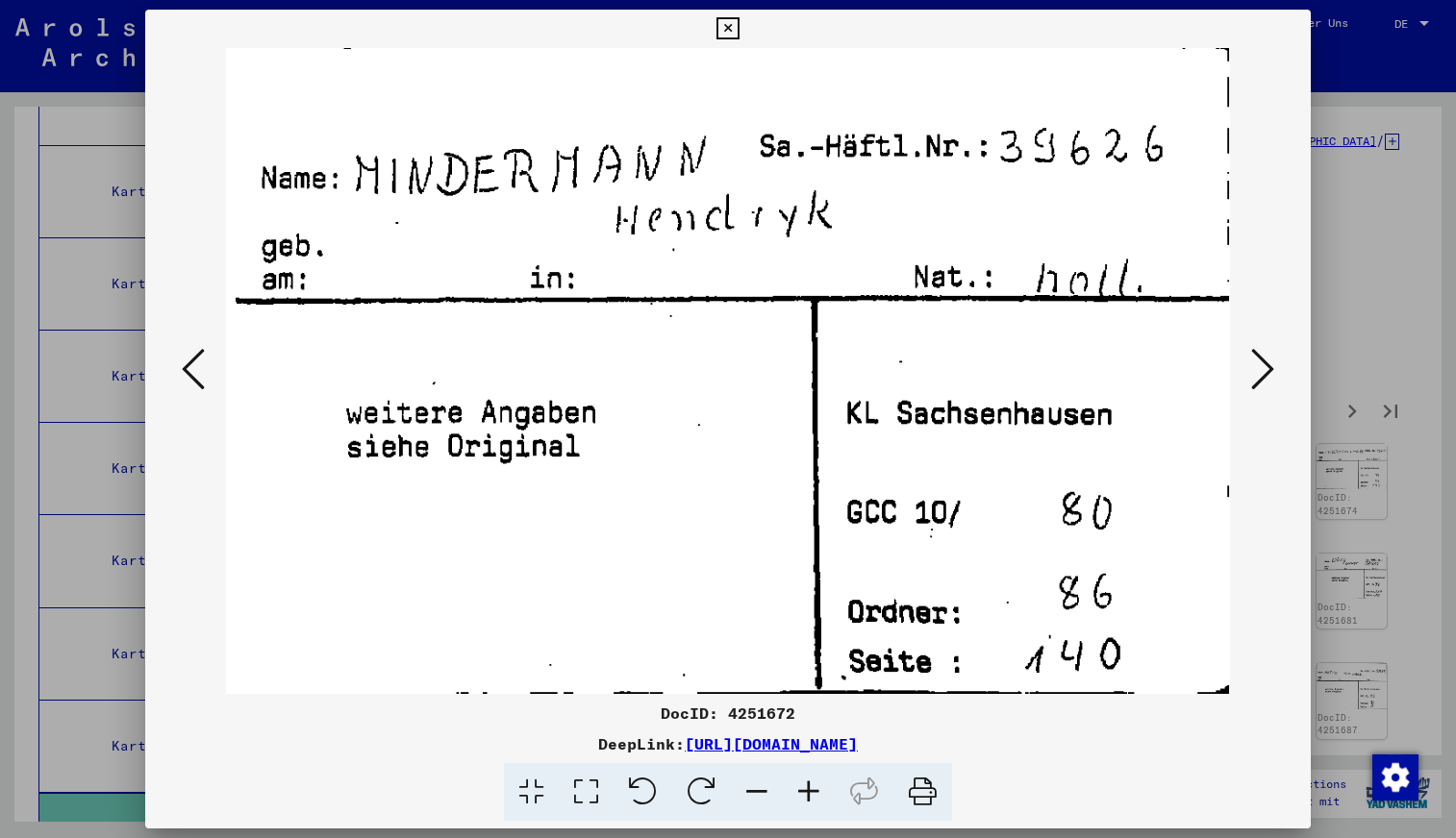
click at [192, 364] on icon at bounding box center [193, 369] width 23 height 46
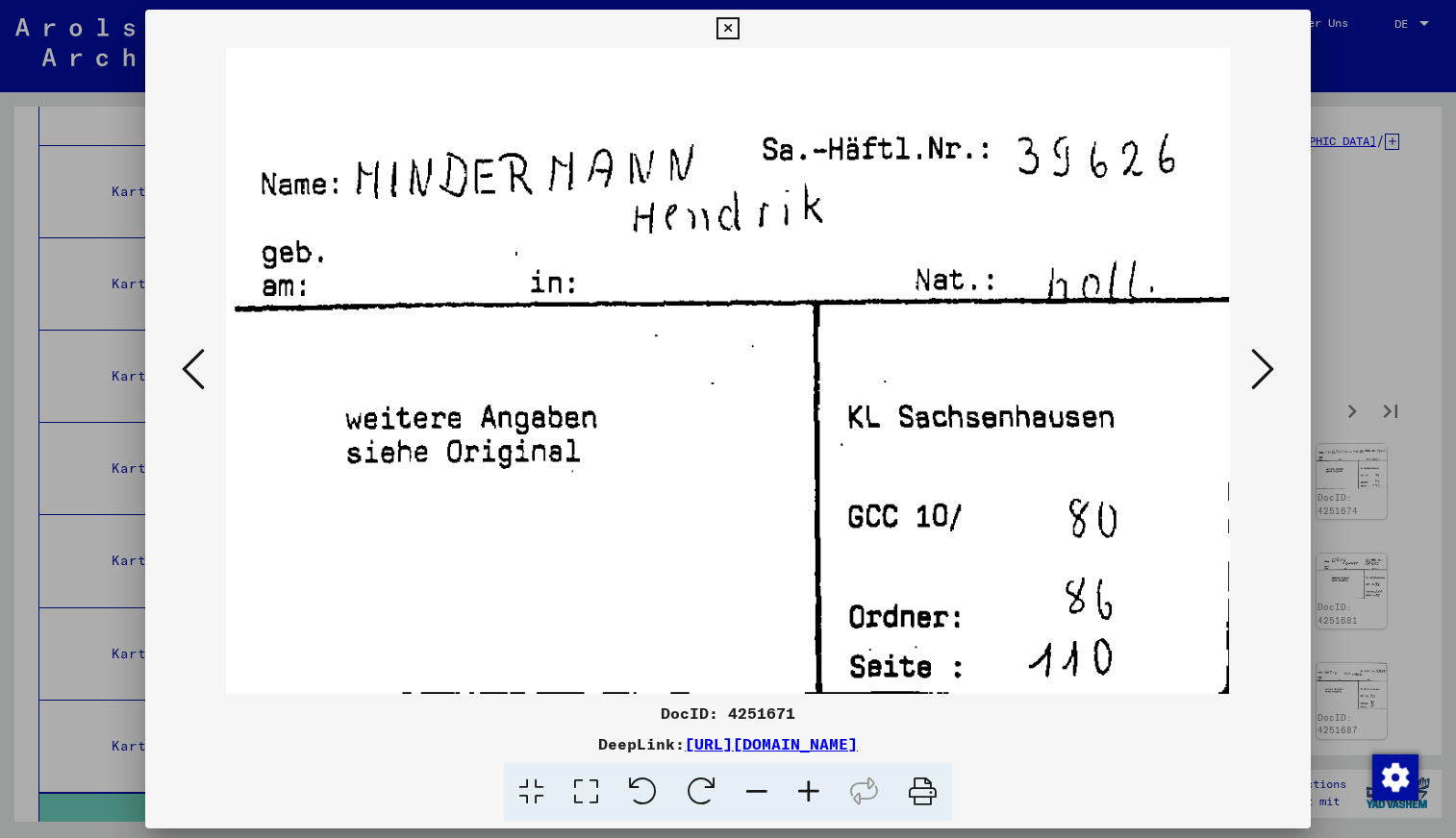
click at [192, 364] on icon at bounding box center [193, 369] width 23 height 46
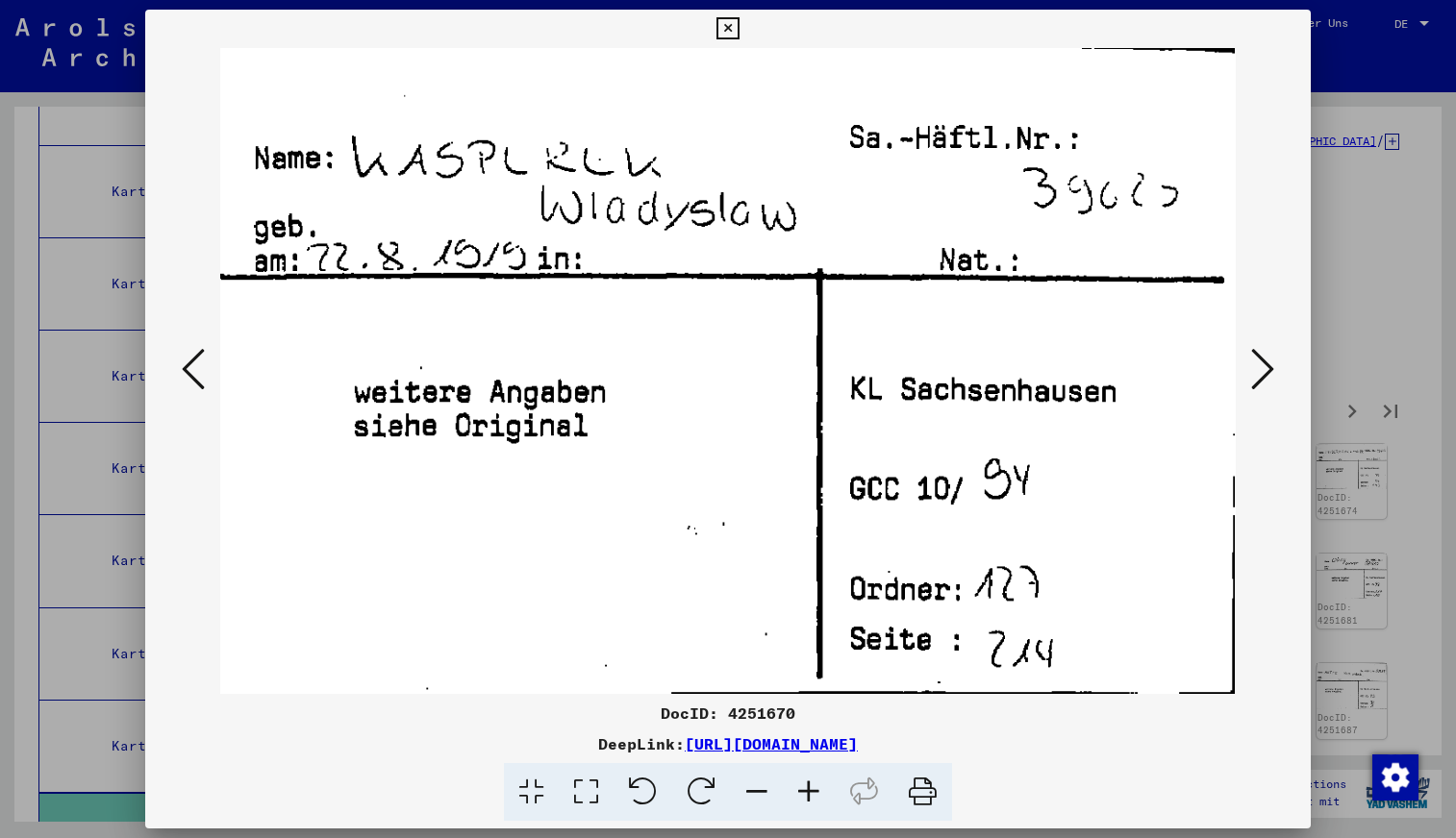
click at [192, 364] on icon at bounding box center [193, 369] width 23 height 46
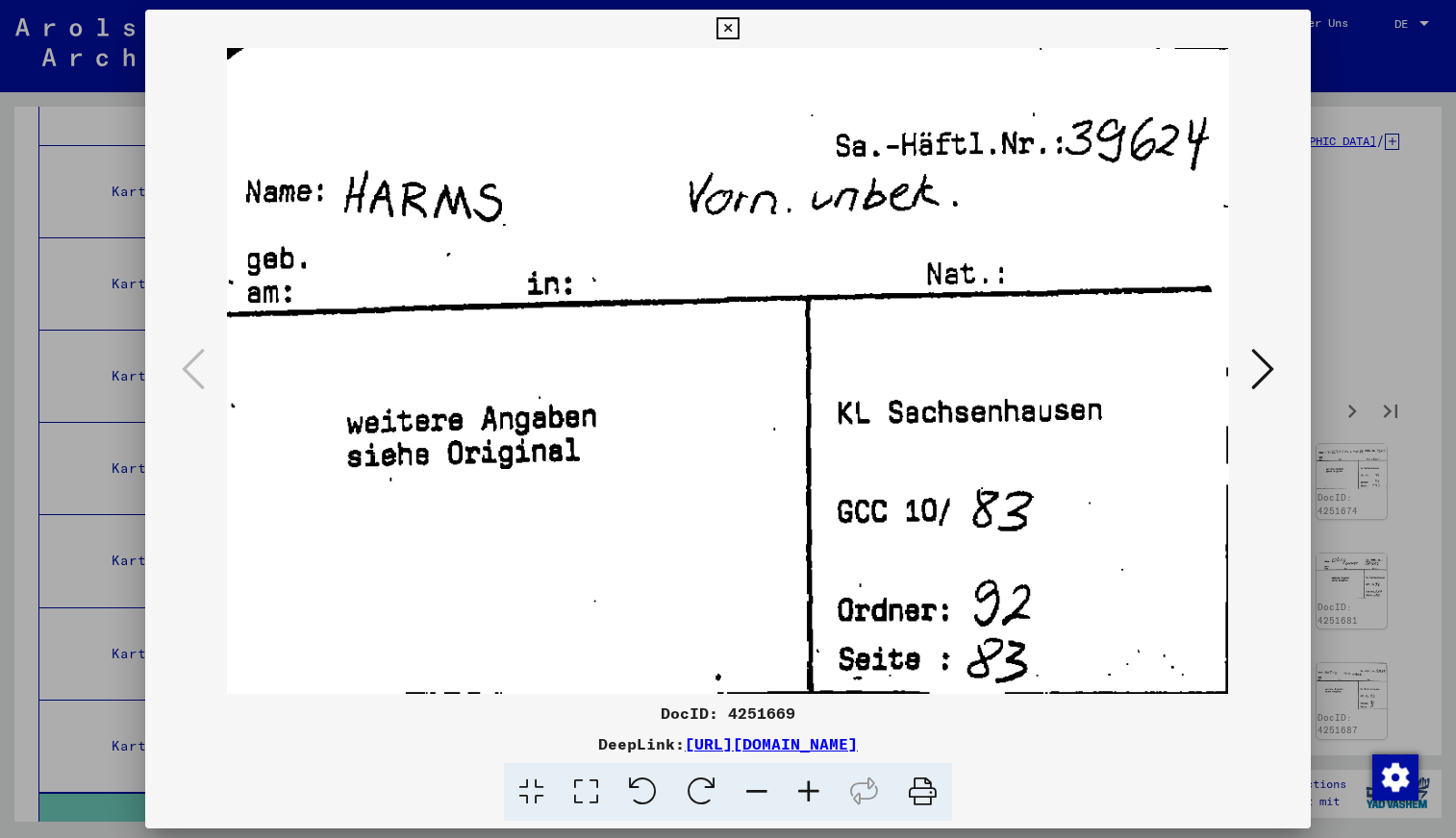
click at [727, 25] on icon at bounding box center [727, 29] width 22 height 23
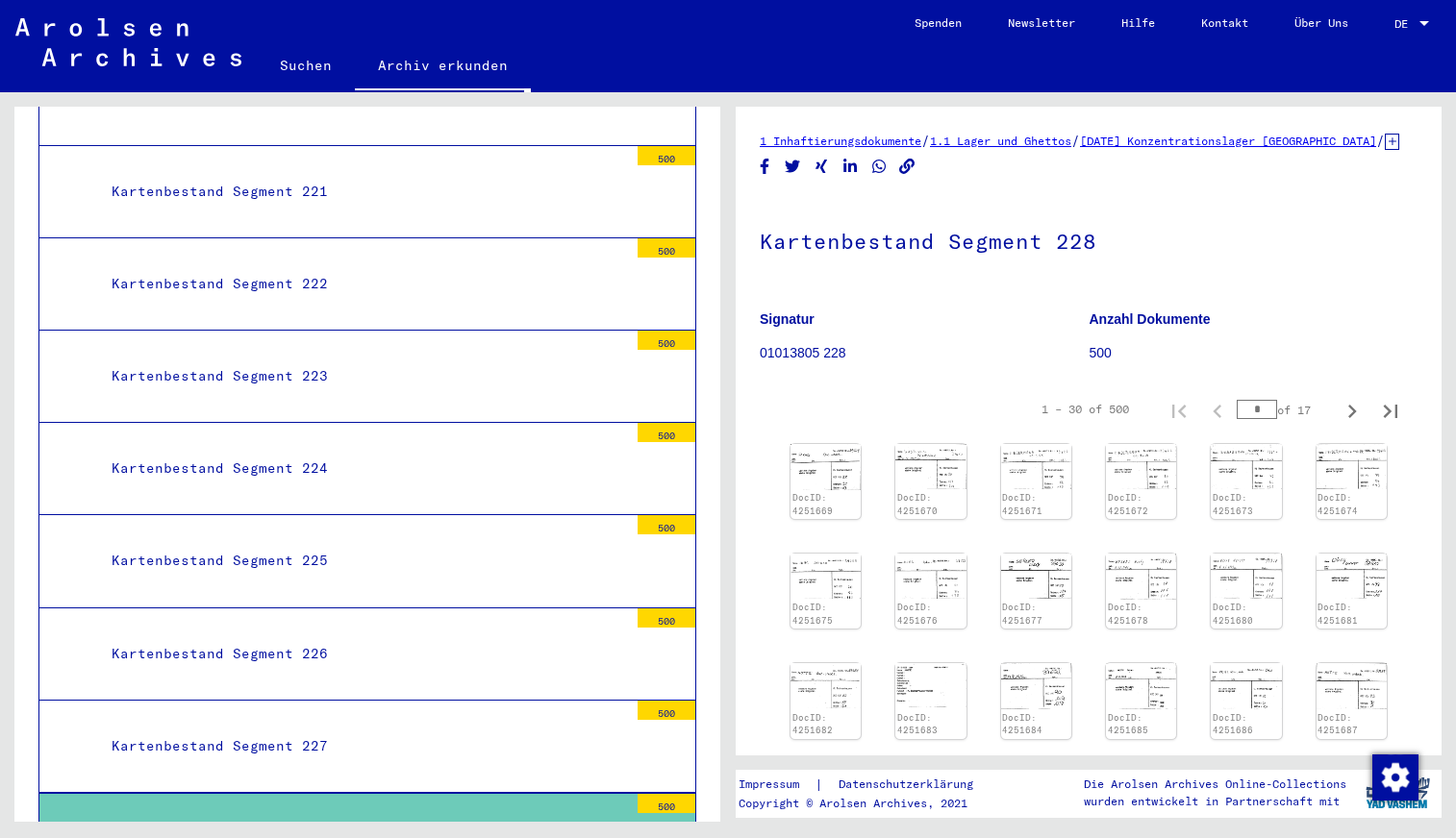
click at [340, 727] on div "Kartenbestand Segment 227" at bounding box center [363, 746] width 531 height 38
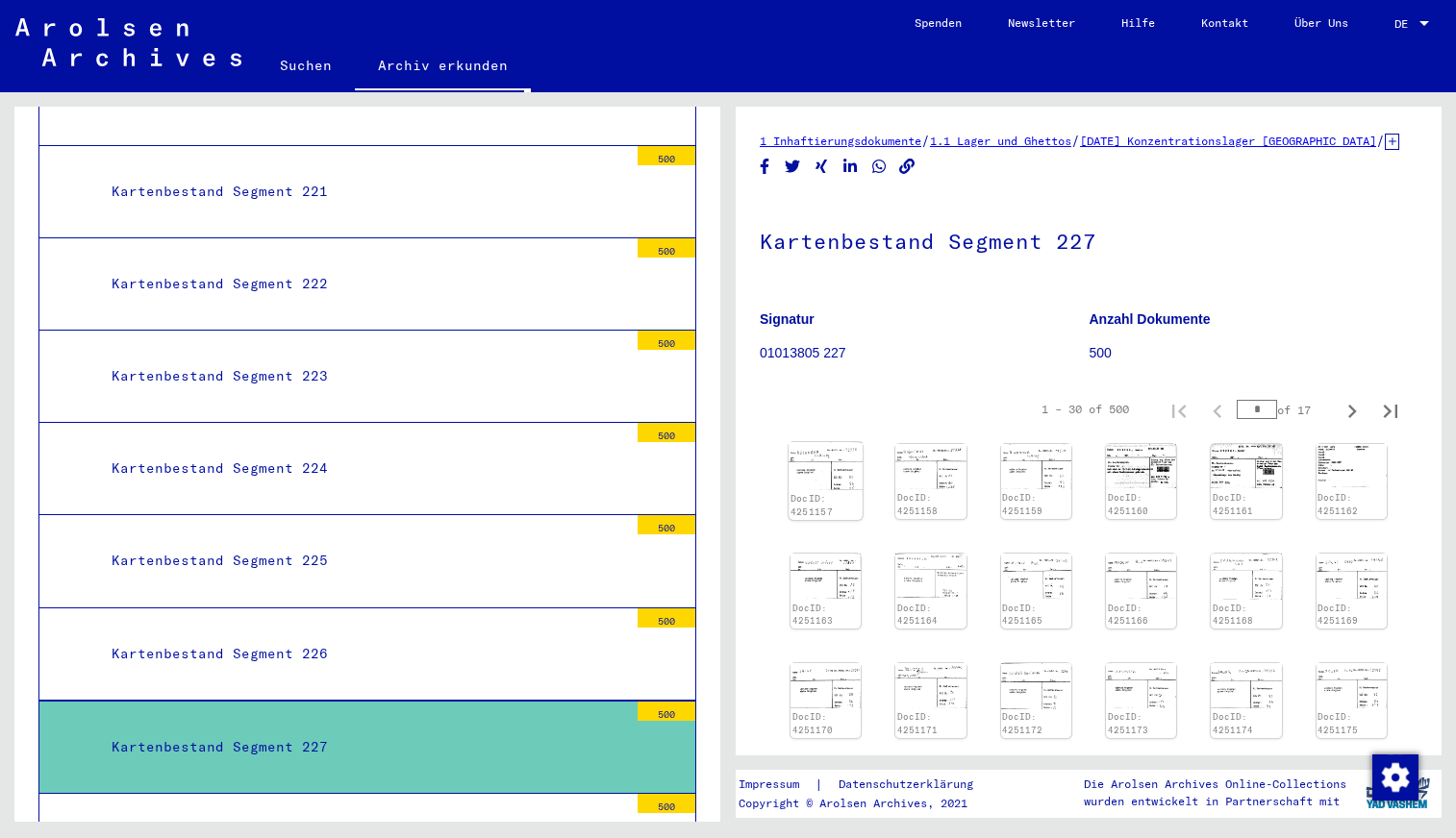
click at [811, 490] on img at bounding box center [825, 466] width 74 height 47
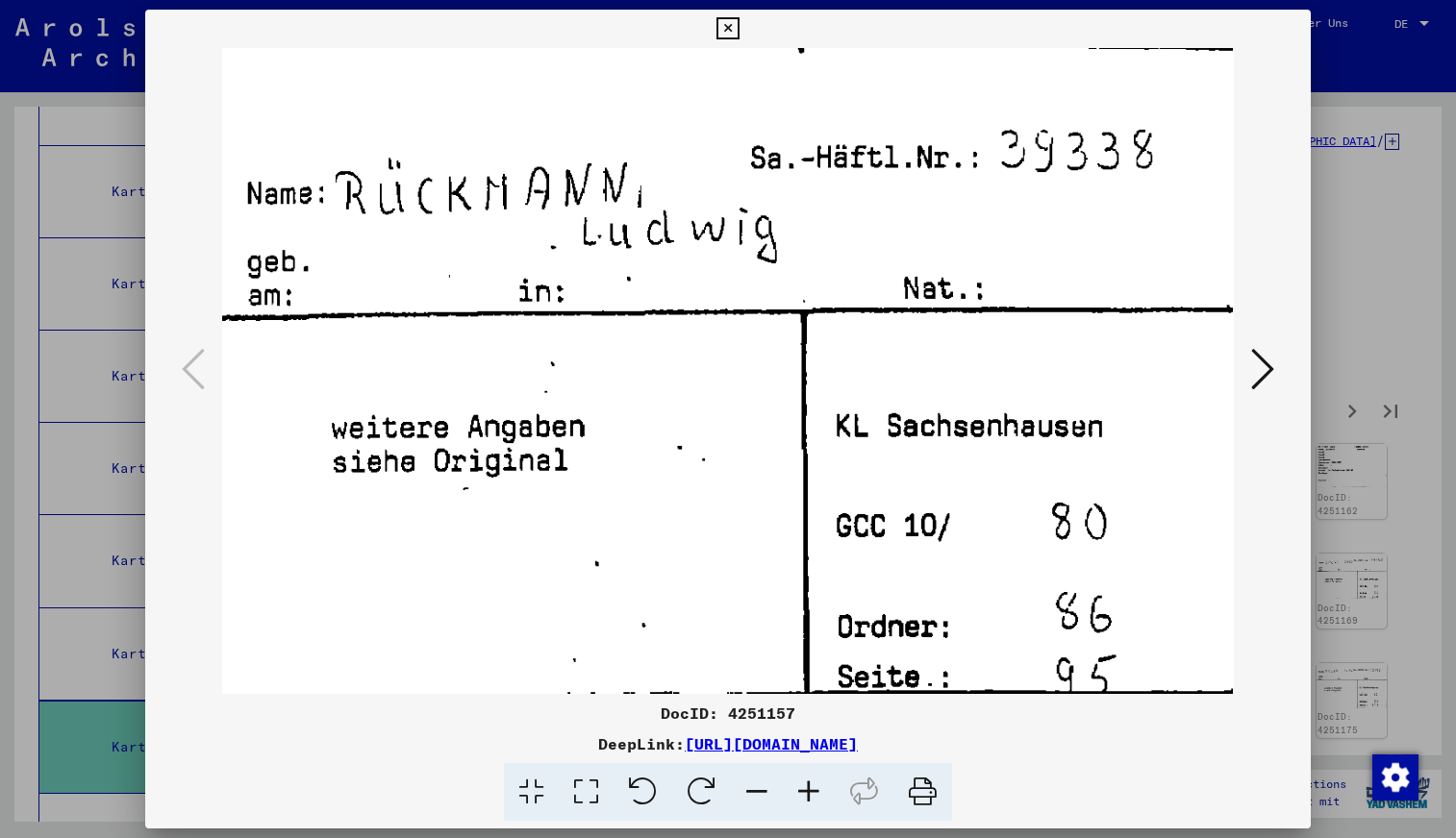
click at [1261, 364] on icon at bounding box center [1263, 369] width 23 height 46
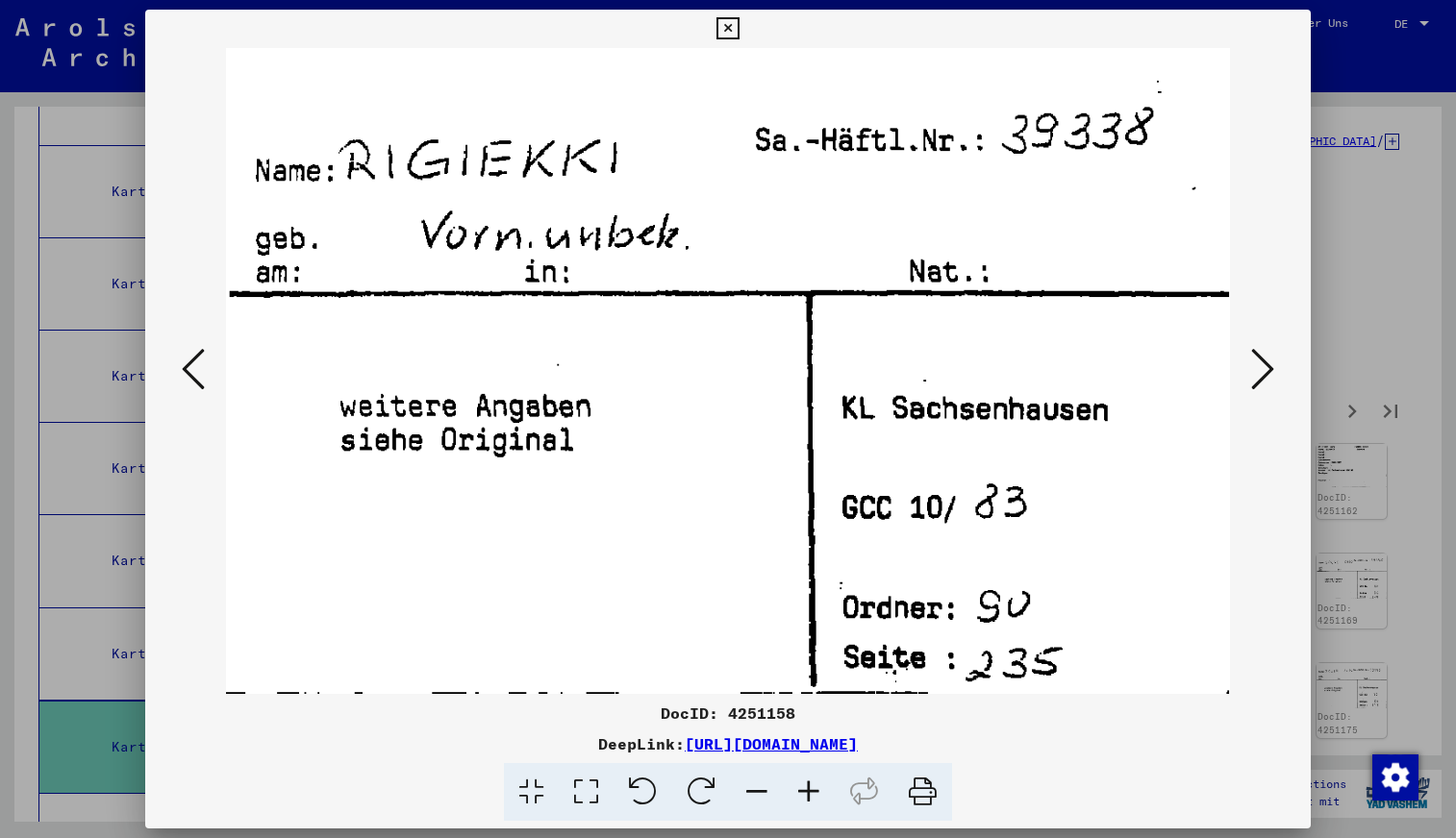
click at [1261, 364] on icon at bounding box center [1263, 369] width 23 height 46
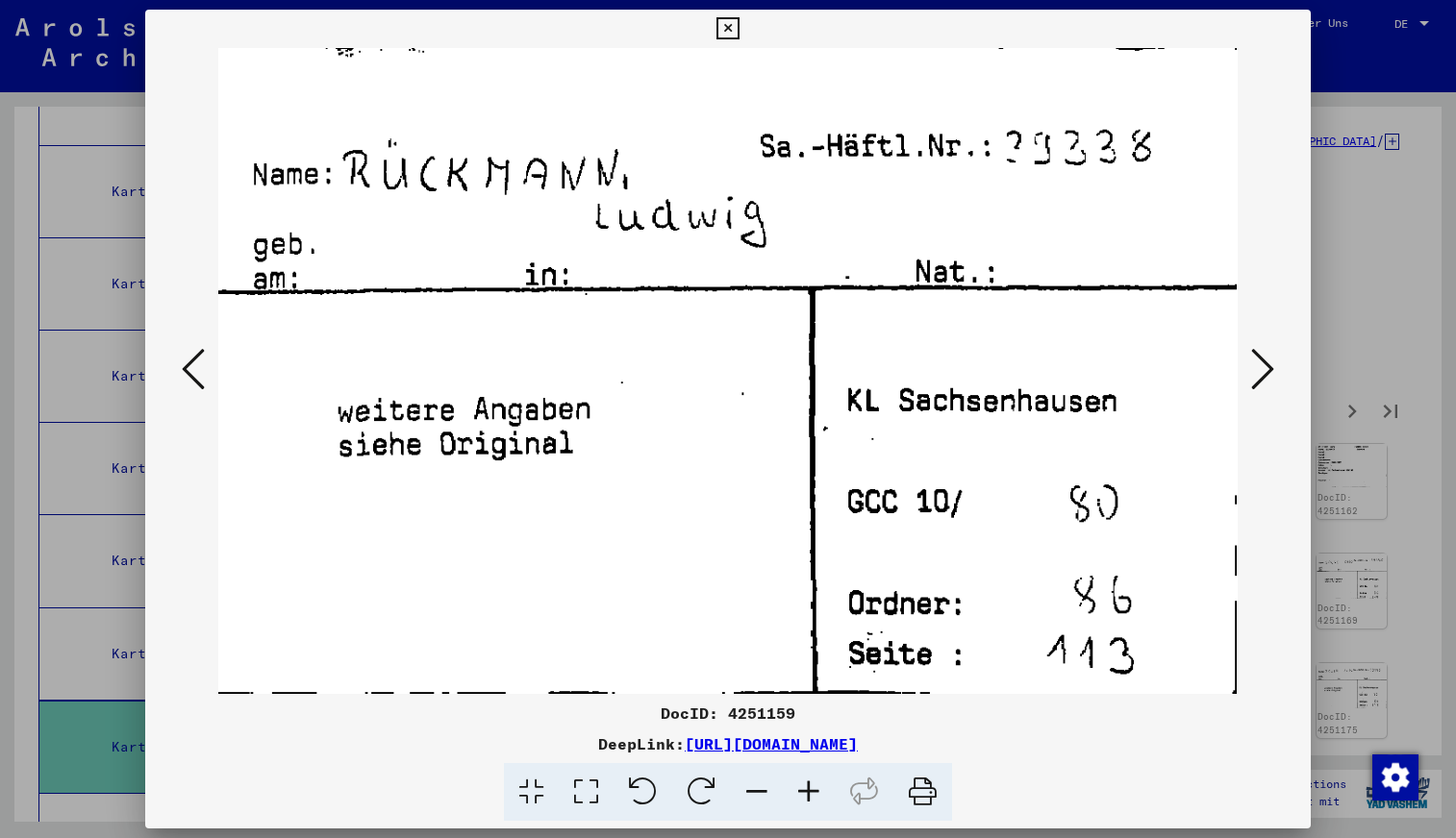
click at [1261, 364] on icon at bounding box center [1263, 369] width 23 height 46
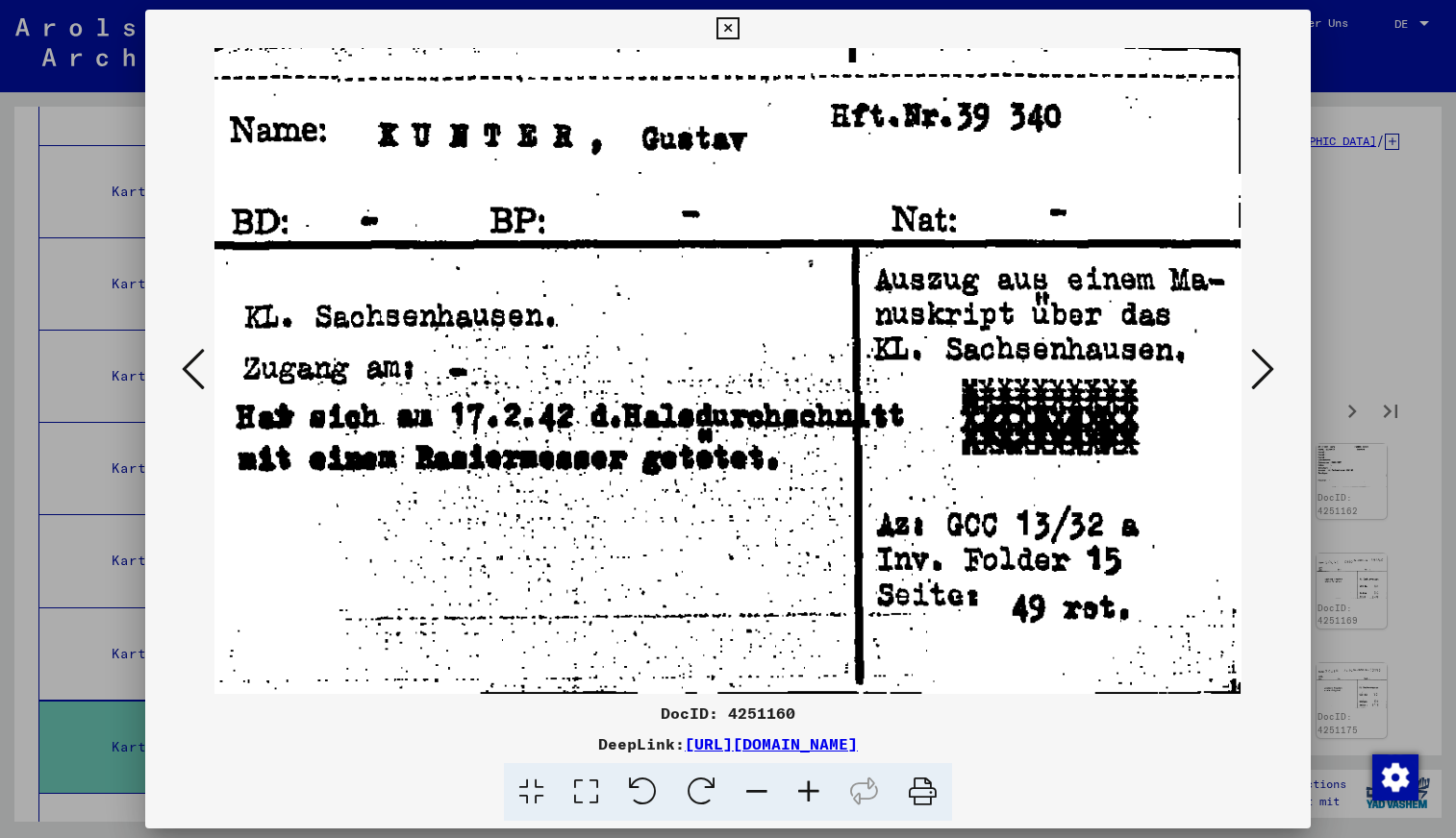
click at [1261, 364] on icon at bounding box center [1263, 369] width 23 height 46
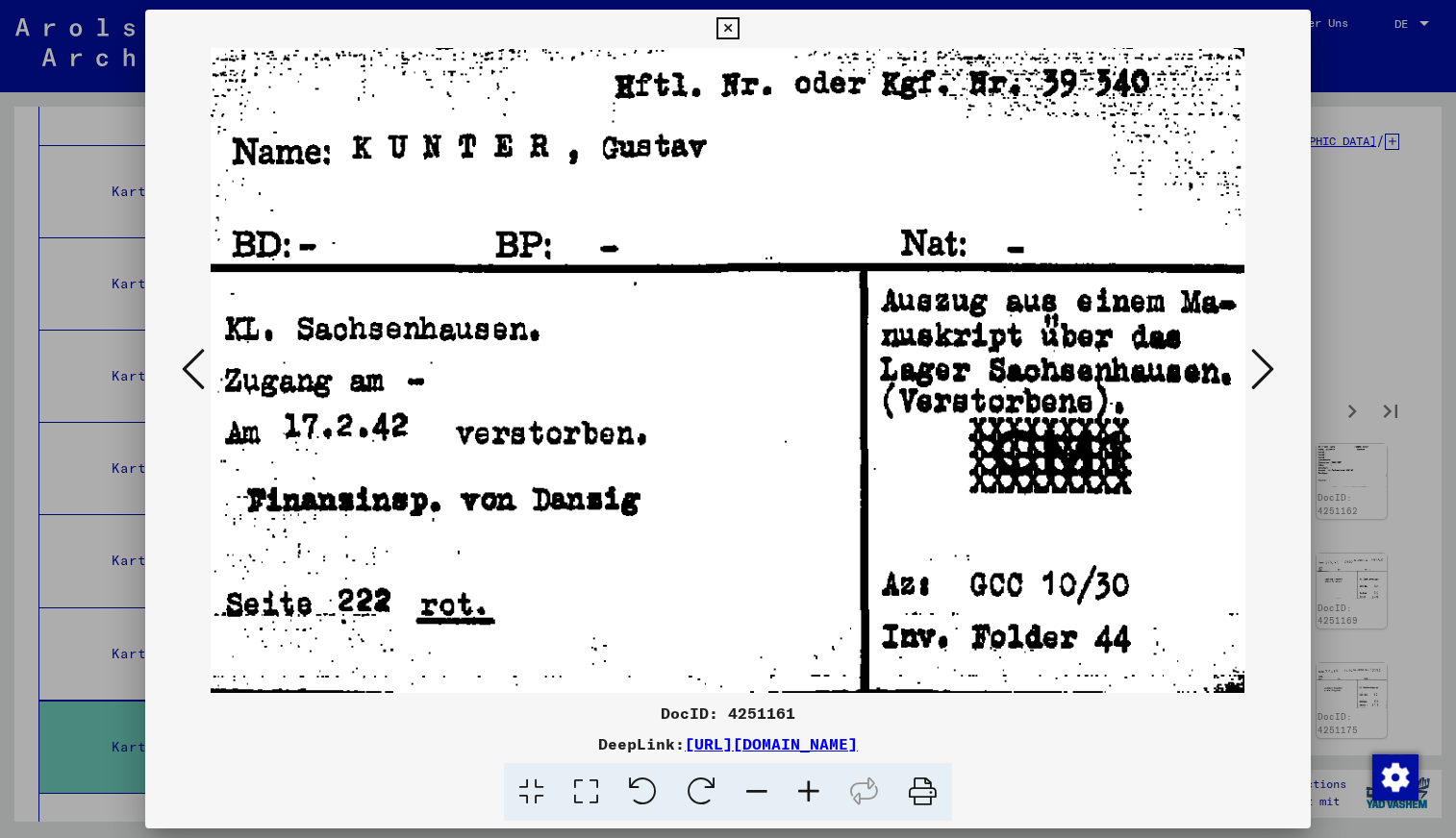
click at [1260, 363] on icon at bounding box center [1263, 369] width 23 height 46
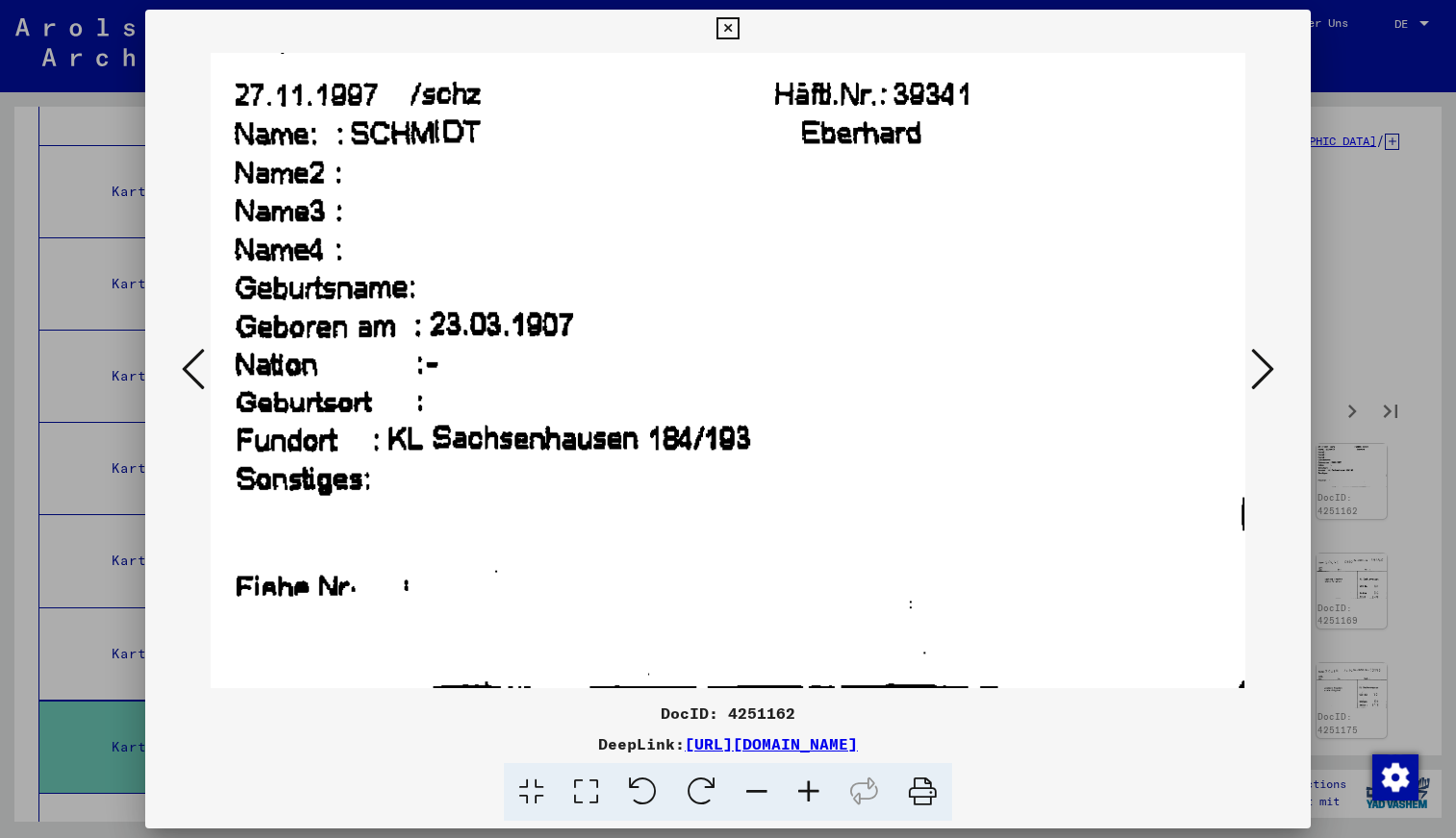
click at [1260, 364] on icon at bounding box center [1263, 369] width 23 height 46
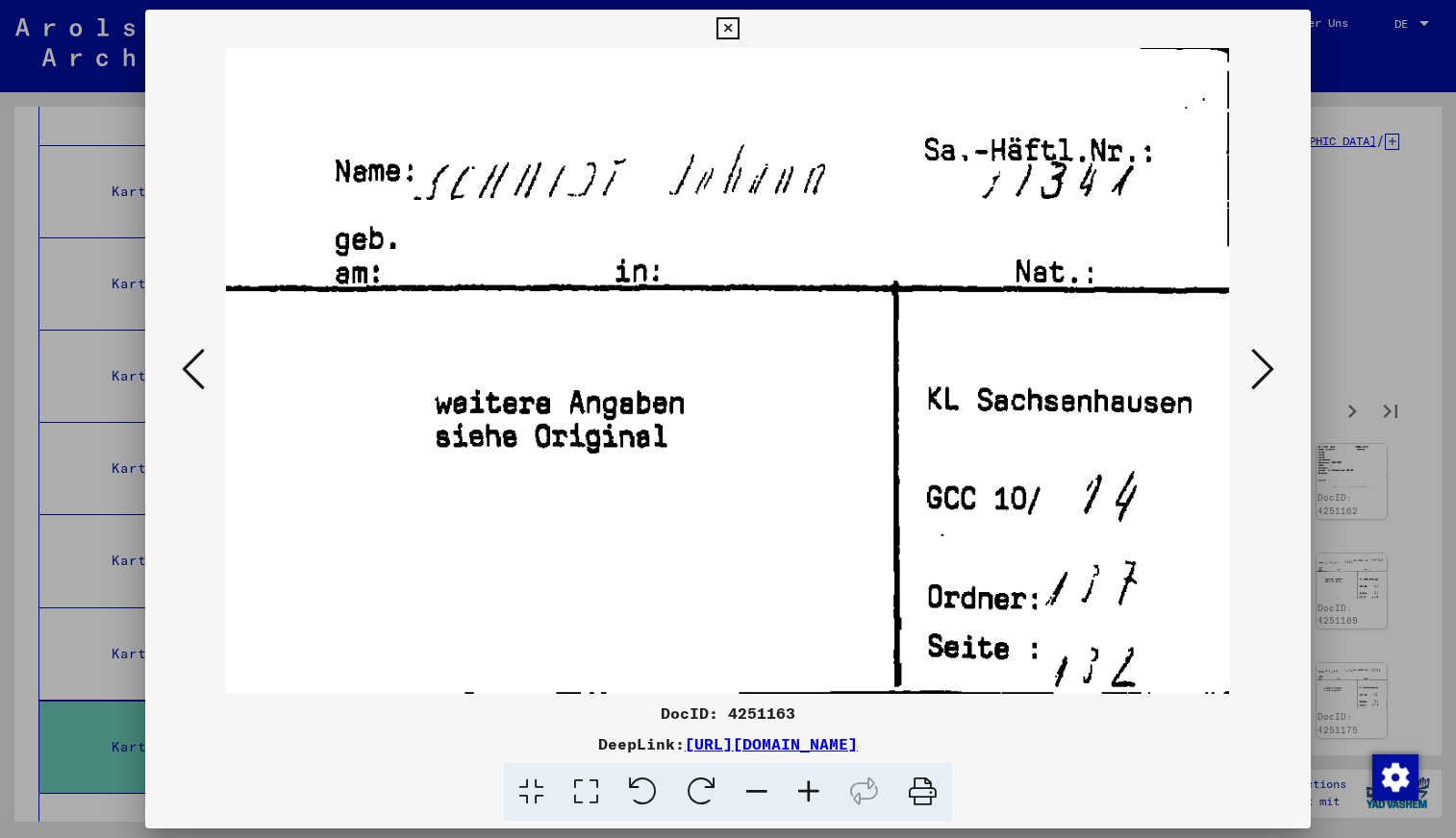
click at [1260, 364] on icon at bounding box center [1263, 369] width 23 height 46
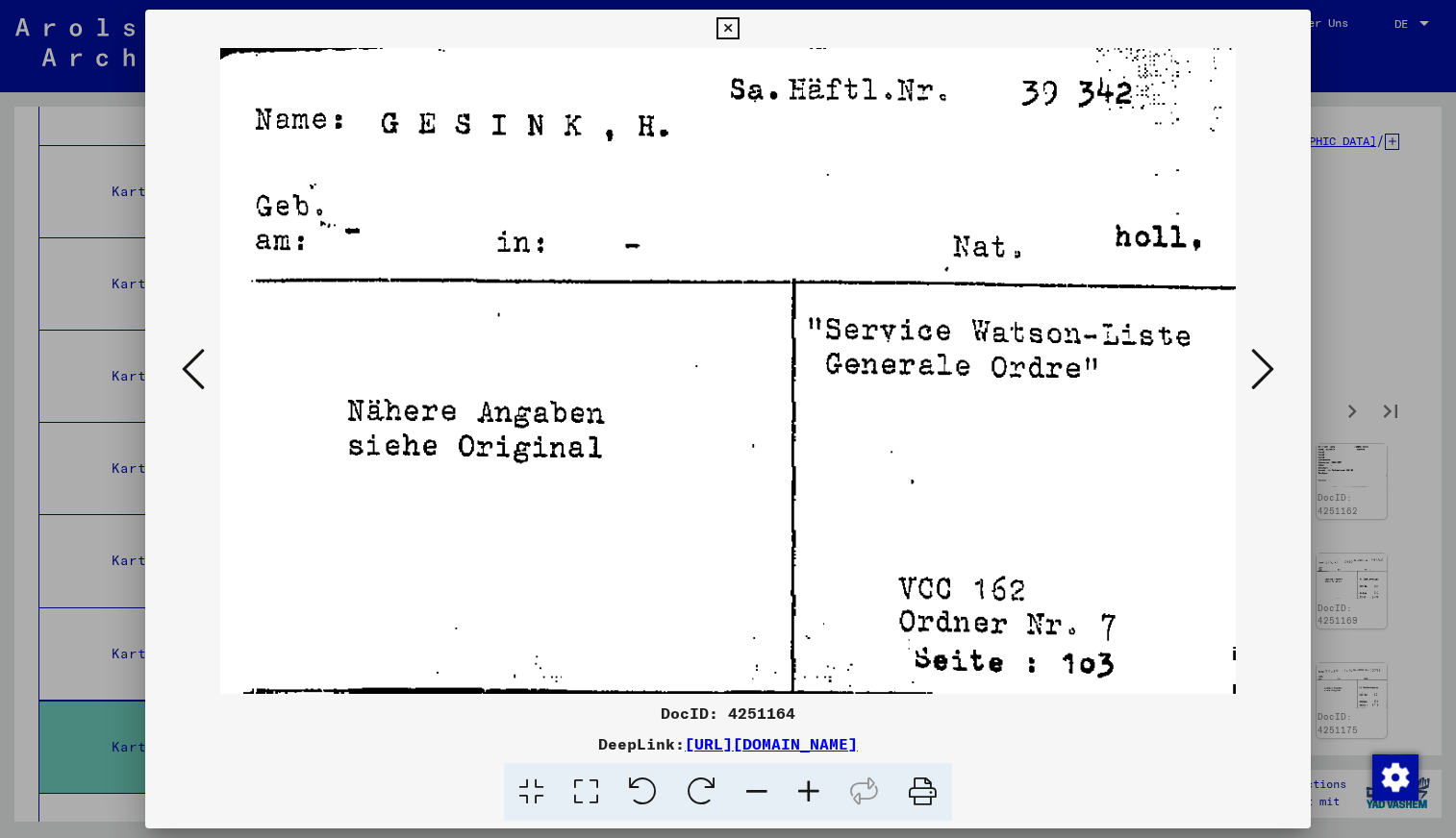
click at [1264, 377] on icon at bounding box center [1263, 369] width 23 height 46
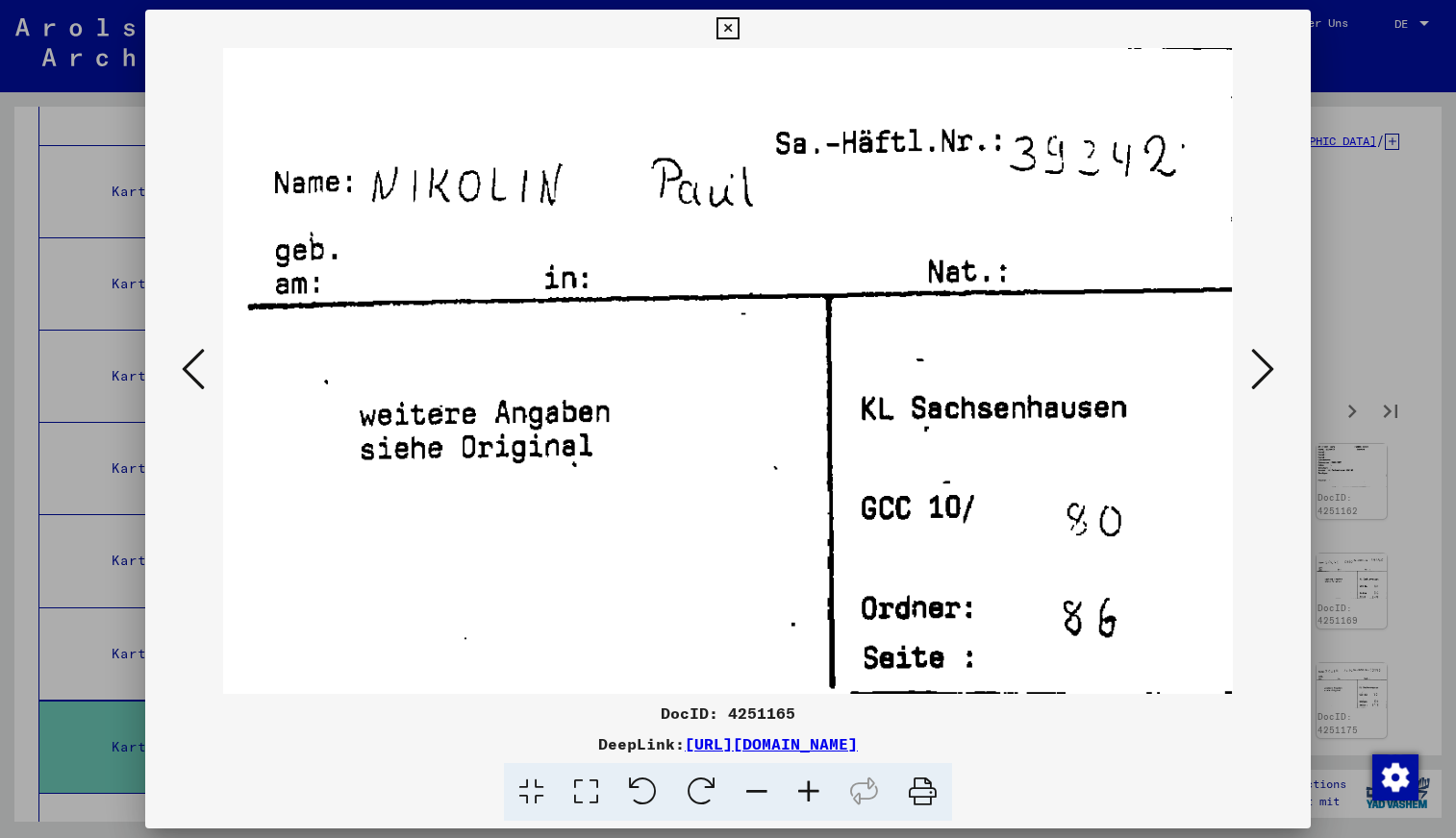
click at [1264, 377] on icon at bounding box center [1263, 369] width 23 height 46
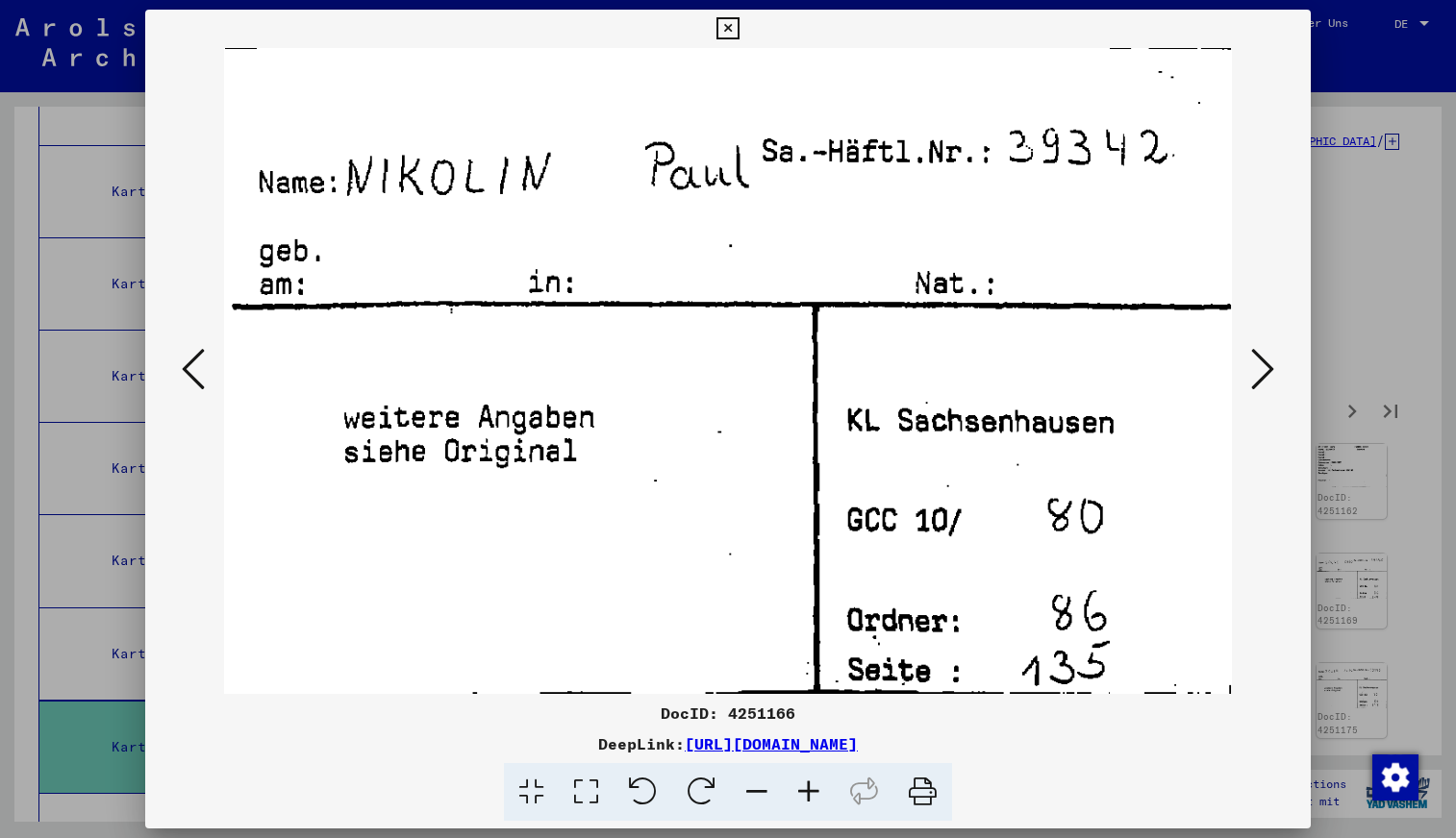
click at [1264, 377] on icon at bounding box center [1263, 369] width 23 height 46
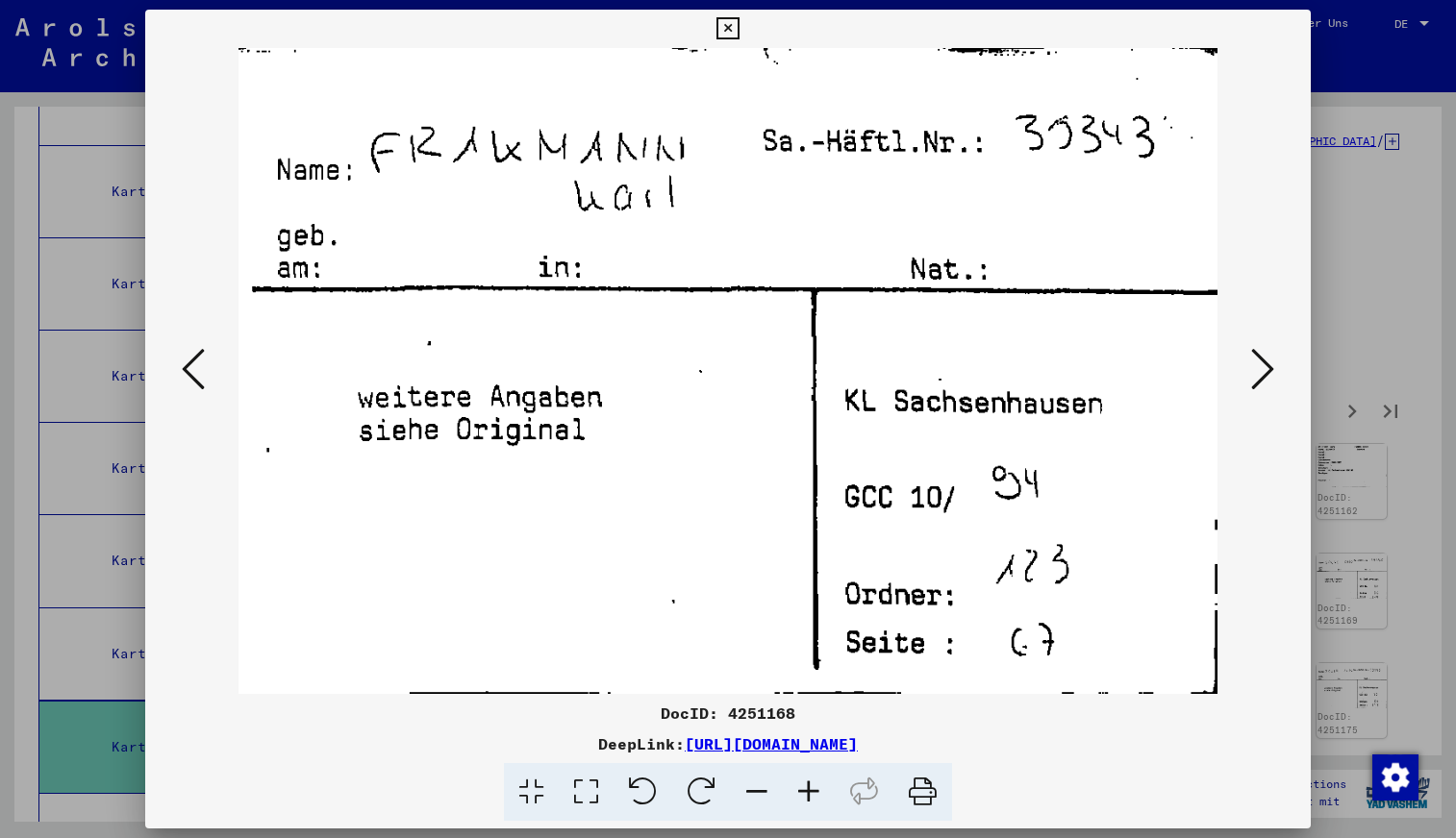
click at [1264, 376] on icon at bounding box center [1263, 369] width 23 height 46
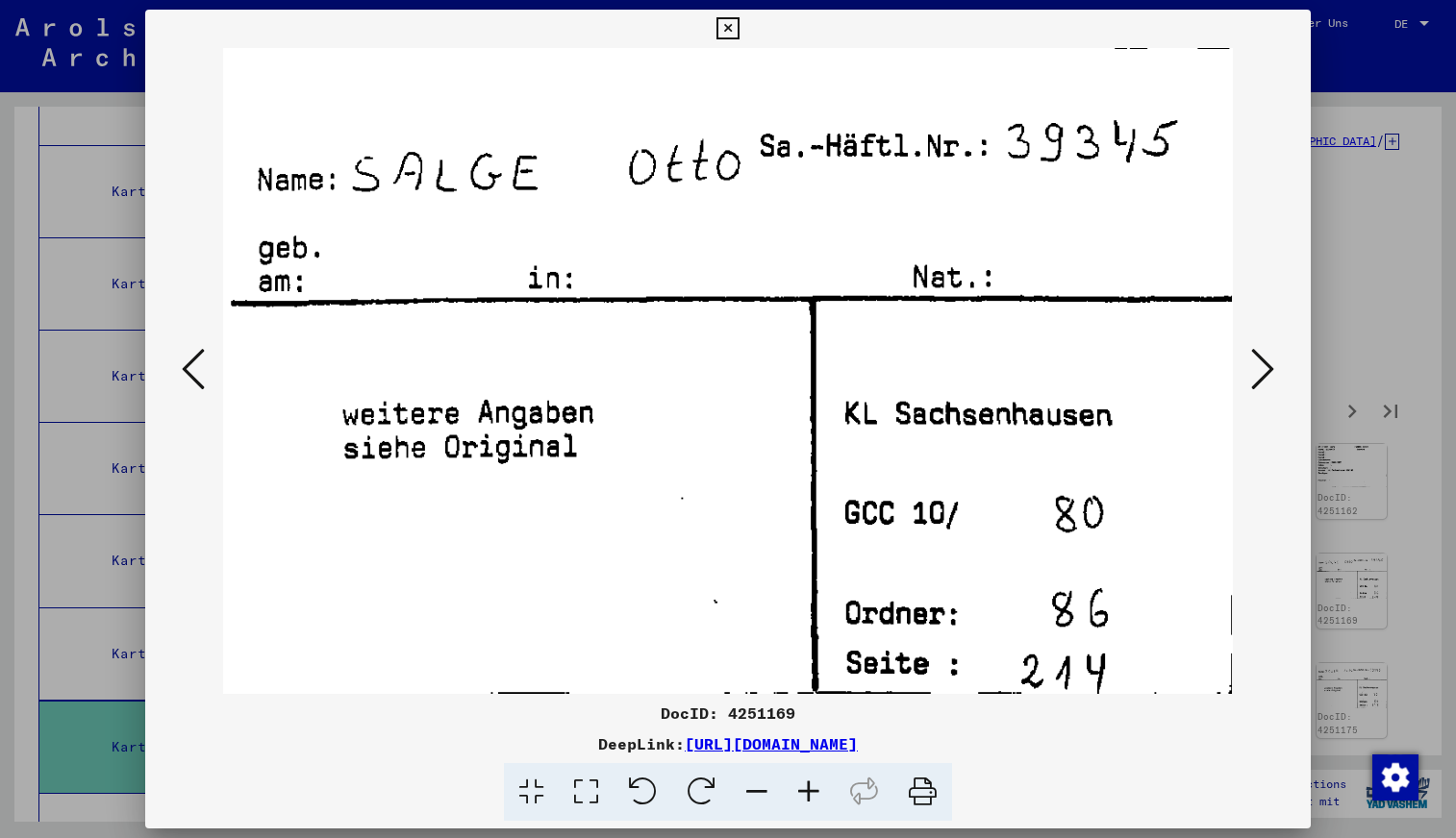
click at [1264, 376] on icon at bounding box center [1263, 369] width 23 height 46
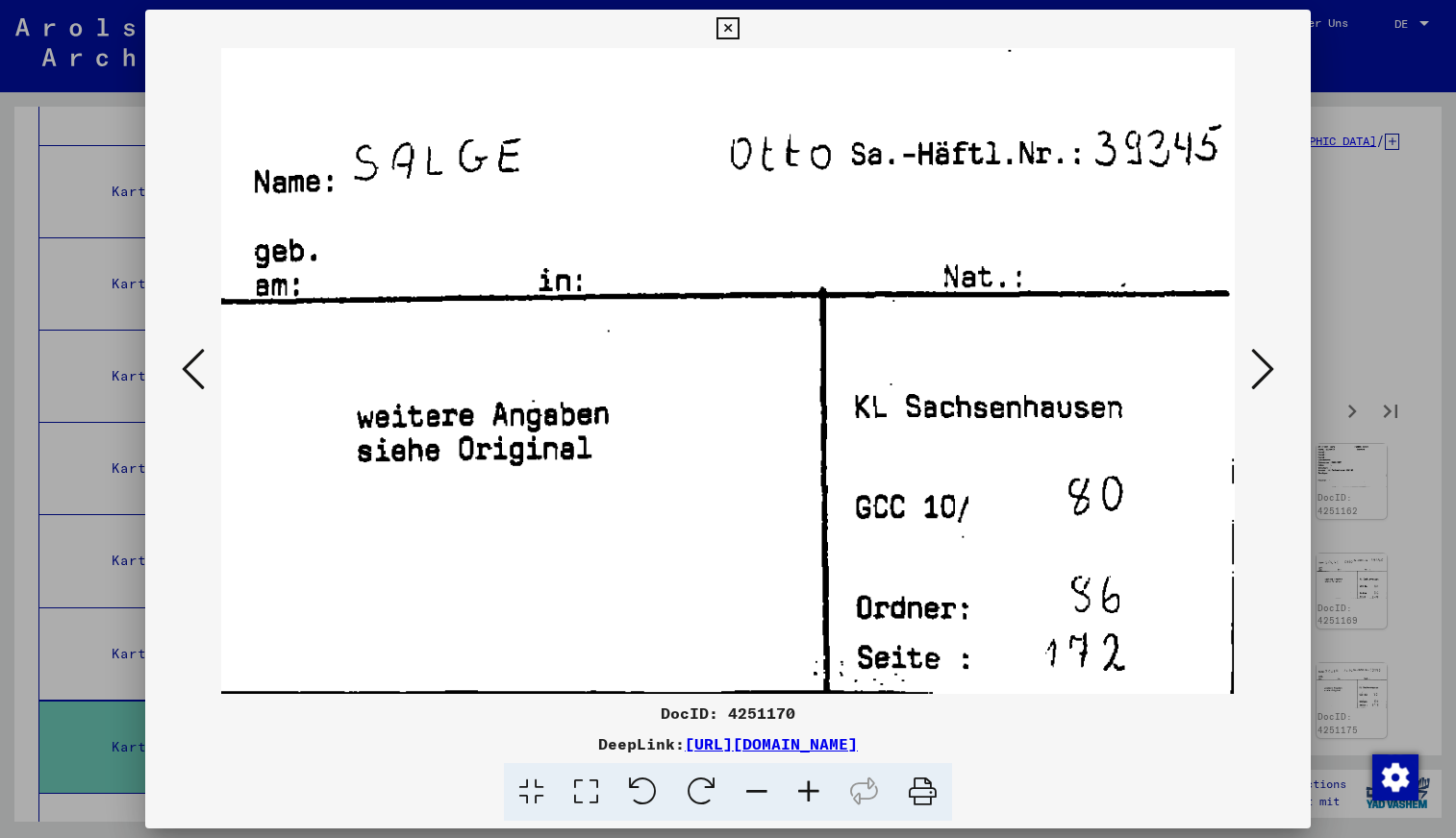
click at [1264, 376] on icon at bounding box center [1263, 369] width 23 height 46
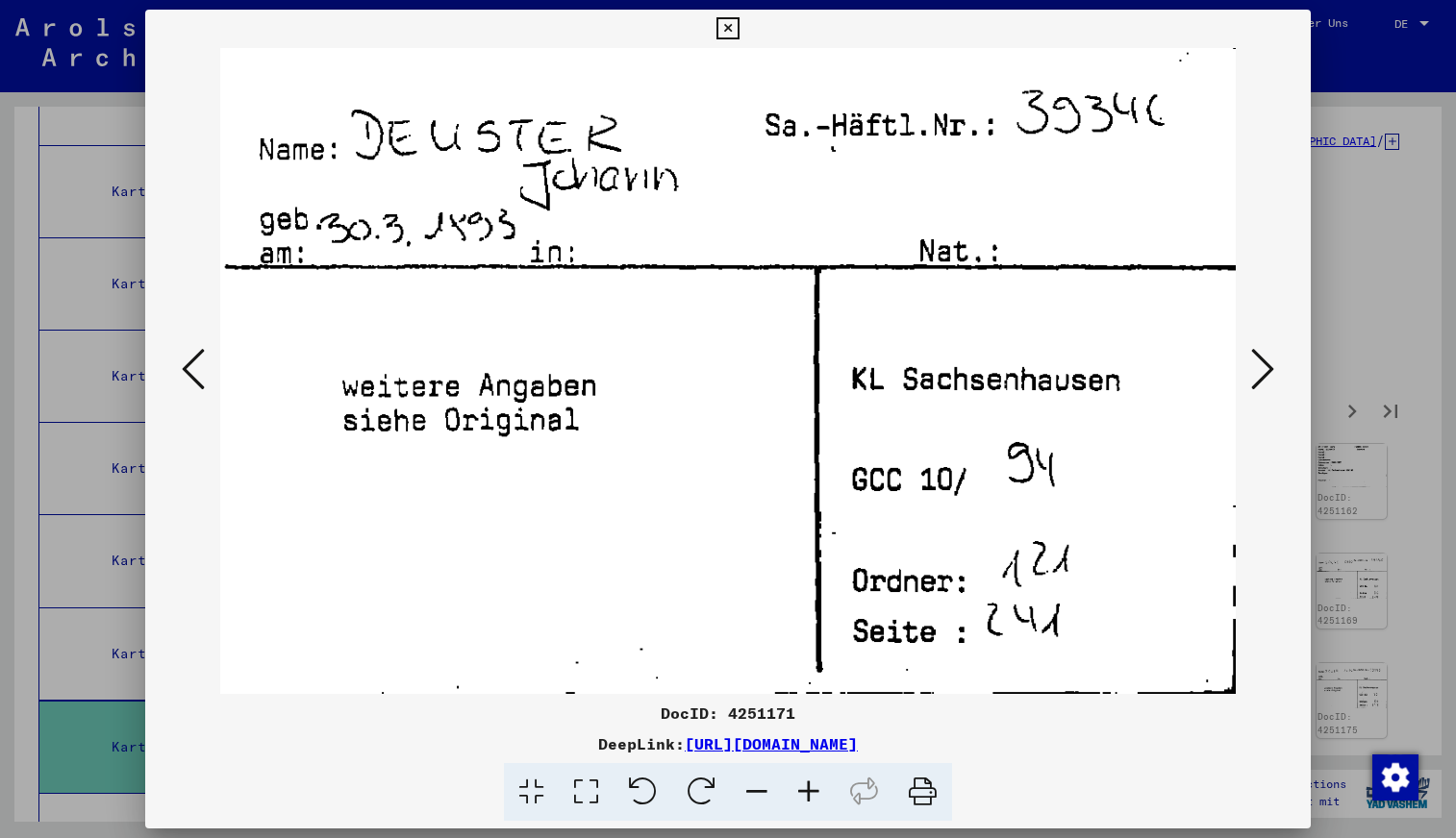
click at [1264, 376] on icon at bounding box center [1263, 369] width 23 height 46
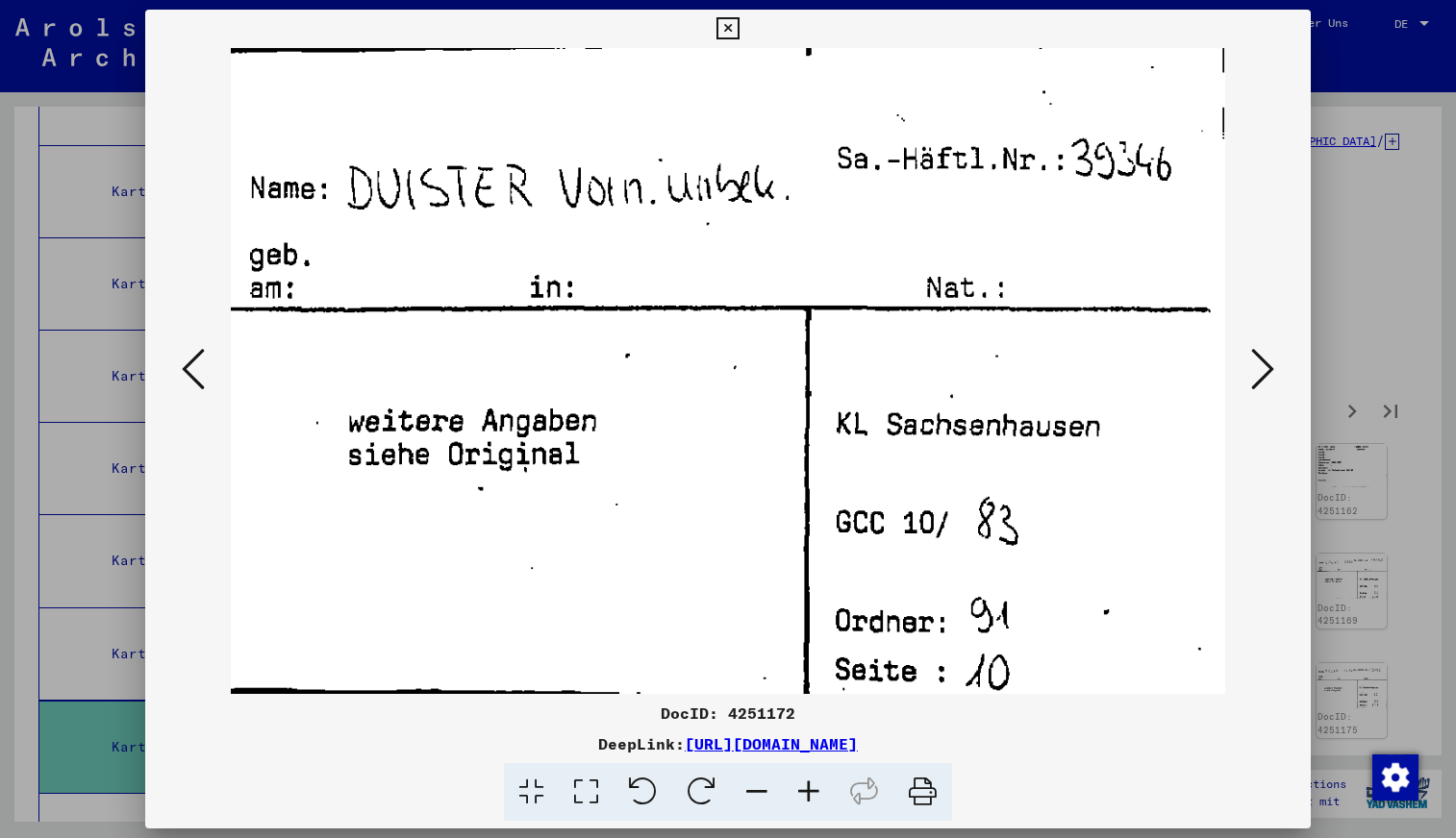
click at [185, 370] on icon at bounding box center [193, 369] width 23 height 46
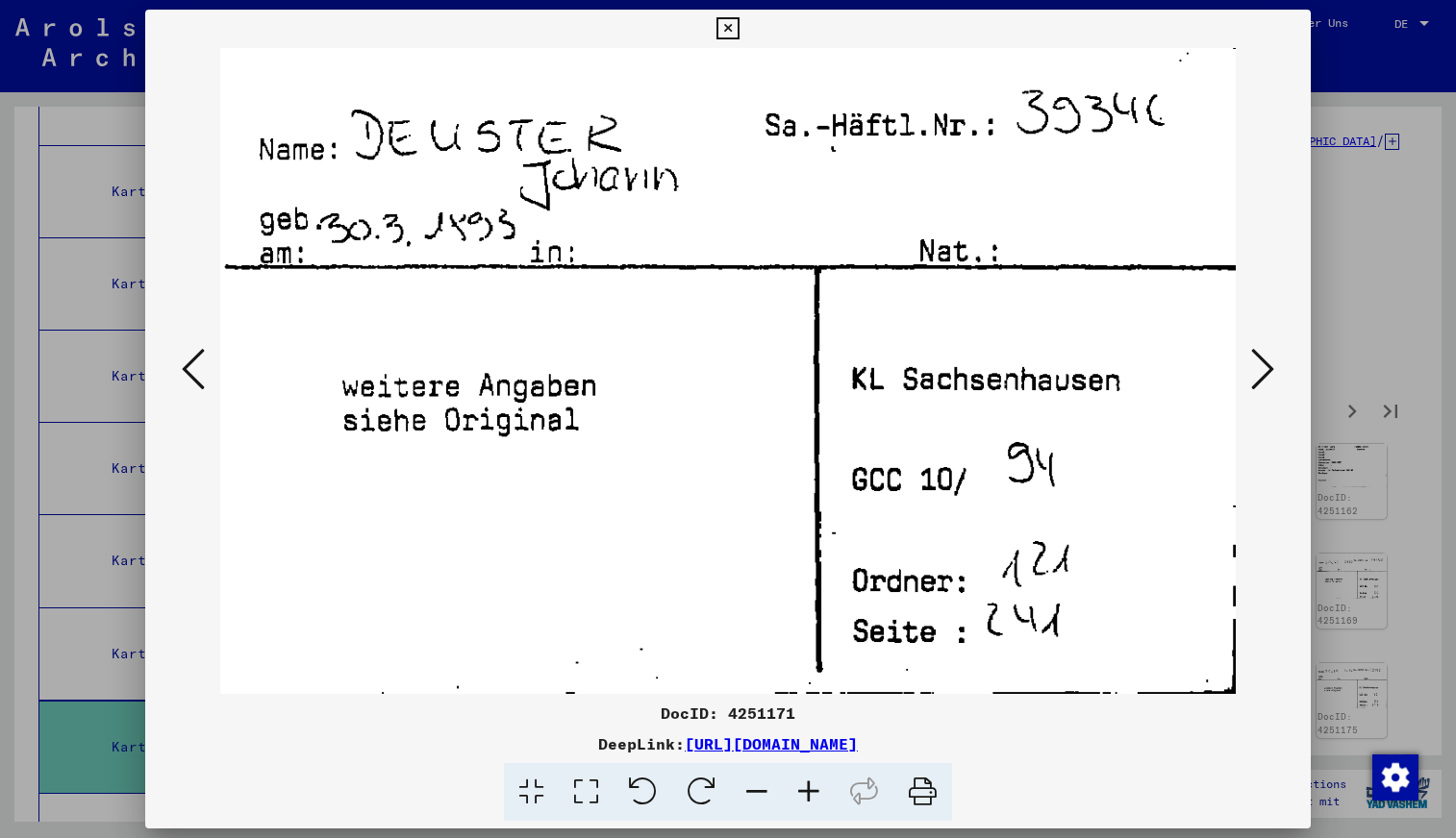
click at [1261, 359] on icon at bounding box center [1263, 369] width 23 height 46
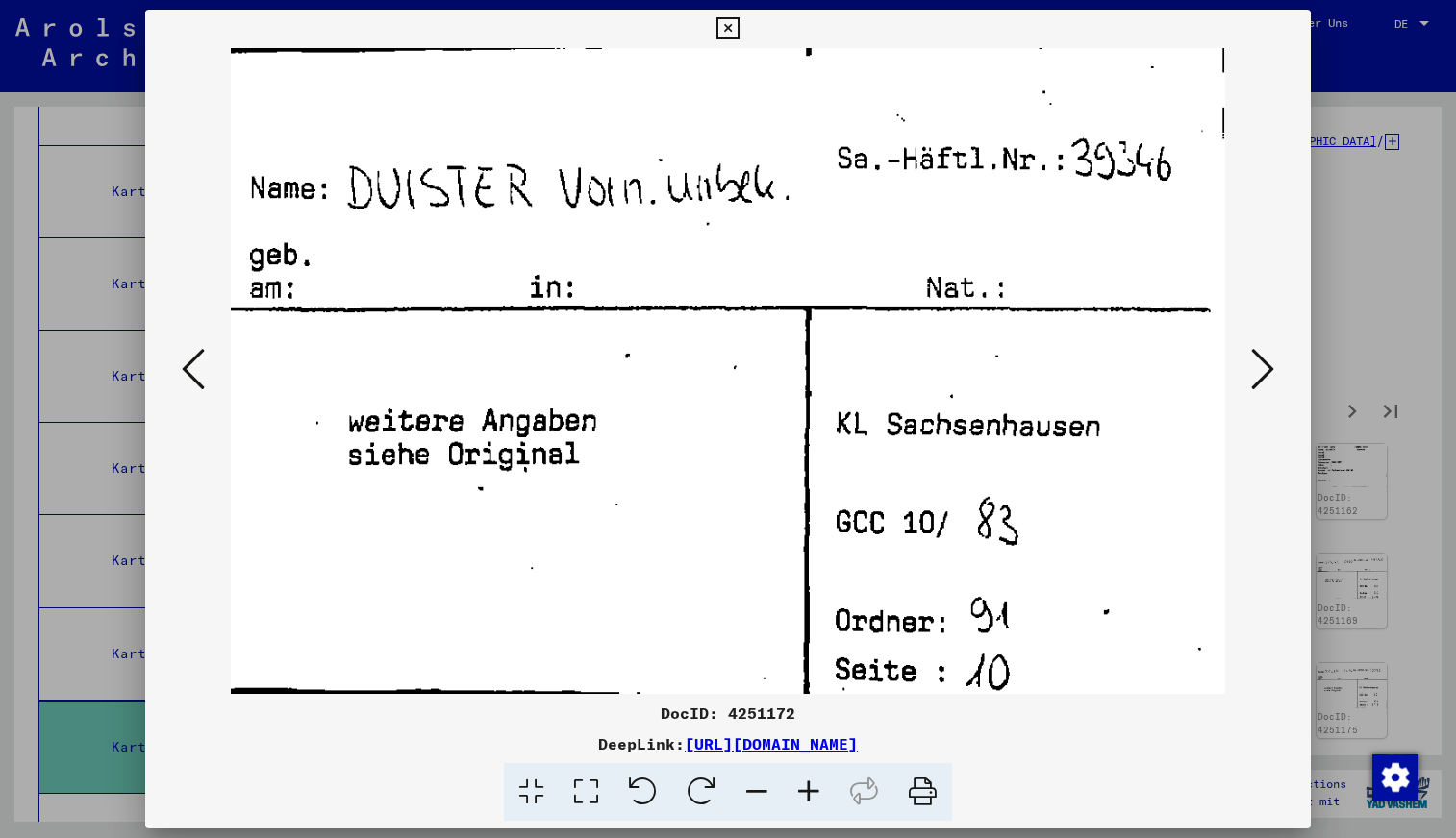
click at [1261, 359] on icon at bounding box center [1263, 369] width 23 height 46
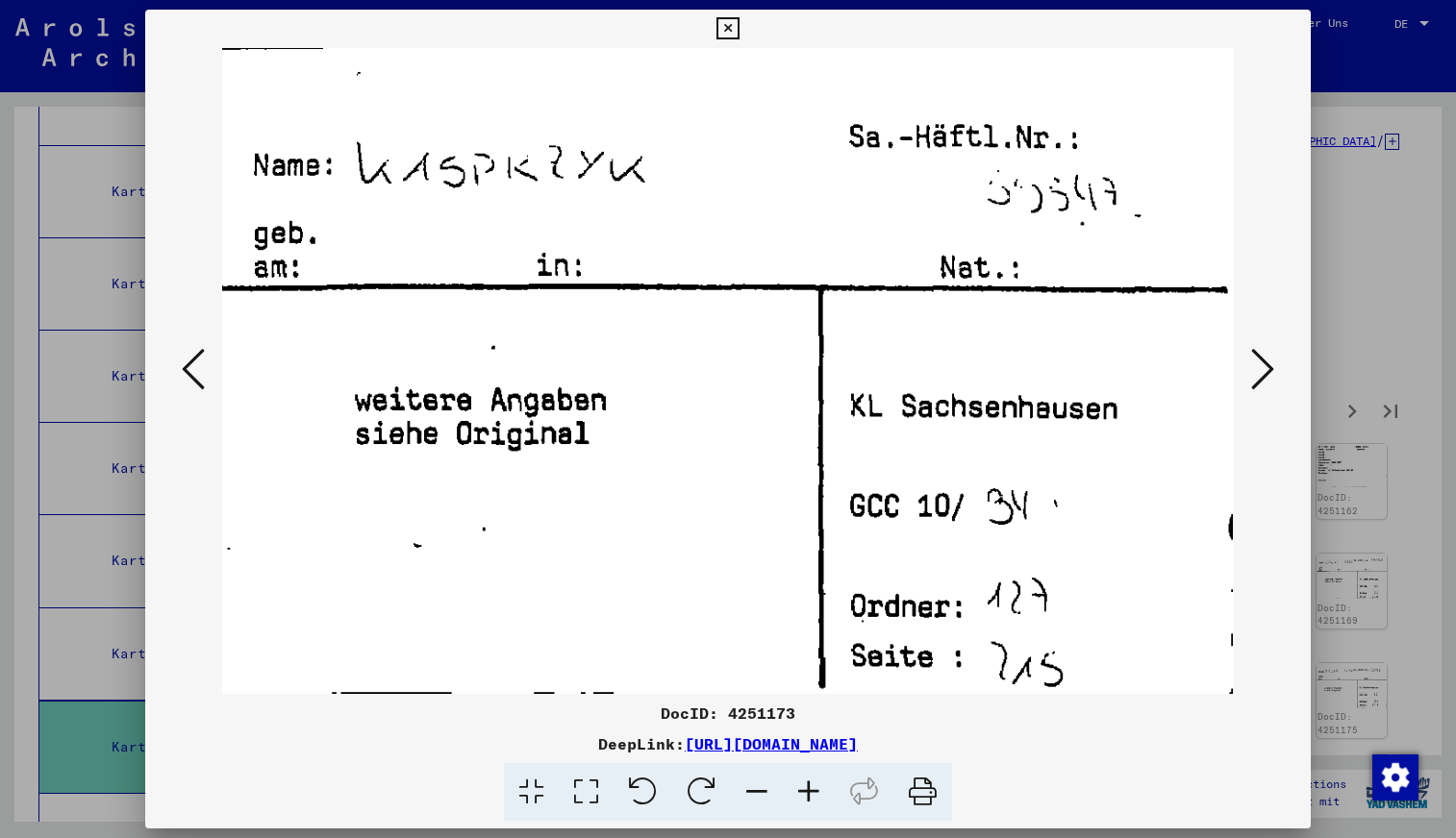
click at [1261, 359] on icon at bounding box center [1263, 369] width 23 height 46
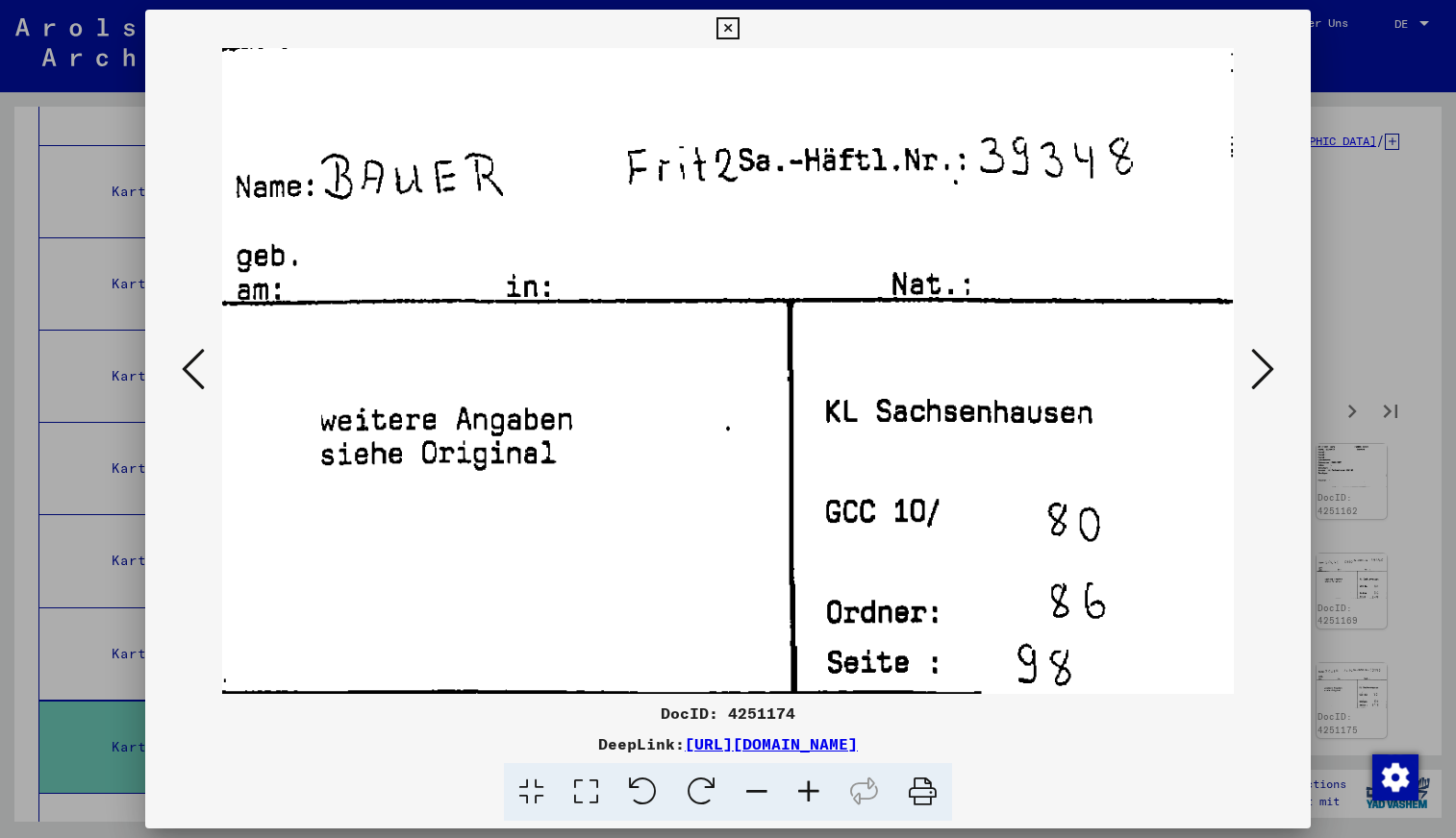
click at [1261, 359] on icon at bounding box center [1263, 369] width 23 height 46
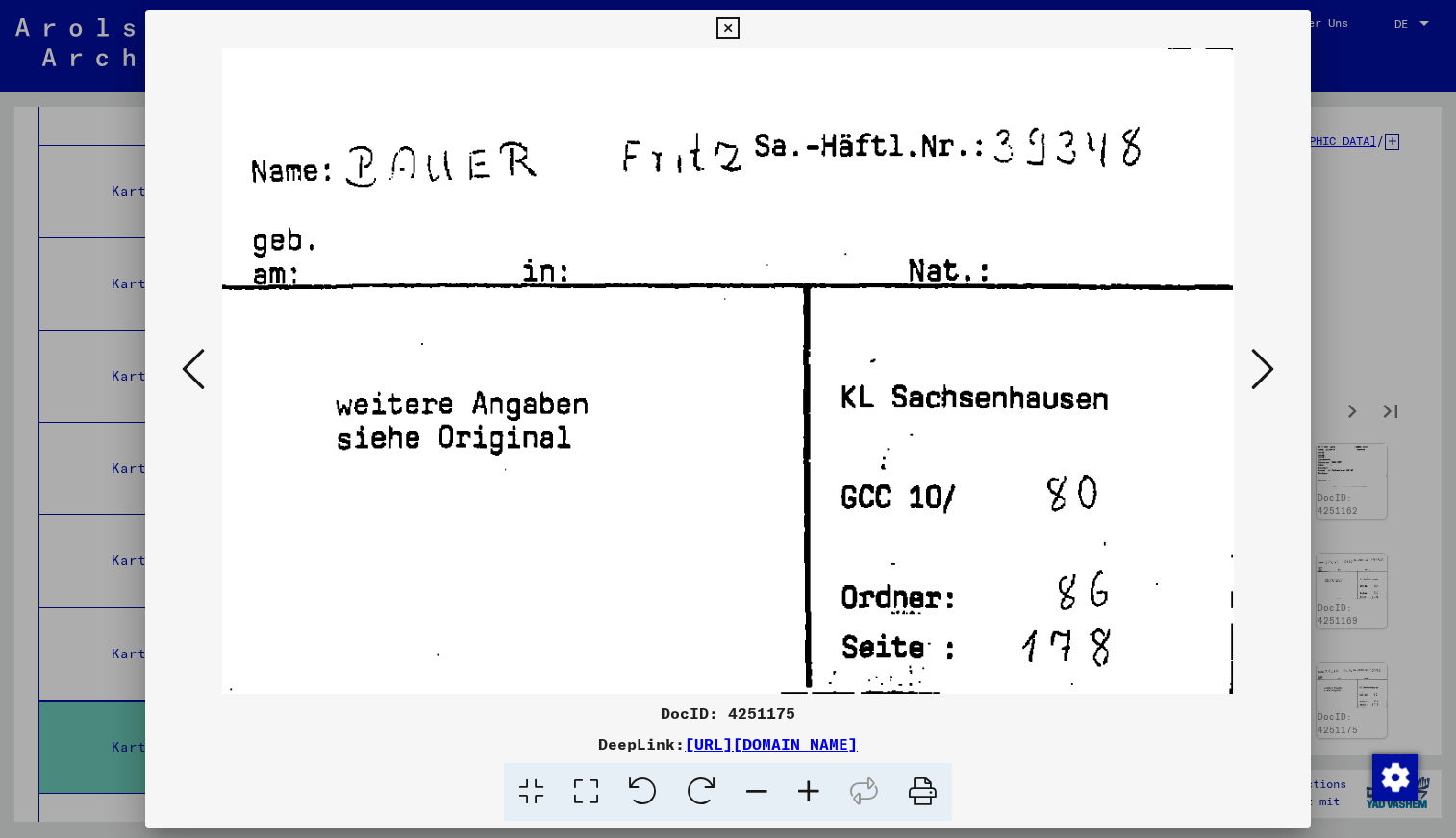
click at [1261, 359] on icon at bounding box center [1263, 369] width 23 height 46
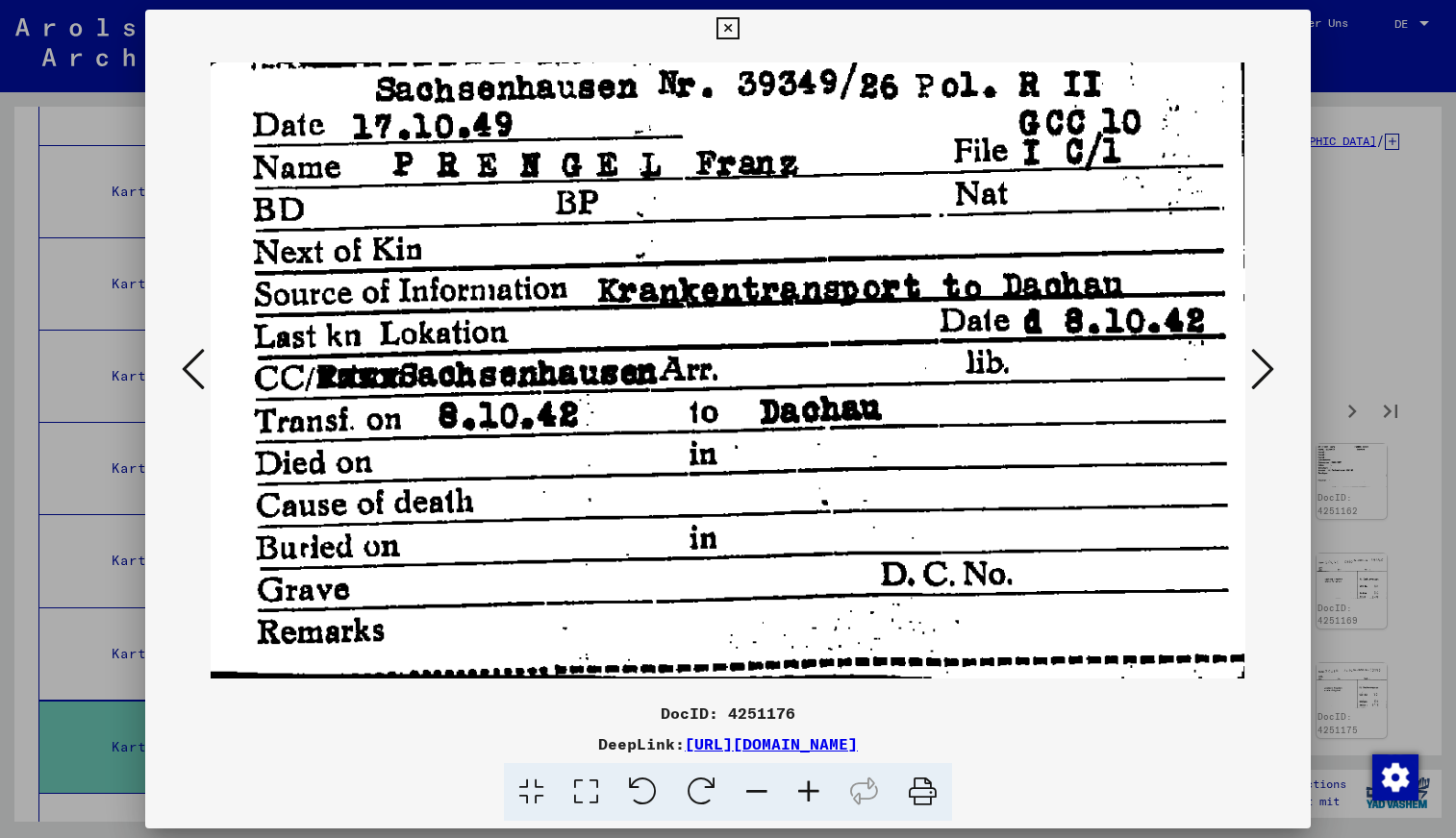
click at [1261, 359] on icon at bounding box center [1263, 369] width 23 height 46
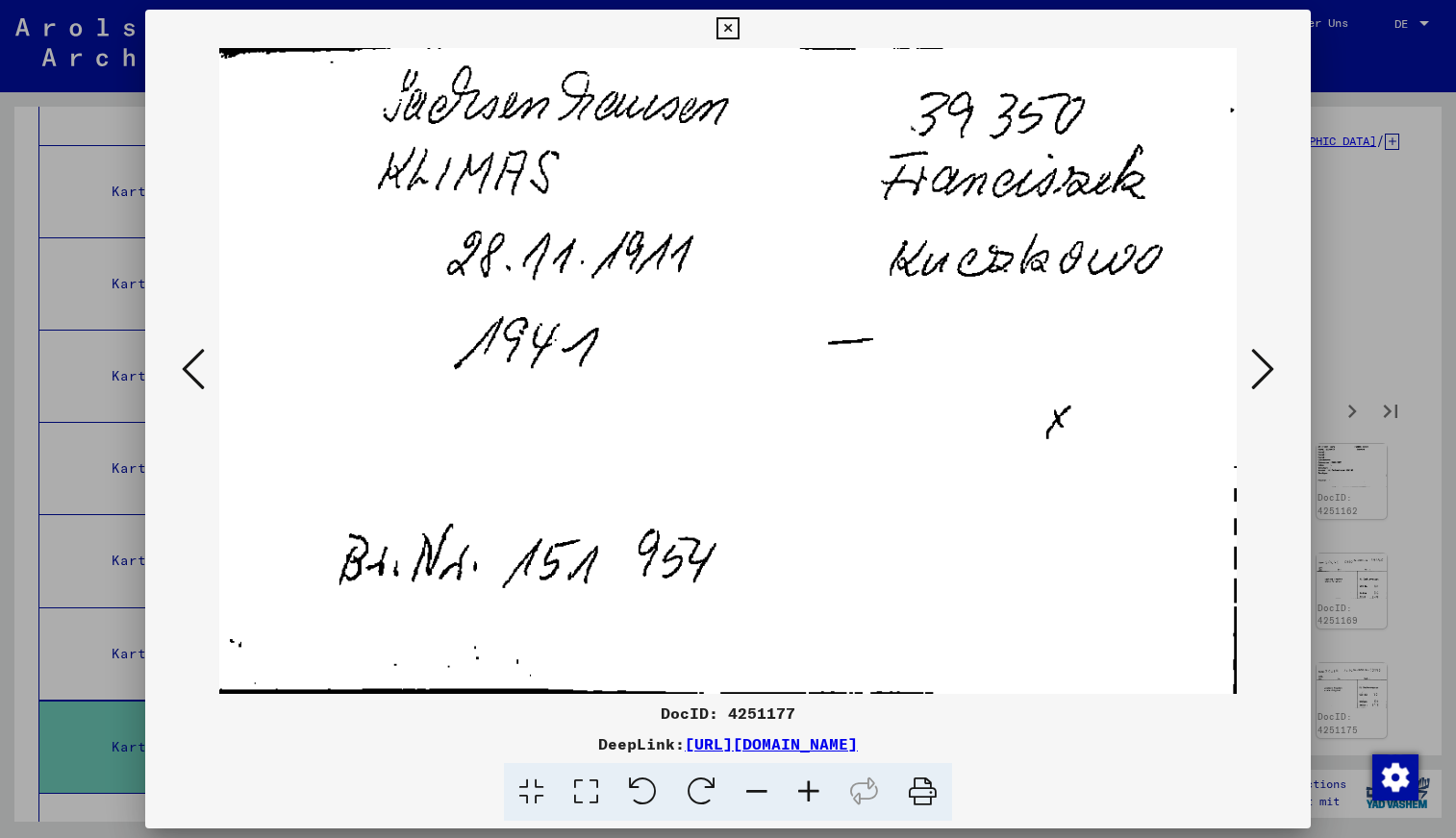
click at [1261, 359] on icon at bounding box center [1263, 369] width 23 height 46
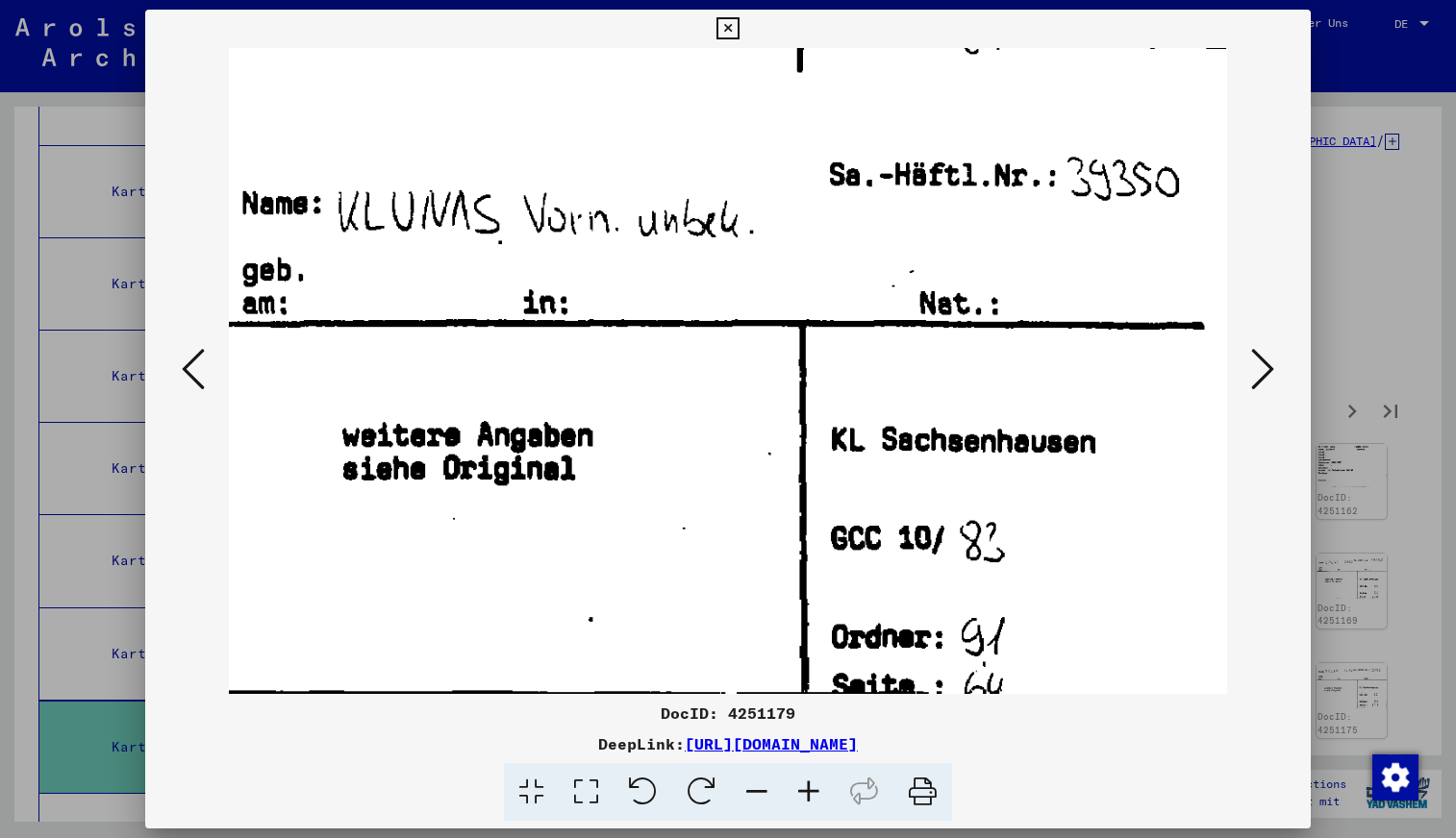
click at [1261, 359] on icon at bounding box center [1263, 369] width 23 height 46
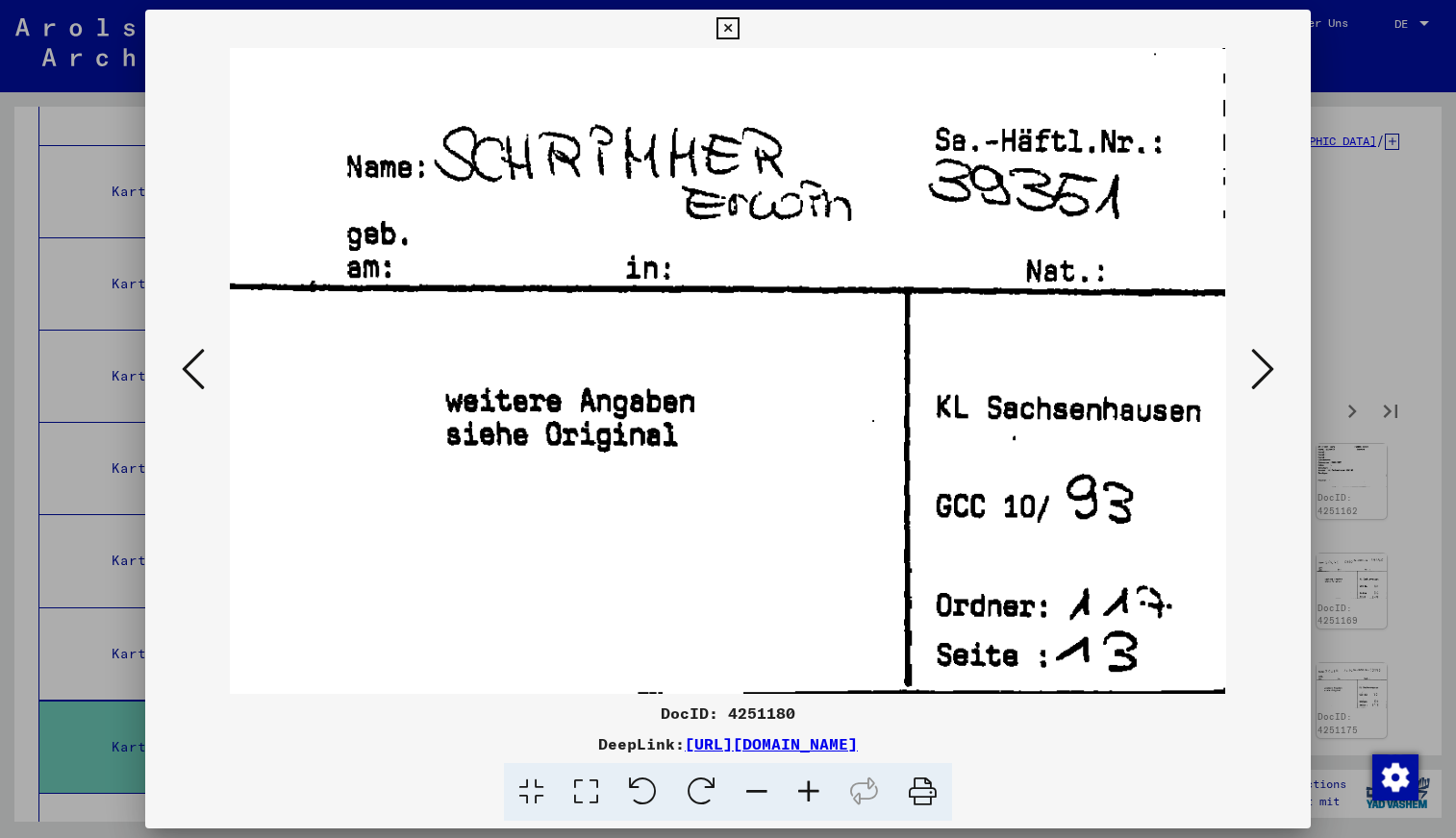
click at [1262, 359] on icon at bounding box center [1263, 369] width 23 height 46
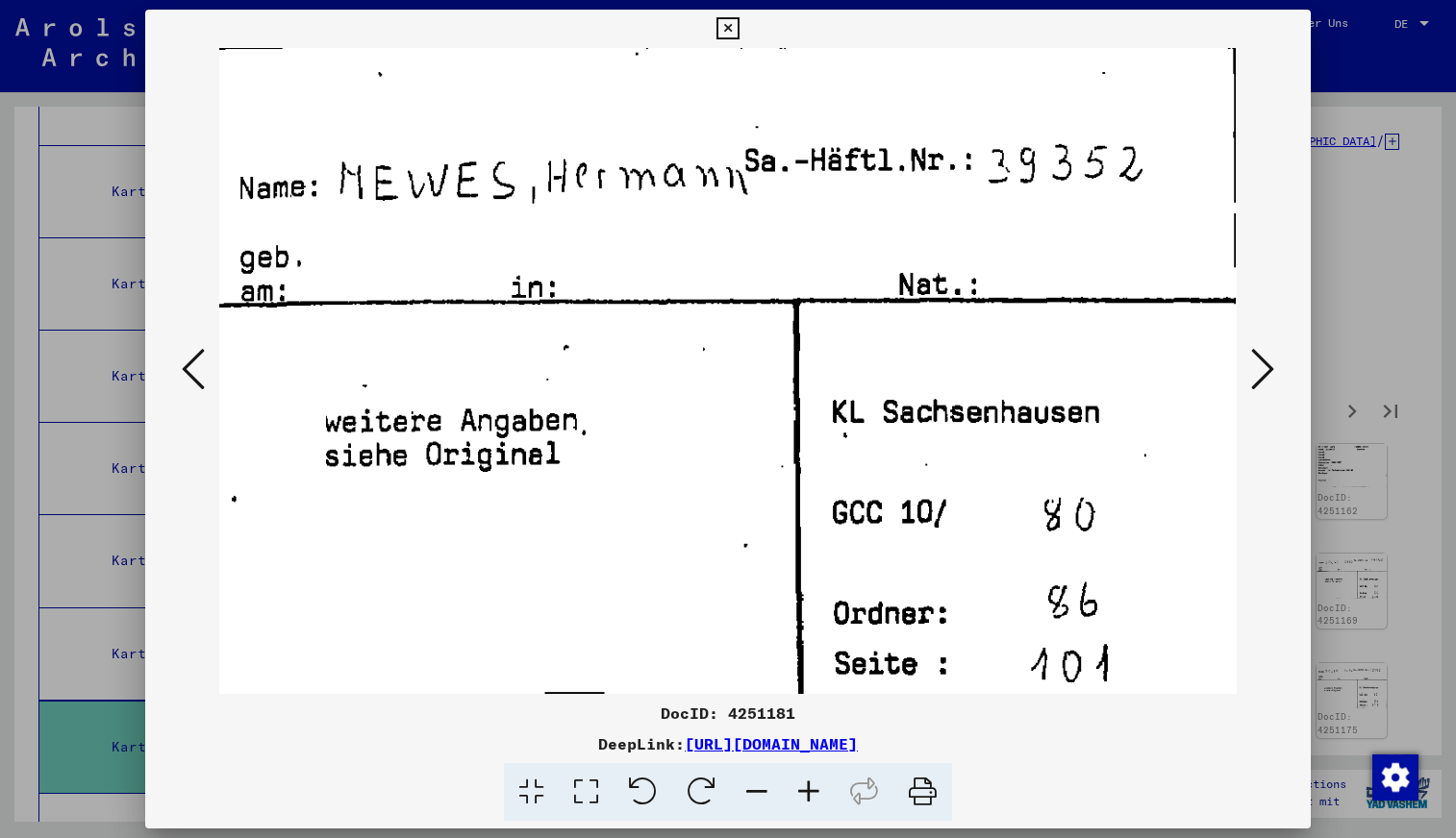
click at [1262, 359] on icon at bounding box center [1263, 369] width 23 height 46
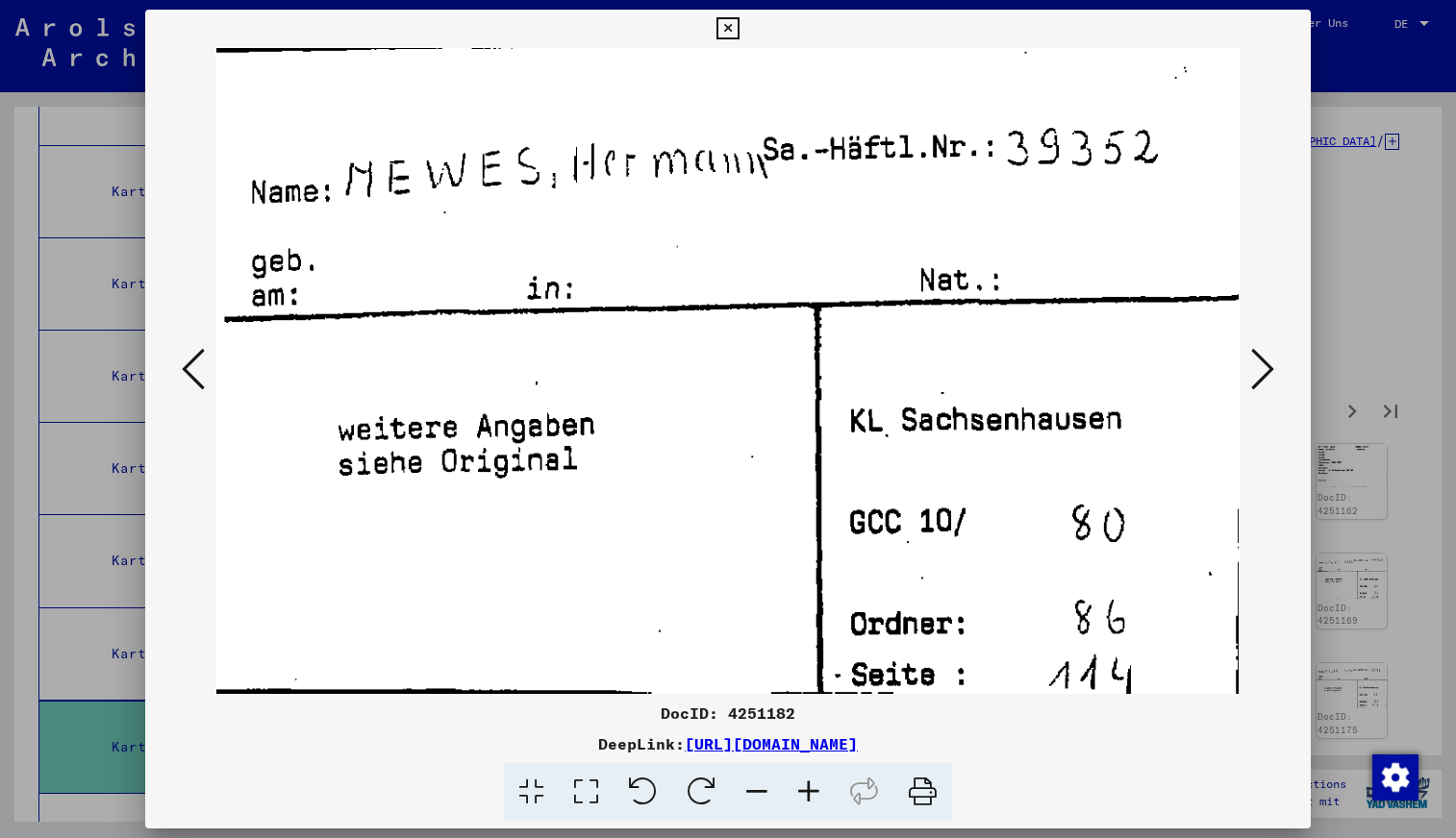
click at [1262, 359] on icon at bounding box center [1263, 369] width 23 height 46
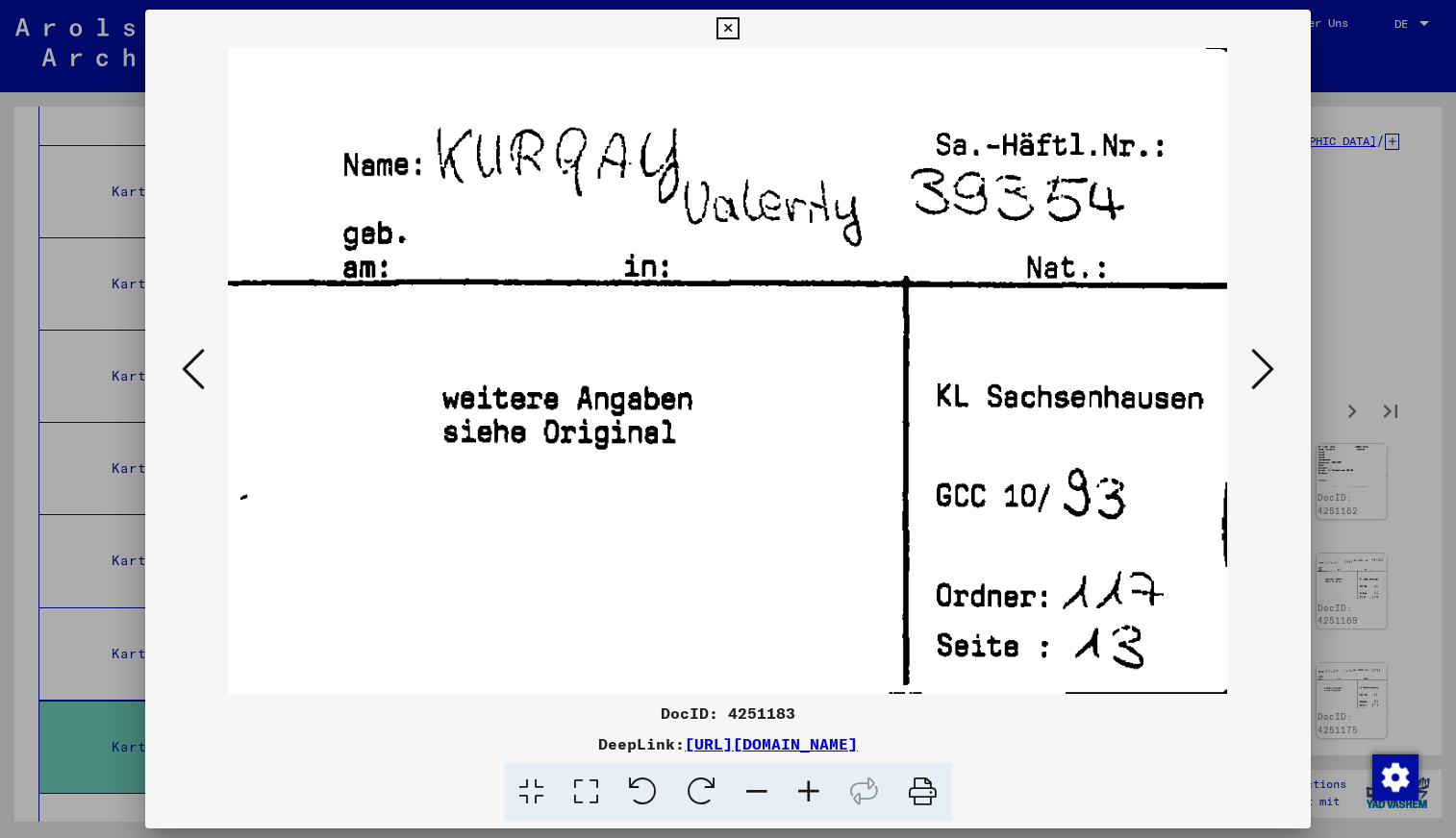
click at [1262, 359] on icon at bounding box center [1263, 369] width 23 height 46
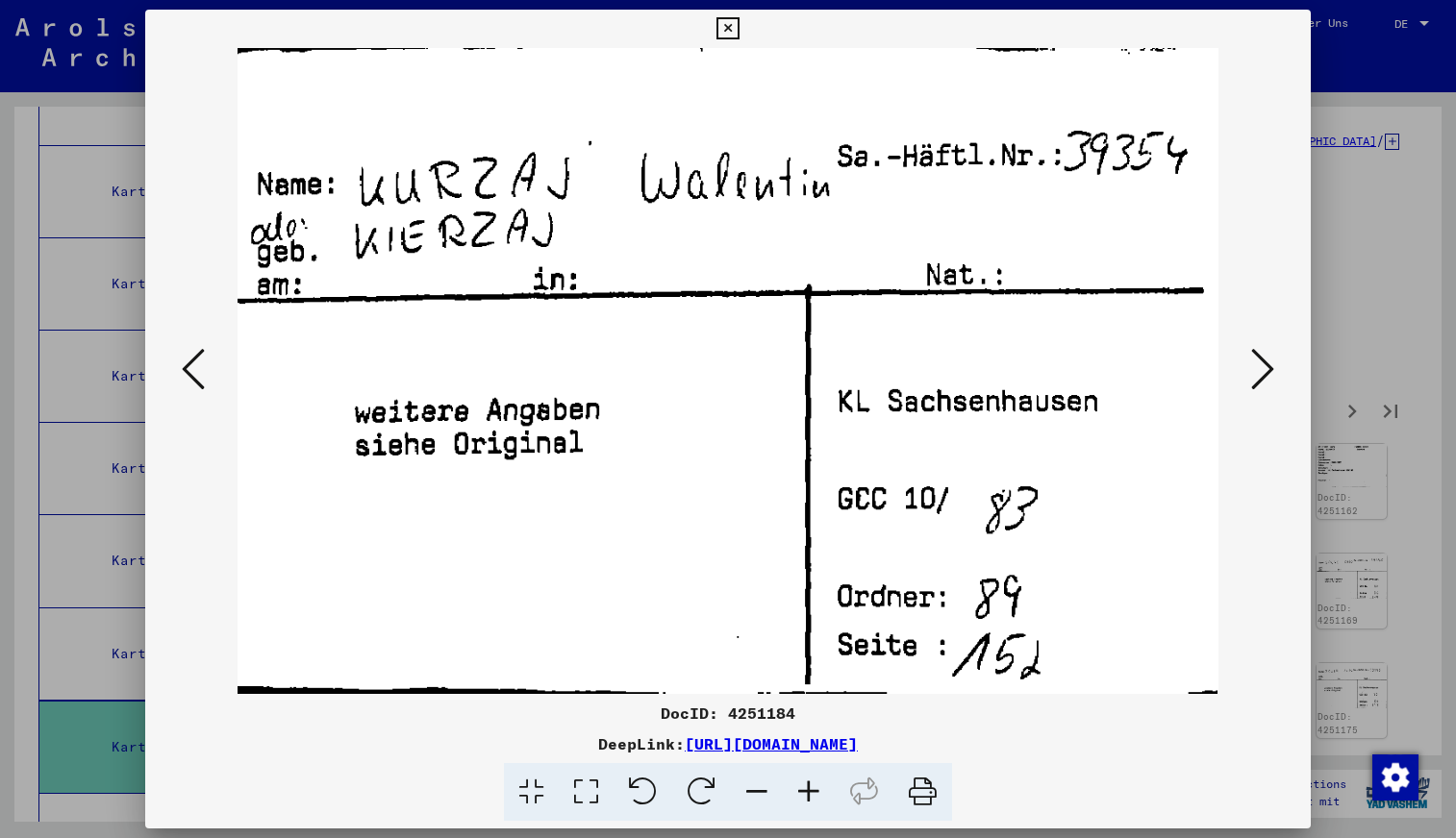
click at [1262, 359] on icon at bounding box center [1263, 369] width 23 height 46
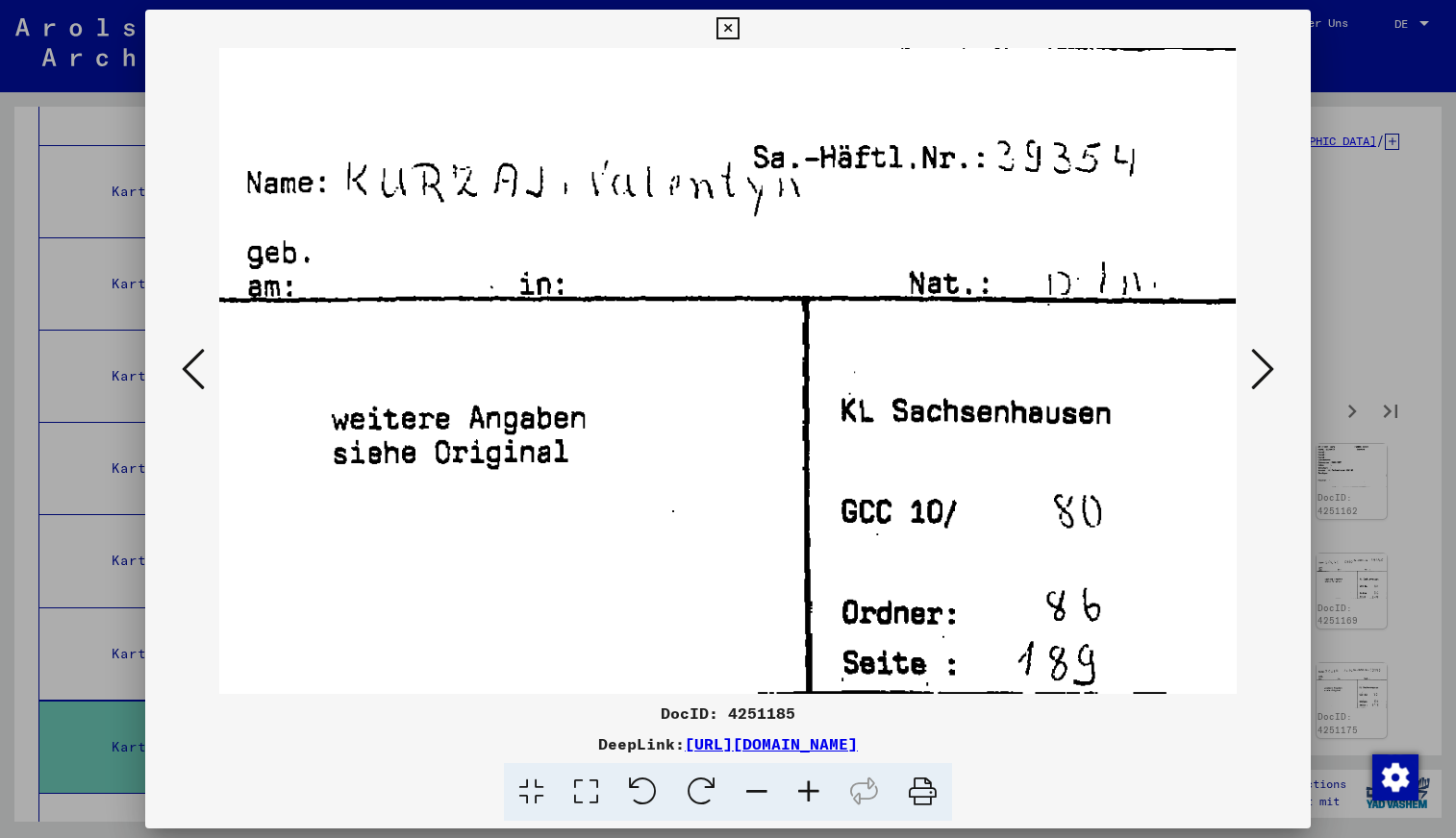
click at [1262, 359] on icon at bounding box center [1263, 369] width 23 height 46
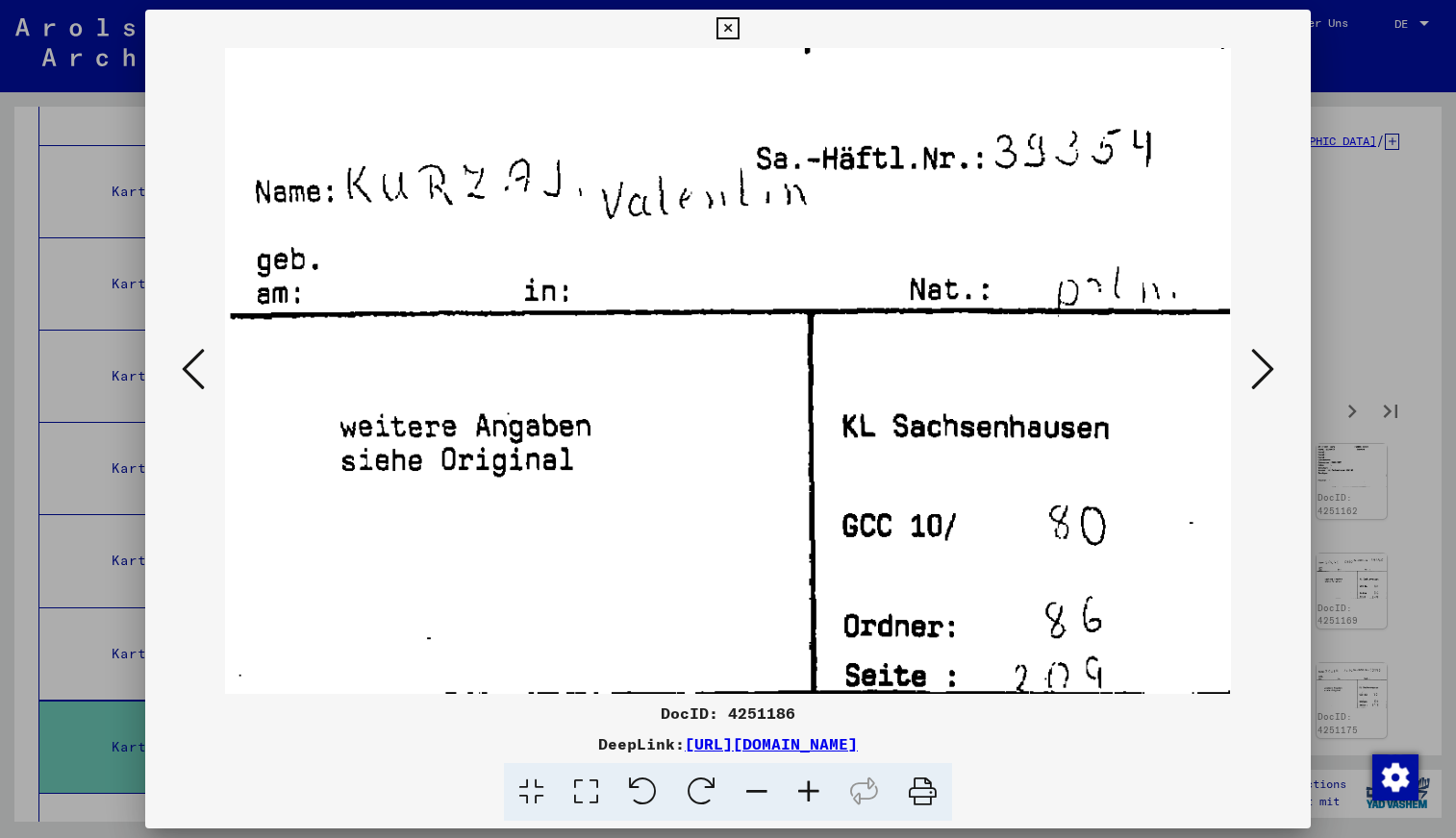
click at [1262, 359] on icon at bounding box center [1263, 369] width 23 height 46
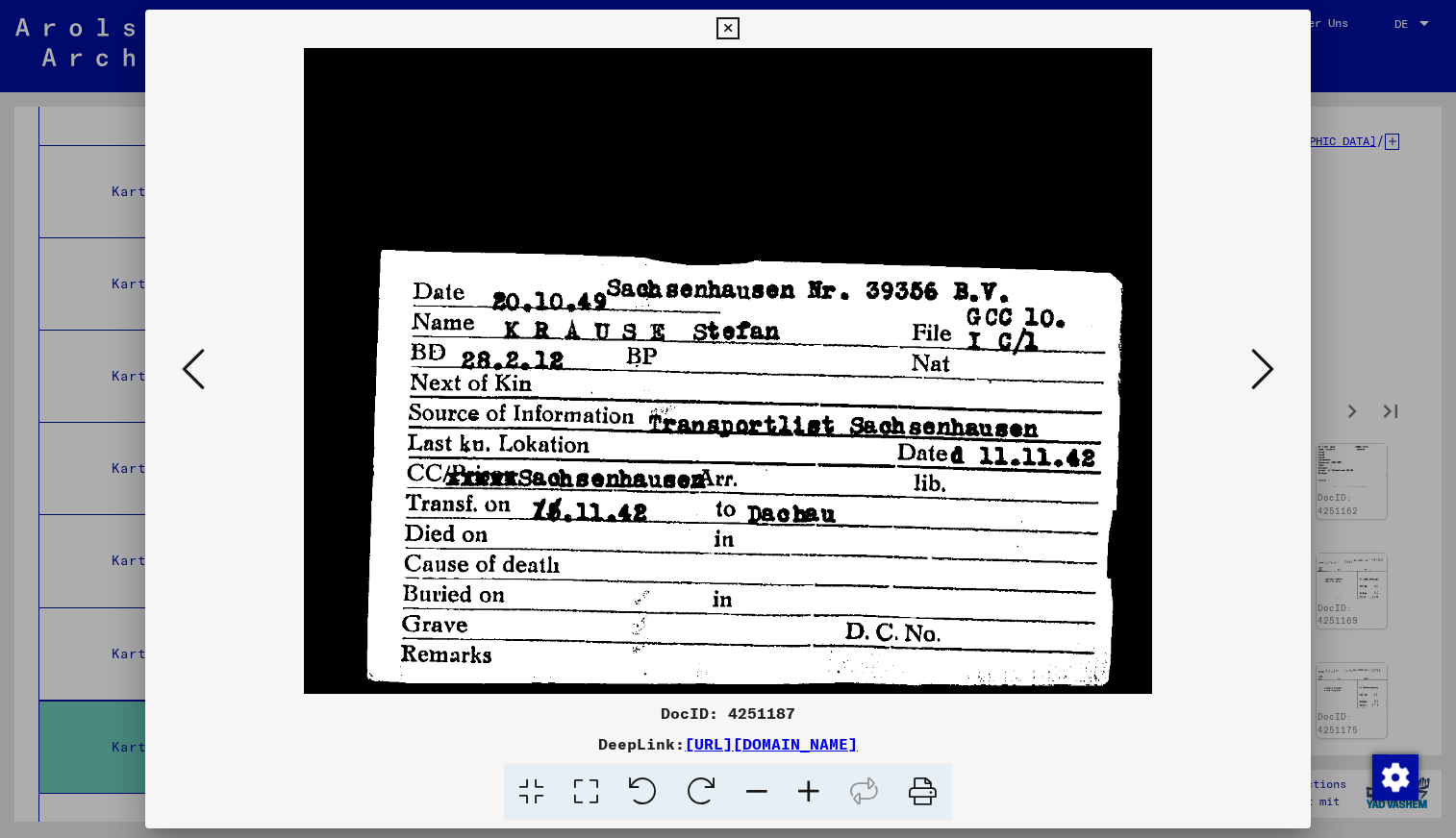
click at [1262, 359] on icon at bounding box center [1263, 369] width 23 height 46
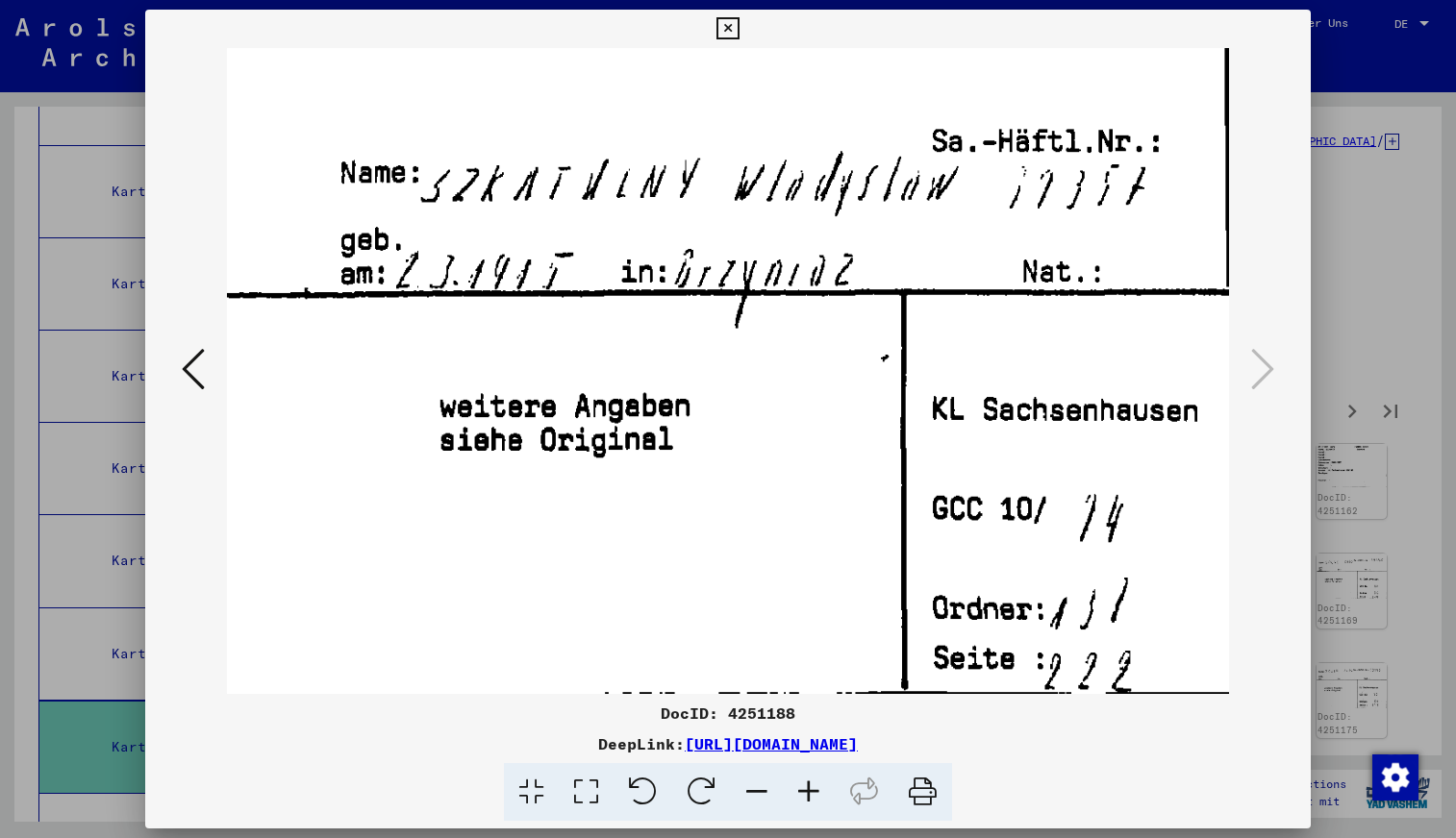
click at [728, 30] on icon at bounding box center [727, 29] width 22 height 23
